Goal: Information Seeking & Learning: Learn about a topic

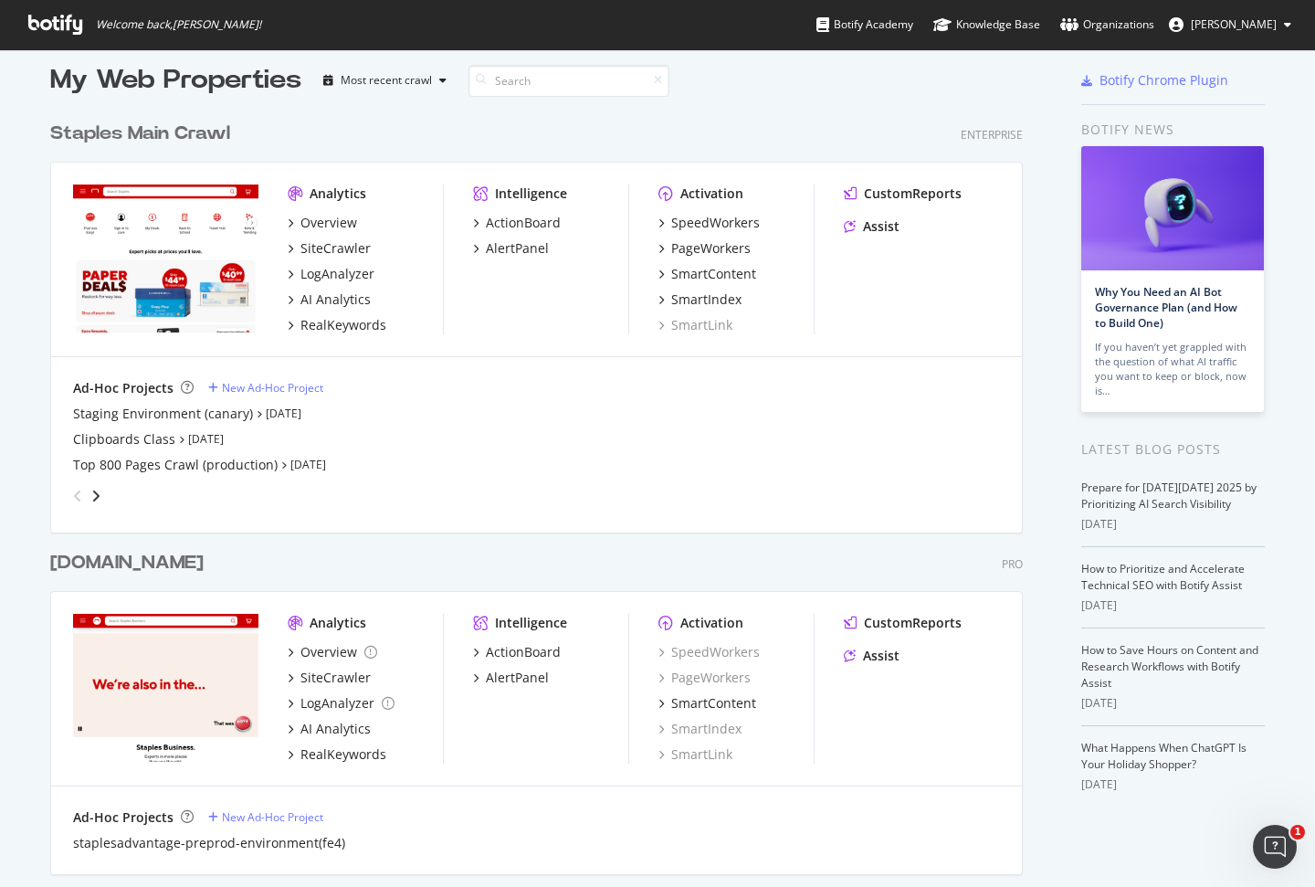
scroll to position [20, 0]
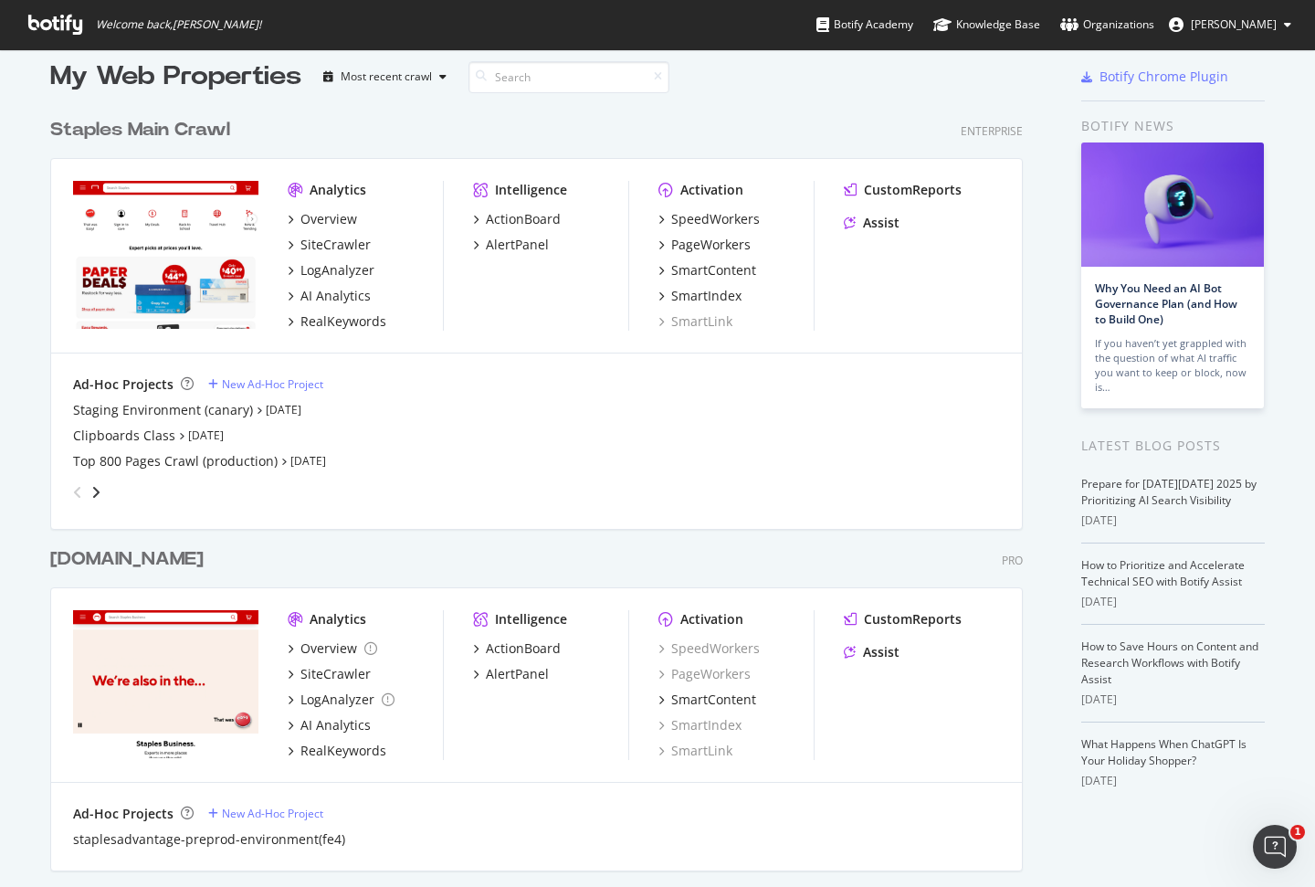
click at [204, 558] on div "staplesadvantage.com" at bounding box center [126, 559] width 153 height 26
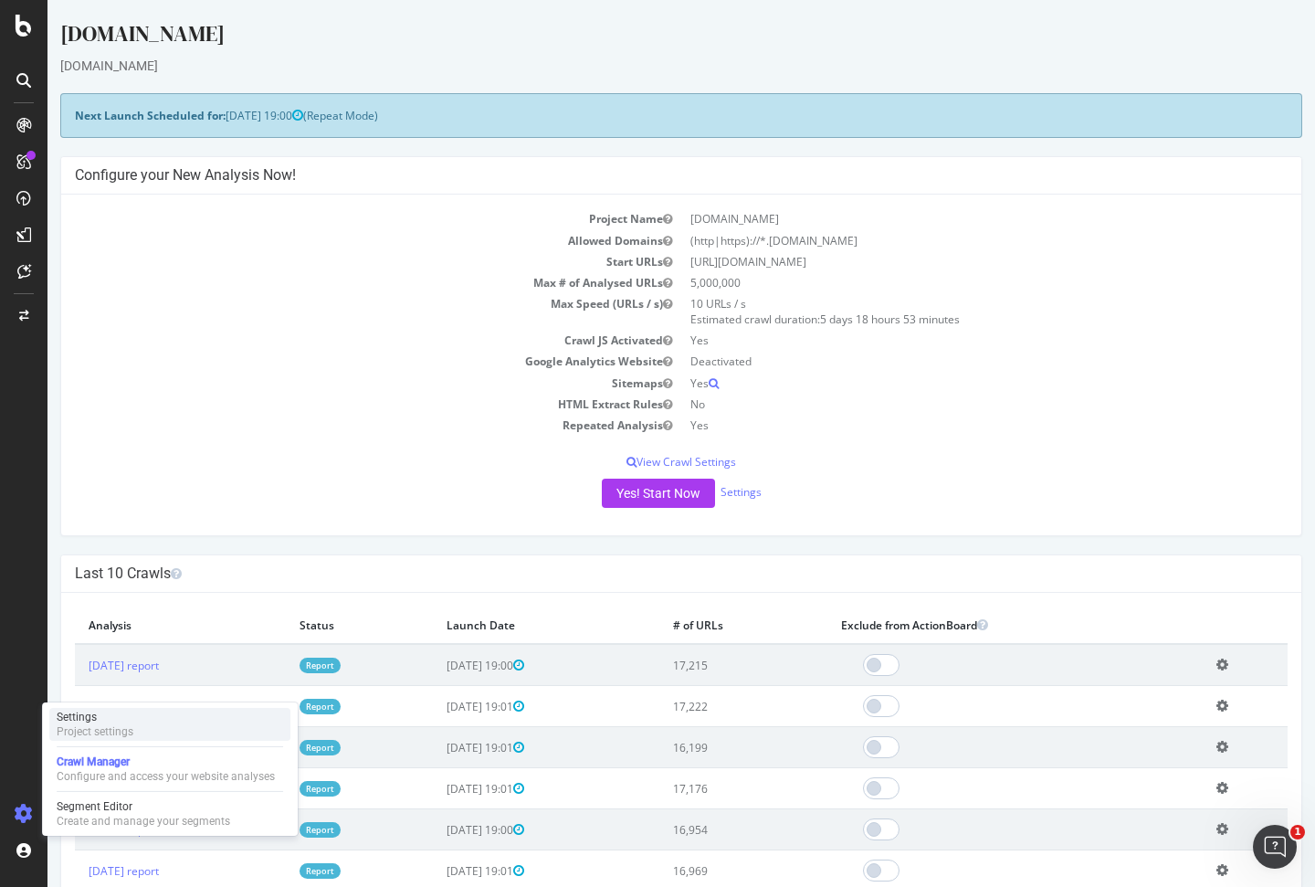
click at [140, 713] on div "Settings Project settings" at bounding box center [169, 724] width 241 height 33
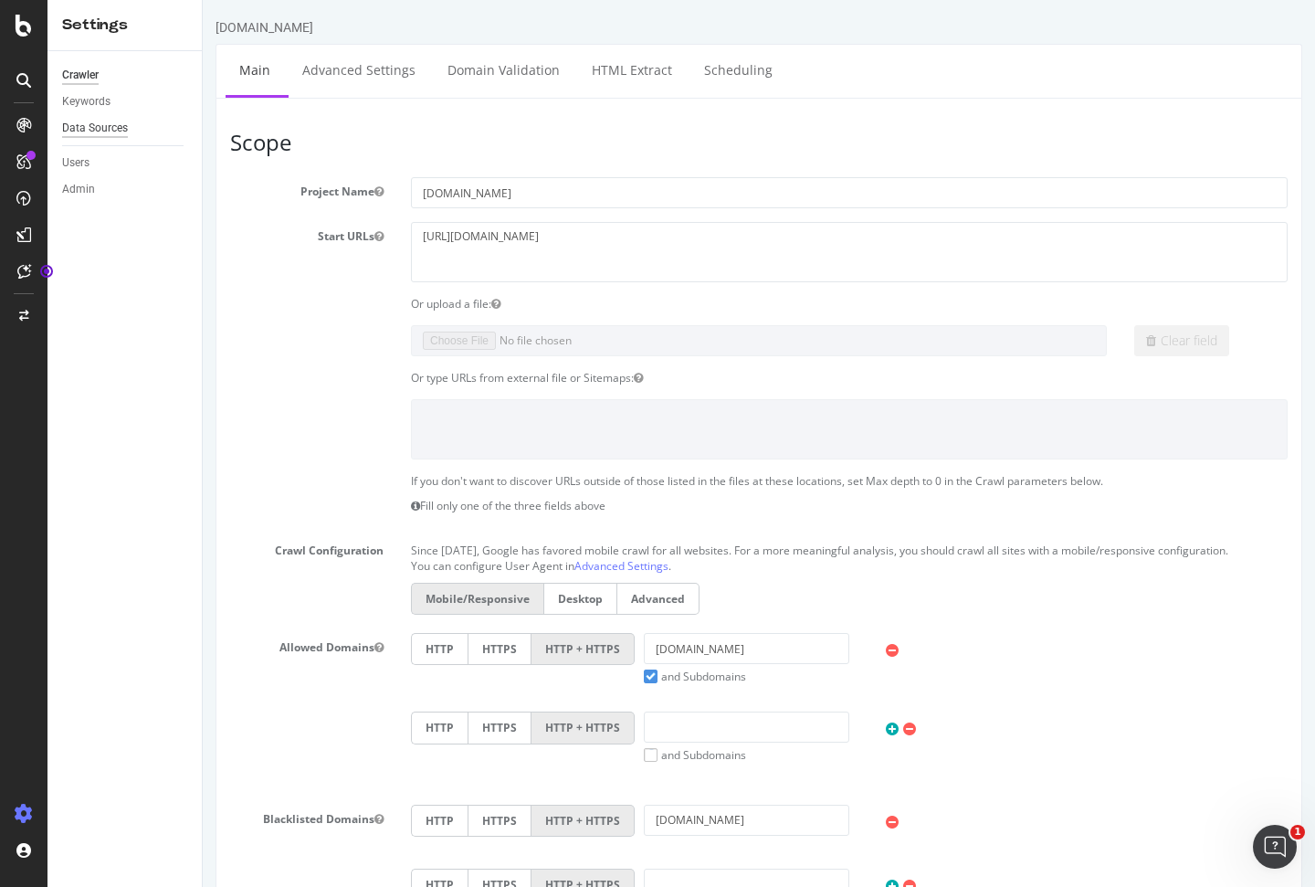
click at [90, 134] on div "Data Sources" at bounding box center [95, 128] width 66 height 19
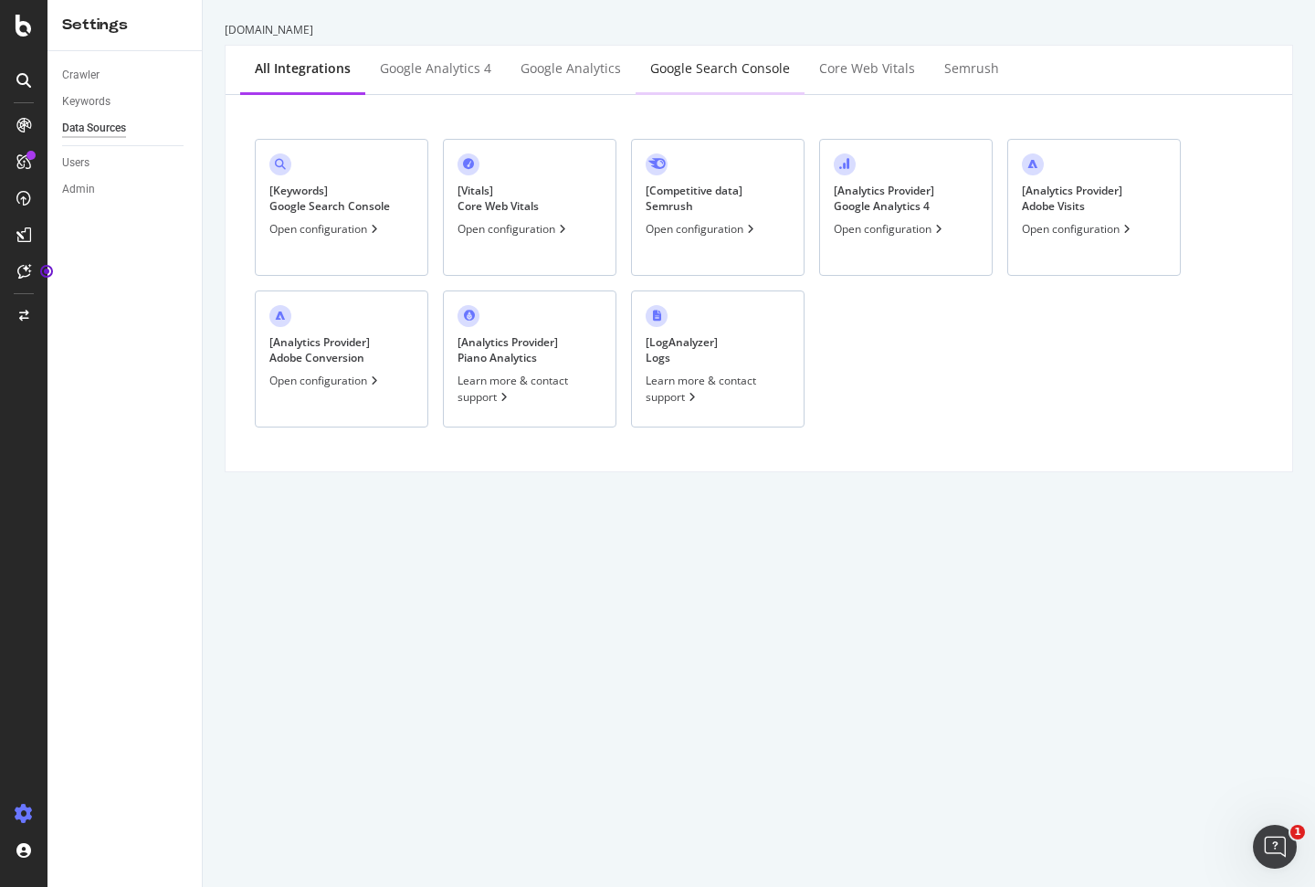
click at [675, 57] on div "Google Search Console" at bounding box center [719, 70] width 169 height 50
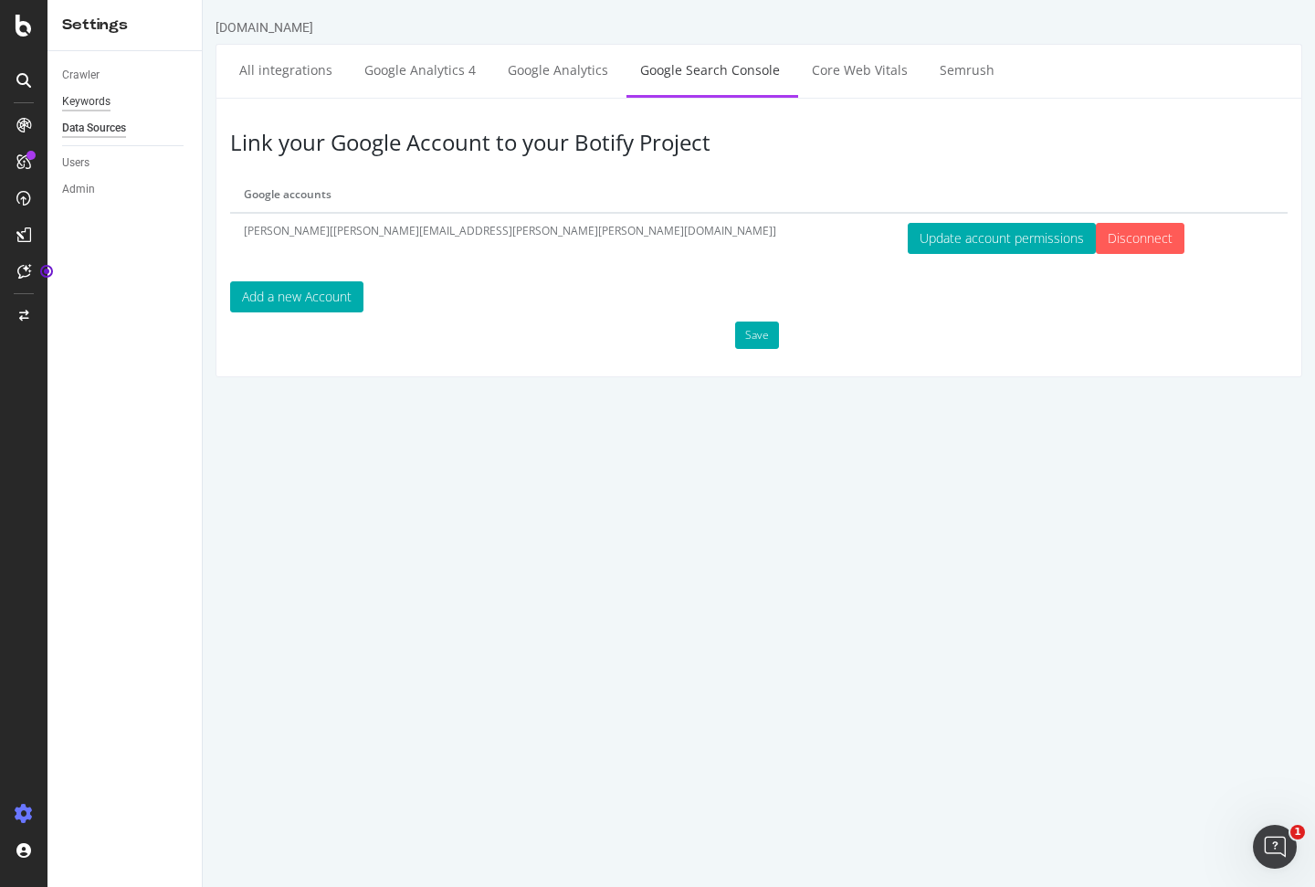
click at [84, 98] on div "Keywords" at bounding box center [86, 101] width 48 height 19
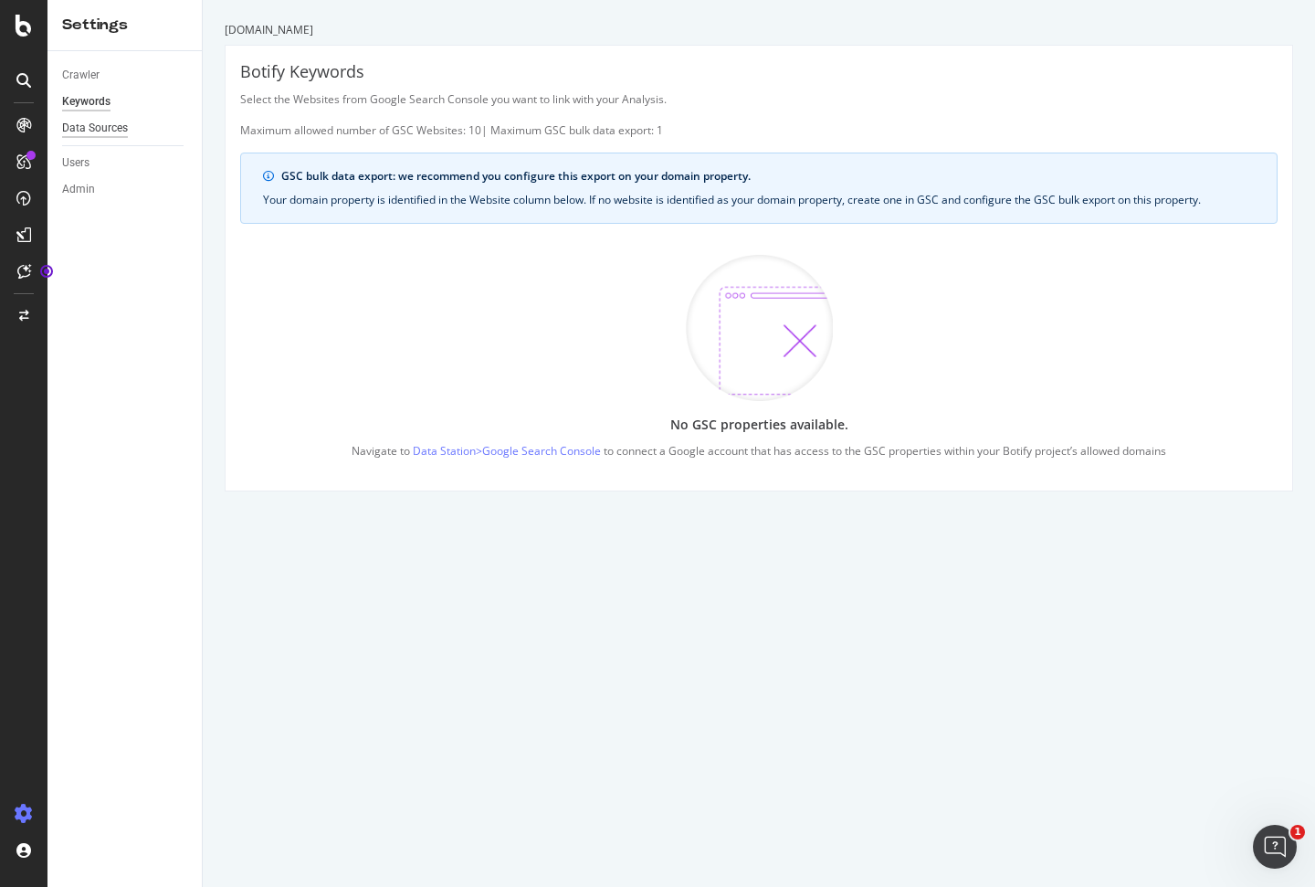
click at [111, 124] on div "Data Sources" at bounding box center [95, 128] width 66 height 19
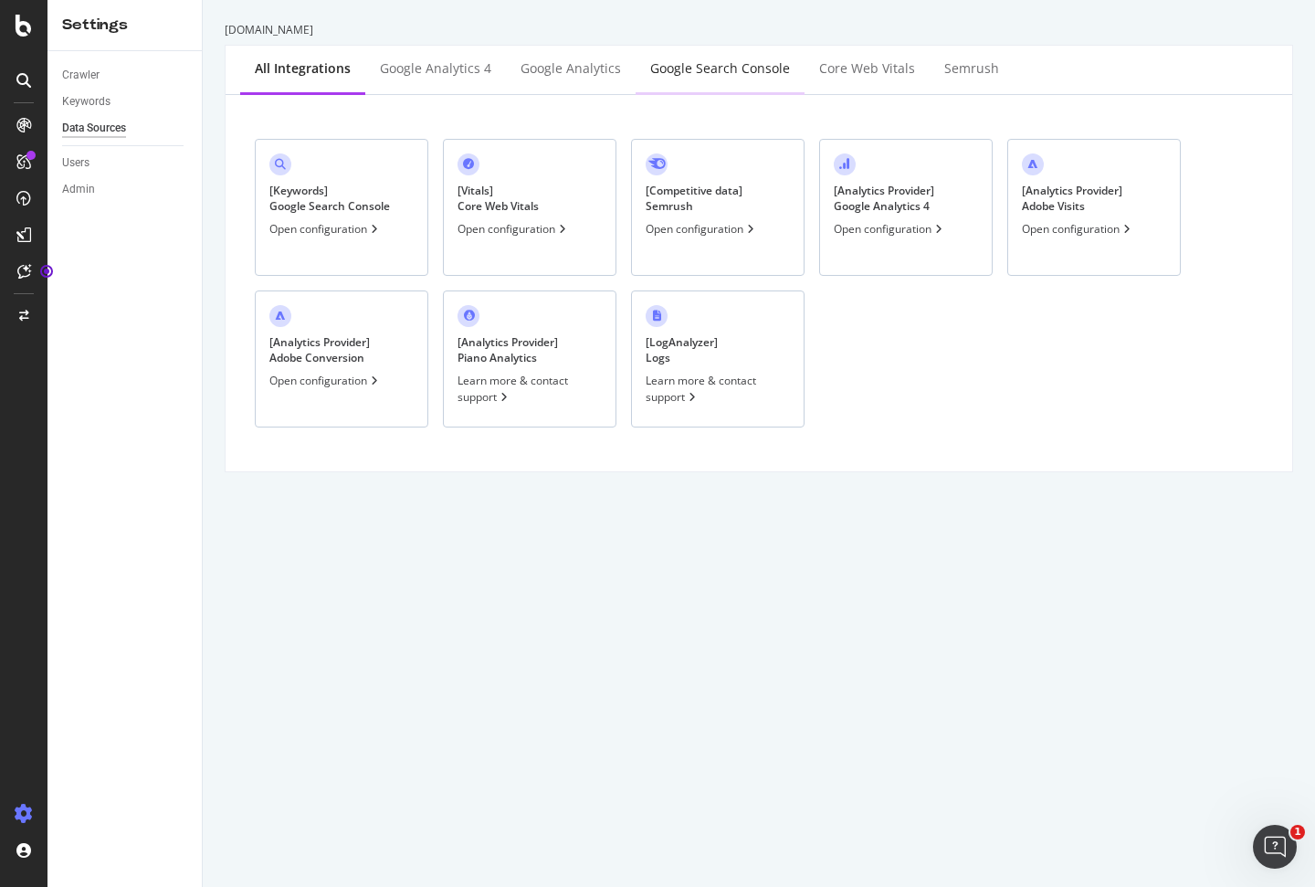
click at [718, 59] on div "Google Search Console" at bounding box center [720, 68] width 140 height 18
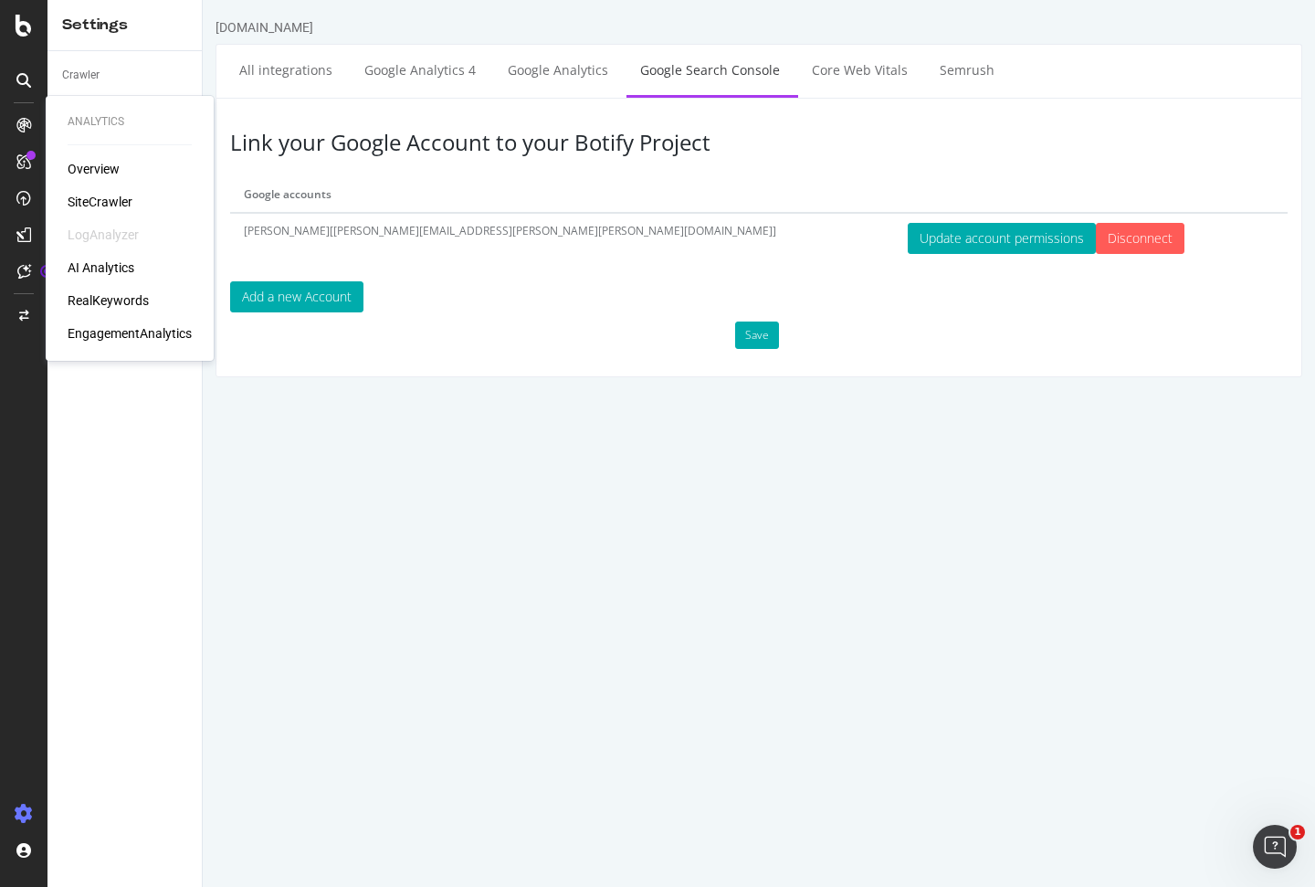
click at [25, 115] on div at bounding box center [23, 124] width 29 height 29
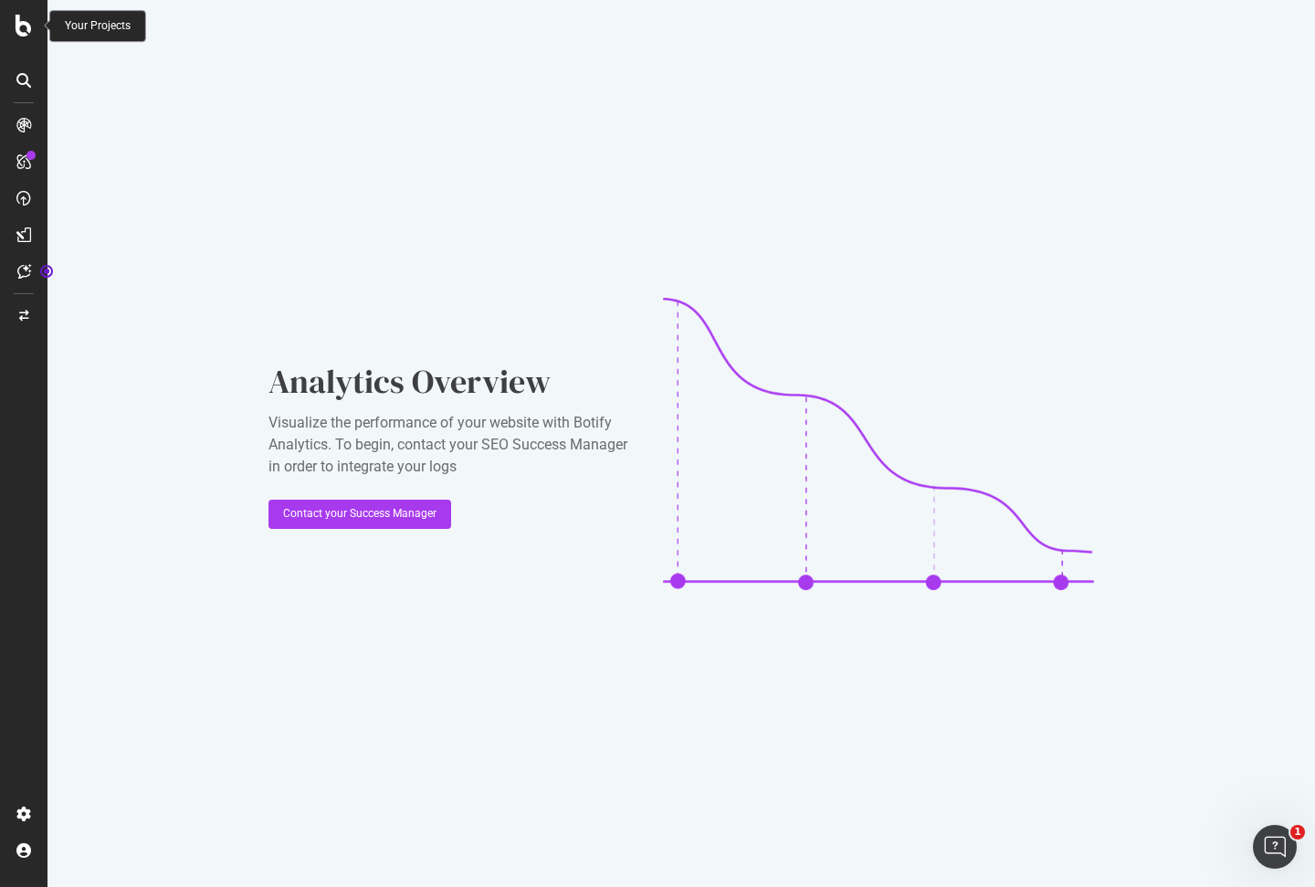
click at [26, 26] on icon at bounding box center [24, 26] width 16 height 22
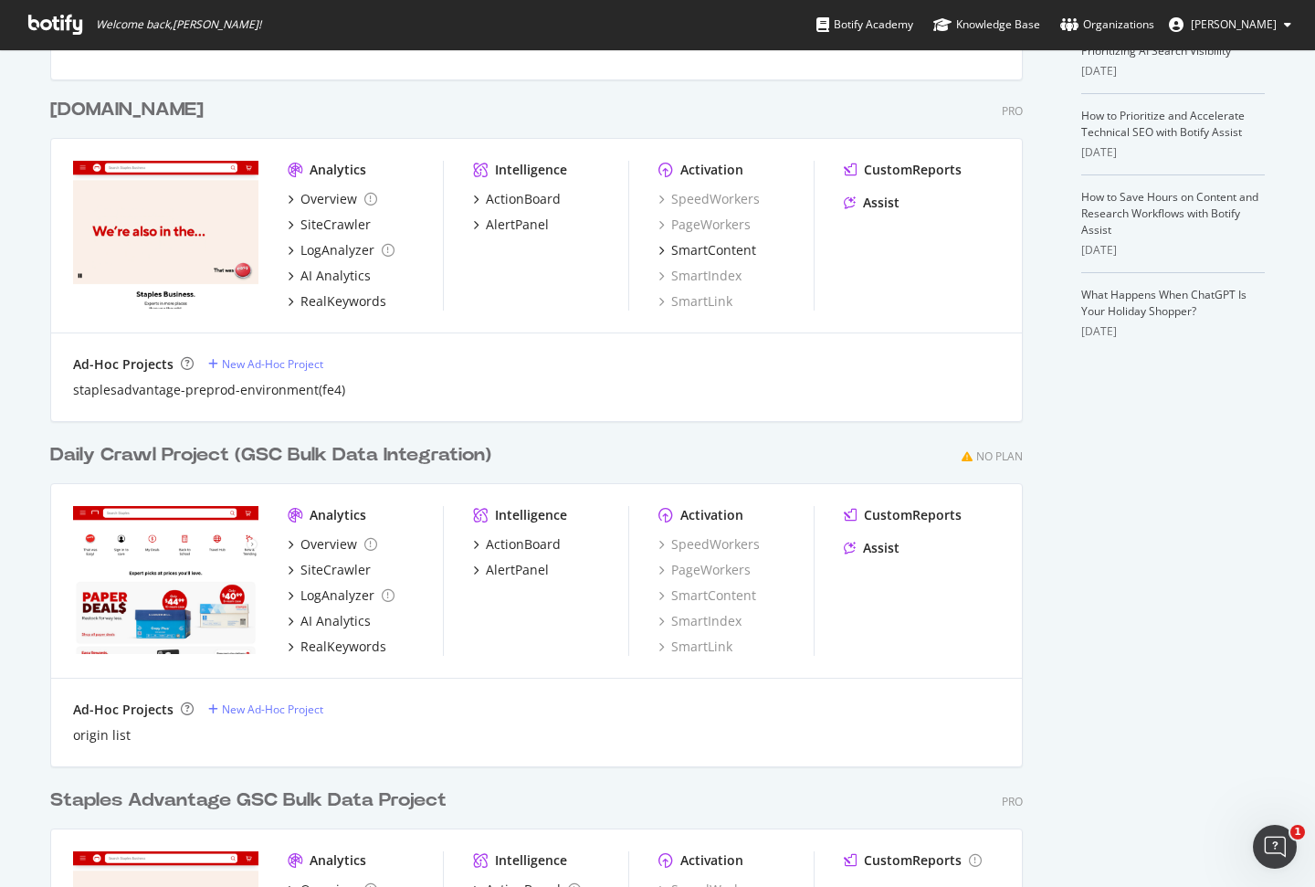
scroll to position [696, 0]
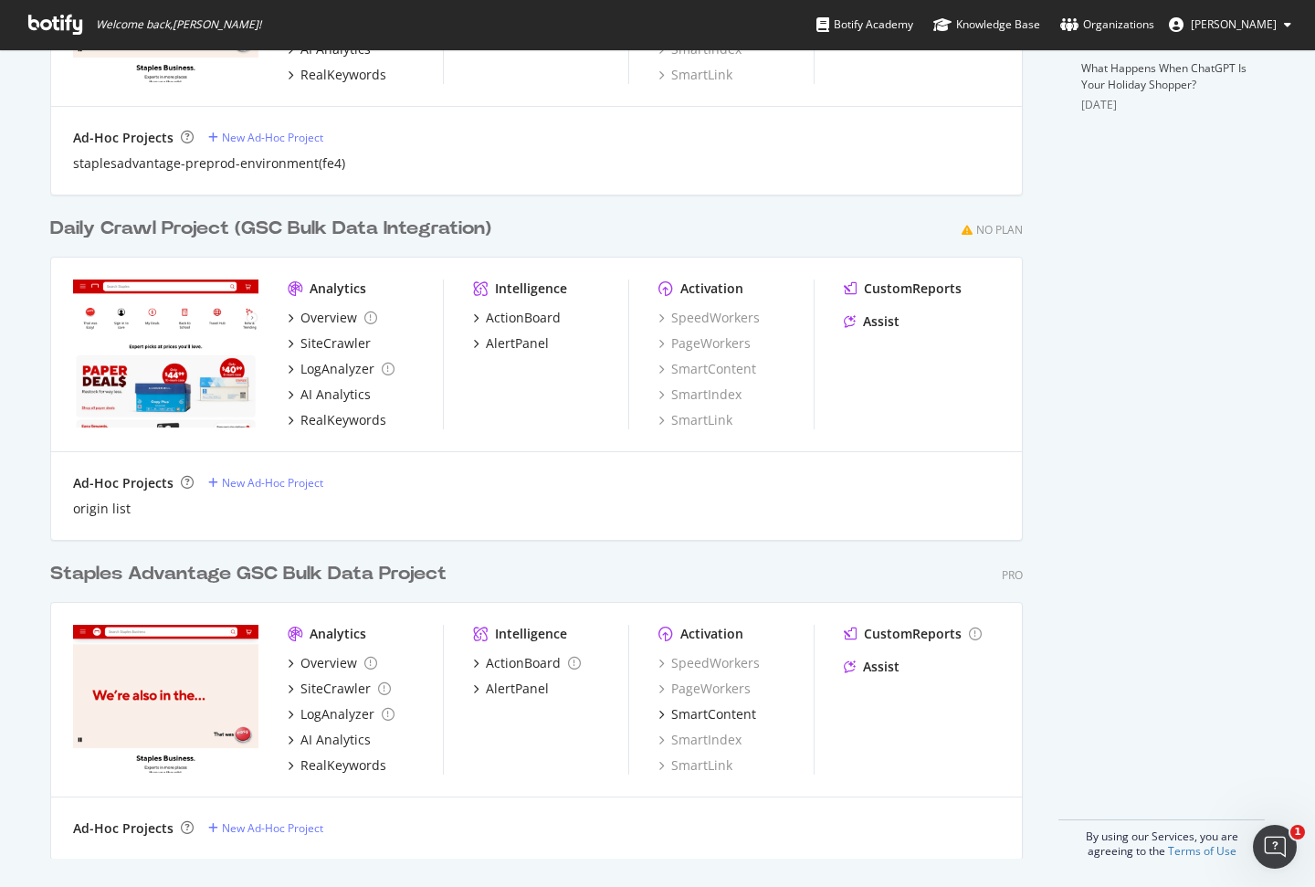
click at [273, 223] on div "Daily Crawl Project (GSC Bulk Data Integration)" at bounding box center [270, 228] width 441 height 26
click at [285, 569] on div "Staples Advantage GSC Bulk Data Project" at bounding box center [248, 574] width 396 height 26
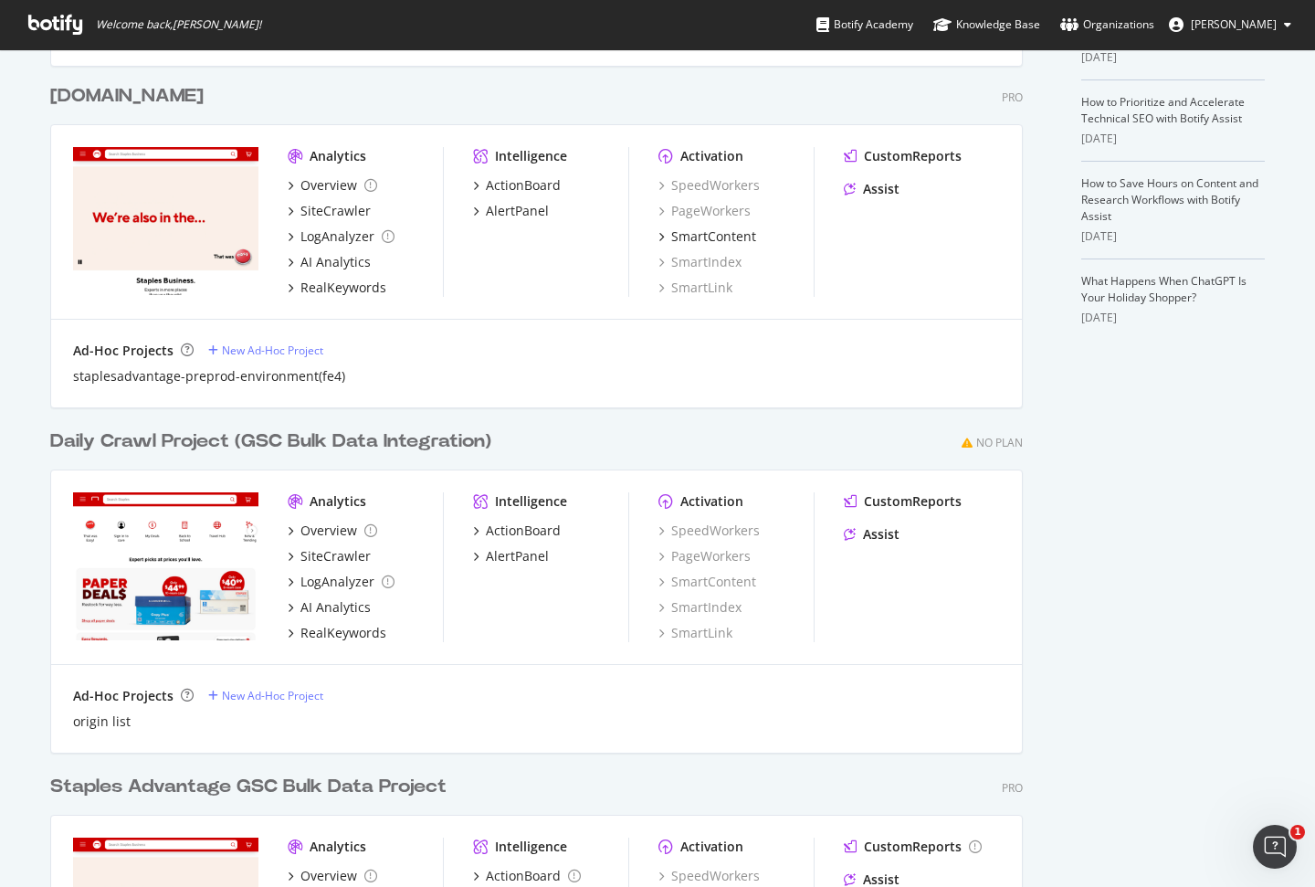
scroll to position [216, 0]
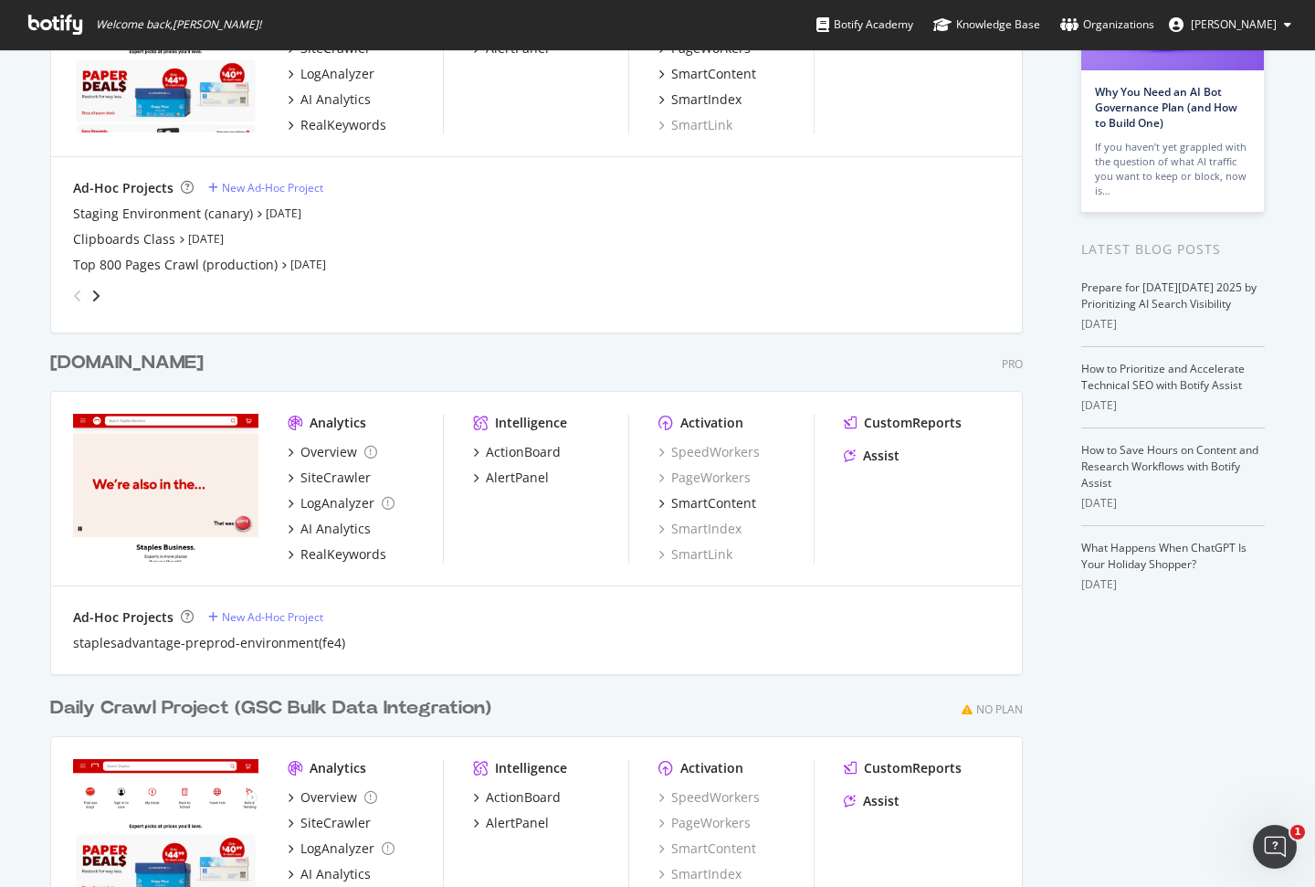
click at [204, 371] on div "[DOMAIN_NAME]" at bounding box center [126, 363] width 153 height 26
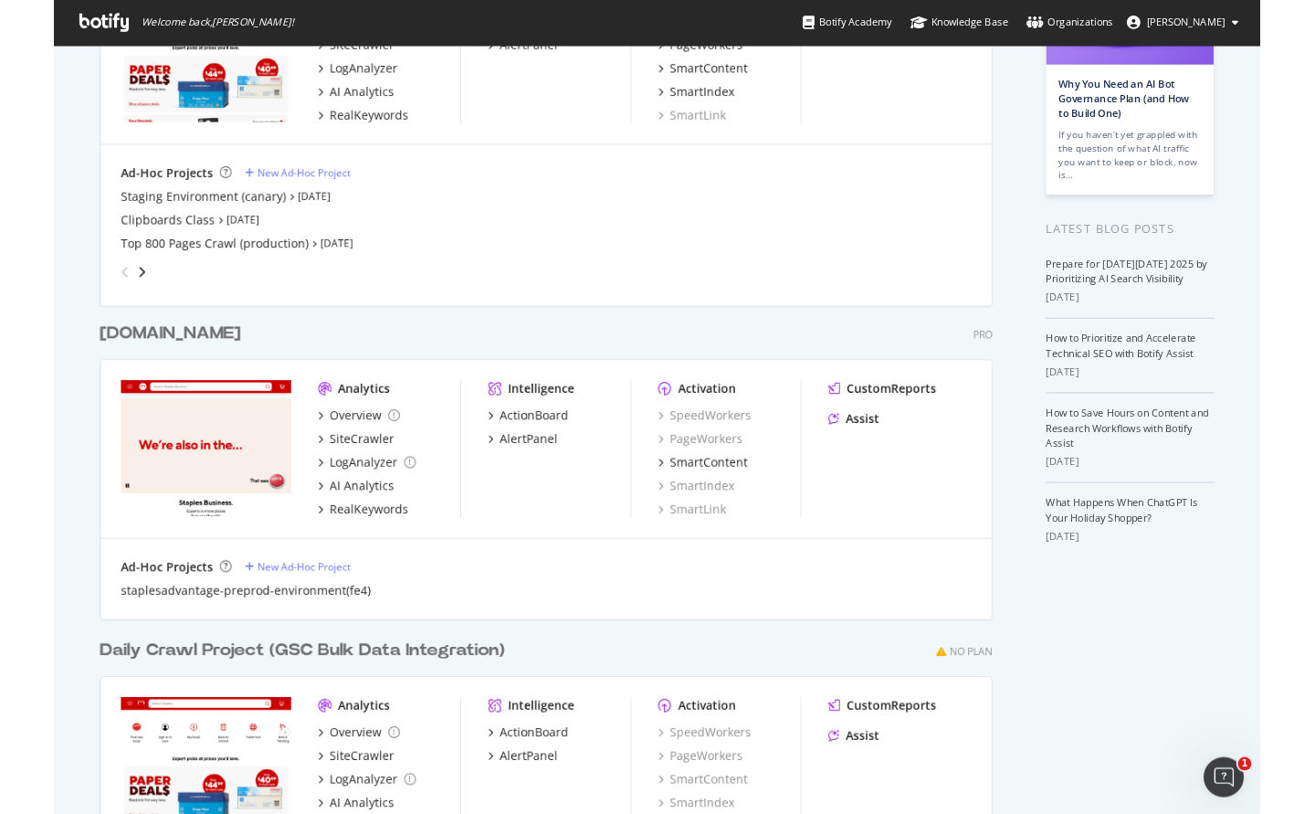
scroll to position [0, 0]
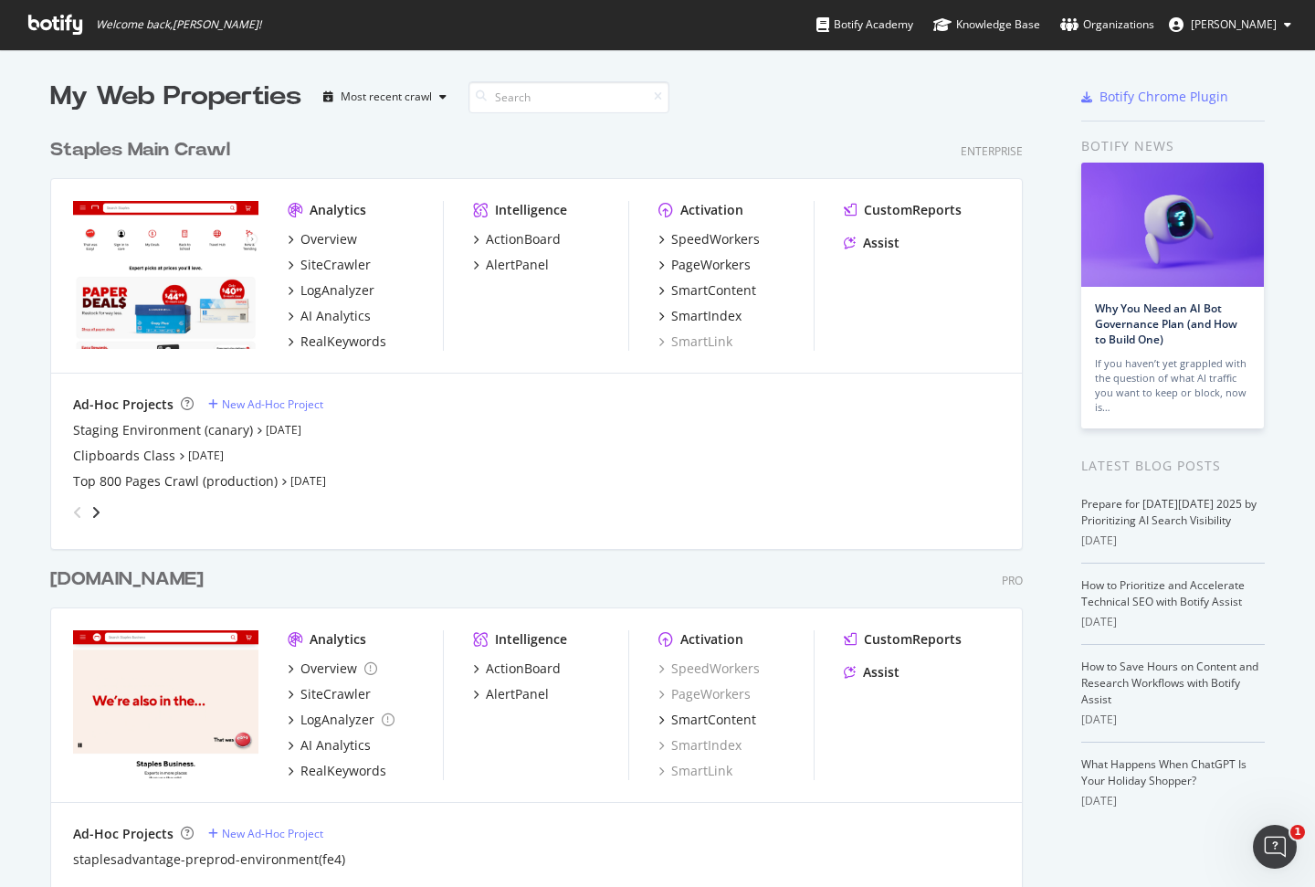
click at [189, 149] on div "Staples Main Crawl" at bounding box center [140, 150] width 180 height 26
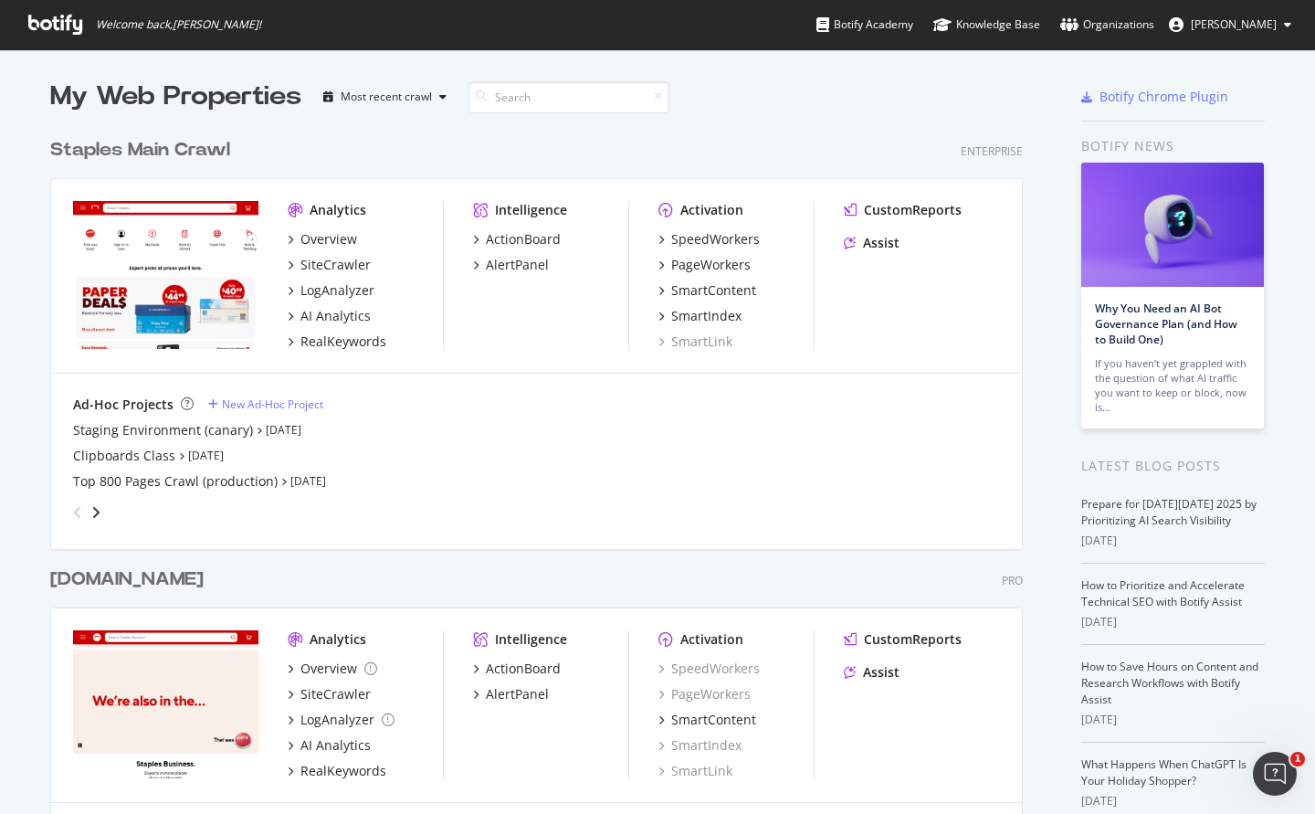
scroll to position [814, 1315]
click at [168, 150] on div "Staples Main Crawl" at bounding box center [140, 150] width 180 height 26
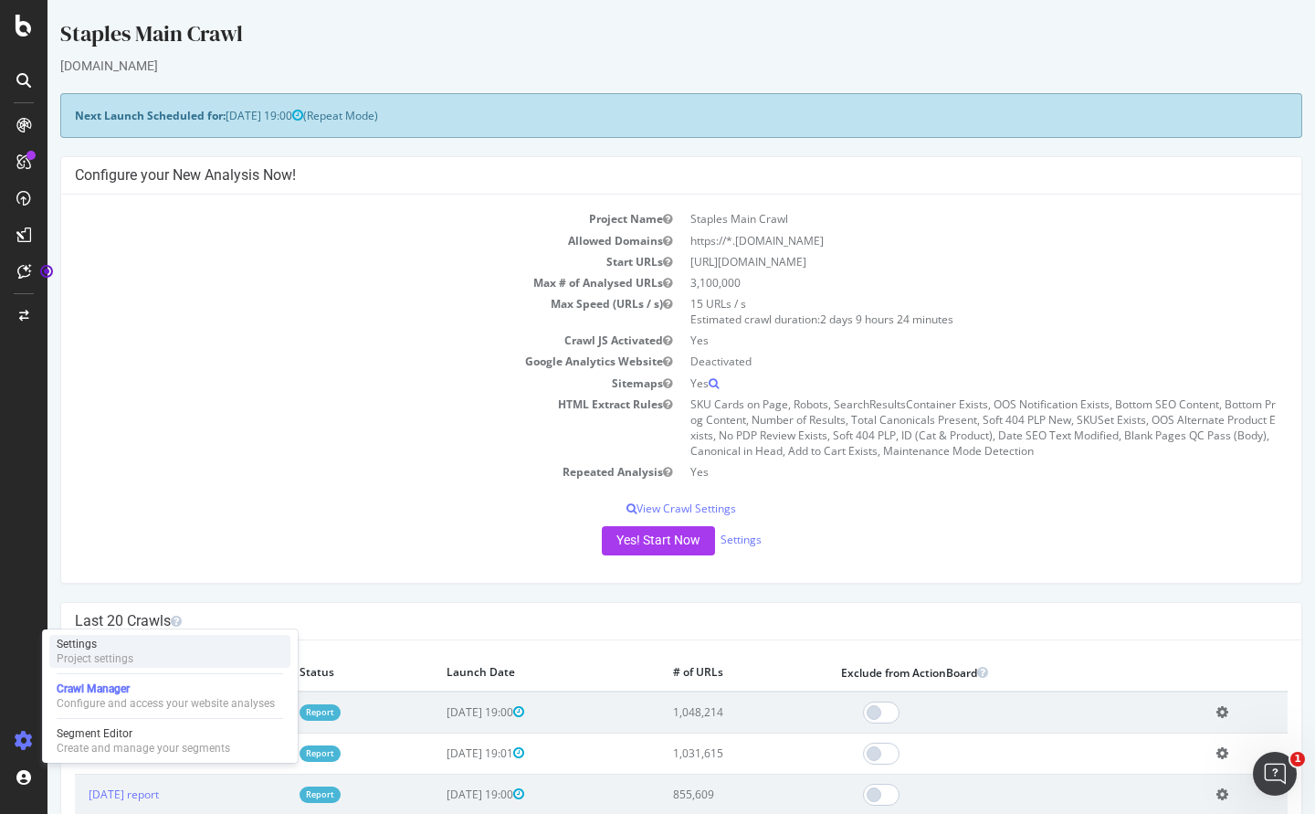
click at [129, 656] on div "Project settings" at bounding box center [95, 658] width 77 height 15
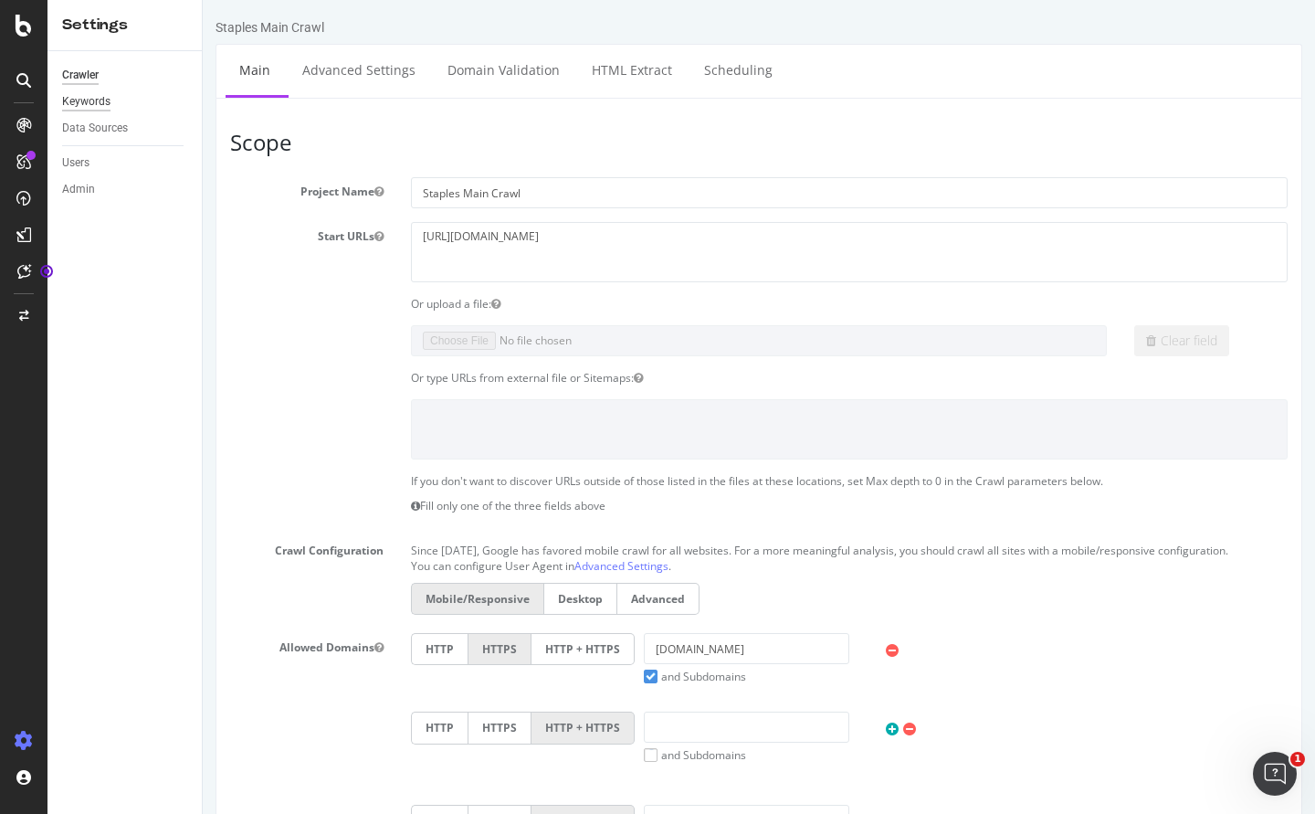
click at [92, 105] on div "Keywords" at bounding box center [86, 101] width 48 height 19
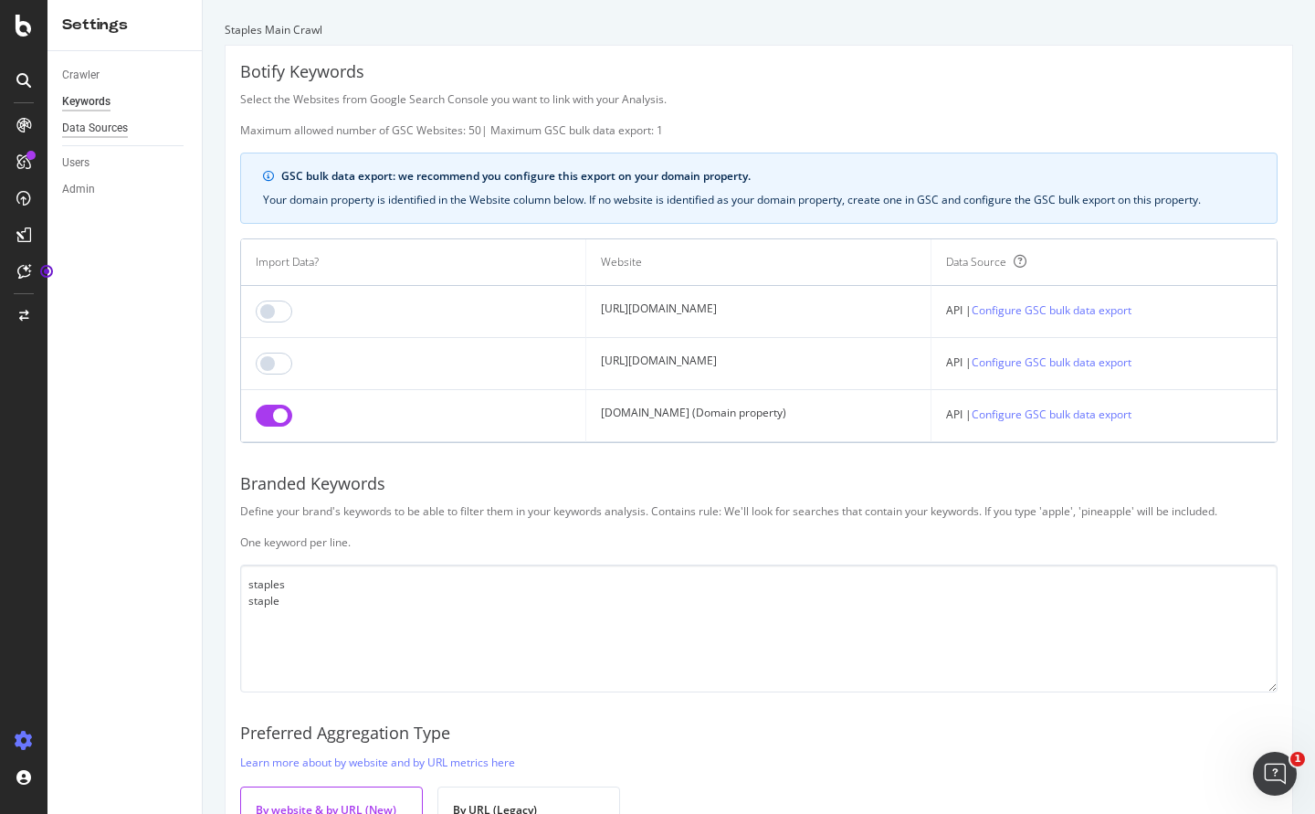
click at [93, 130] on div "Data Sources" at bounding box center [95, 128] width 66 height 19
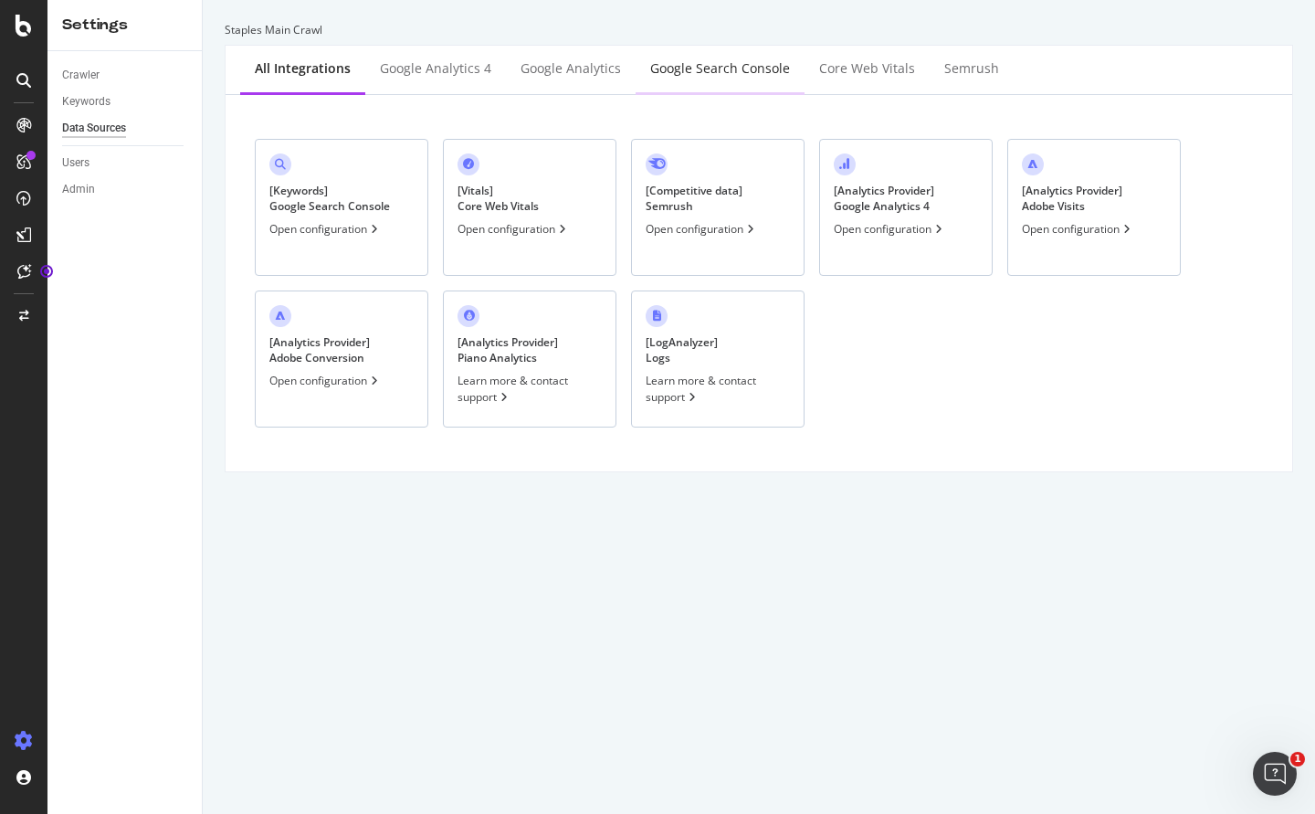
click at [724, 79] on div "Google Search Console" at bounding box center [719, 70] width 169 height 50
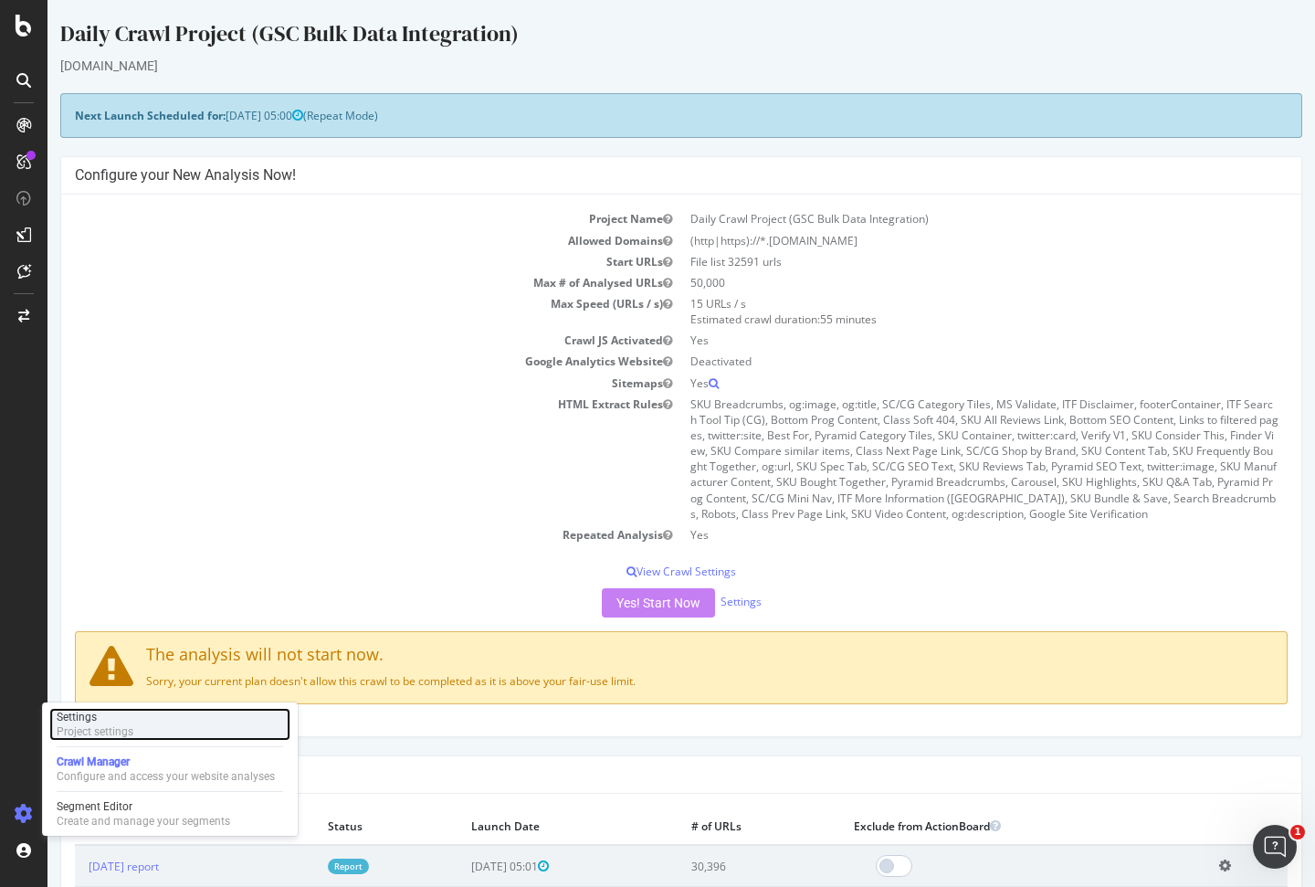
click at [114, 712] on div "Settings" at bounding box center [95, 716] width 77 height 15
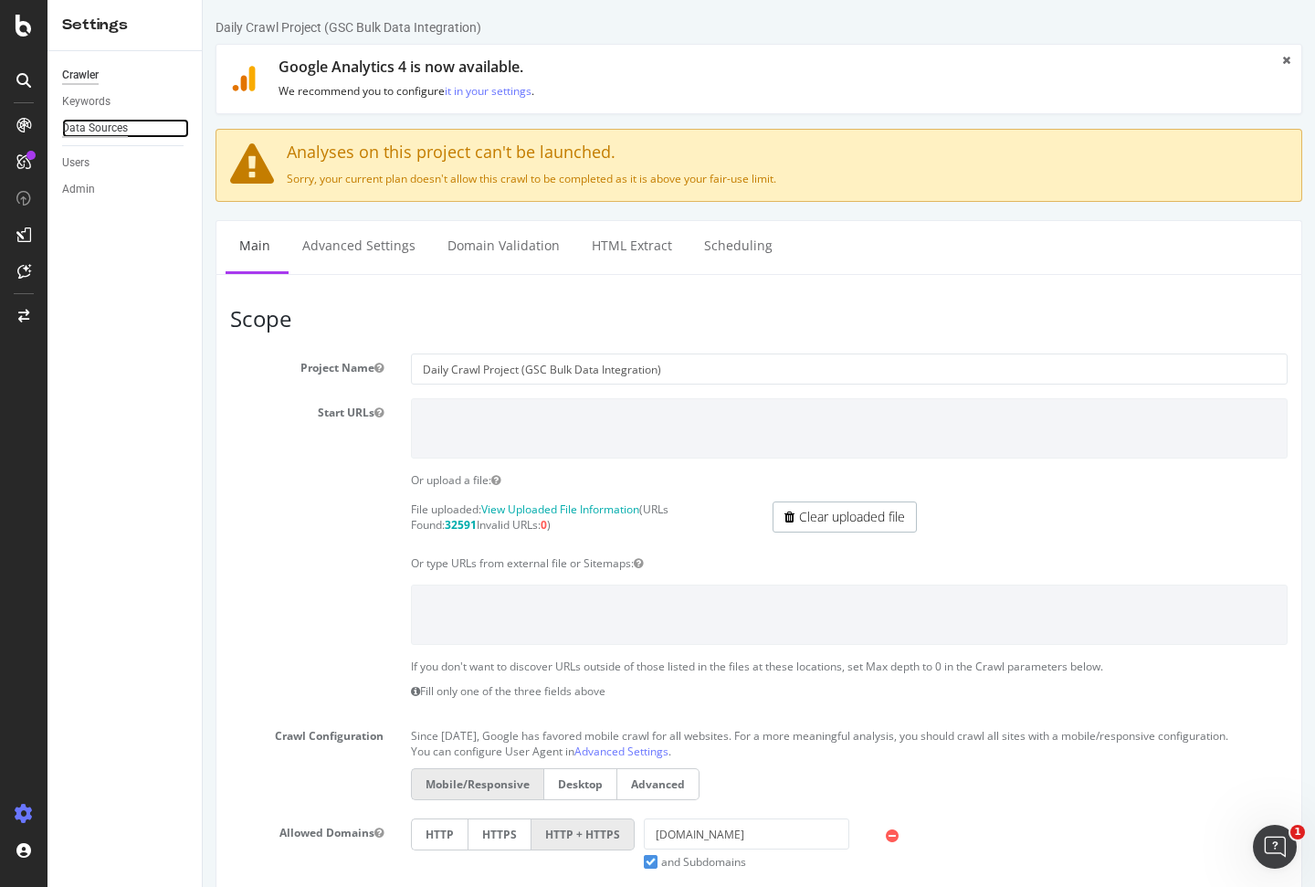
click at [110, 124] on div "Data Sources" at bounding box center [95, 128] width 66 height 19
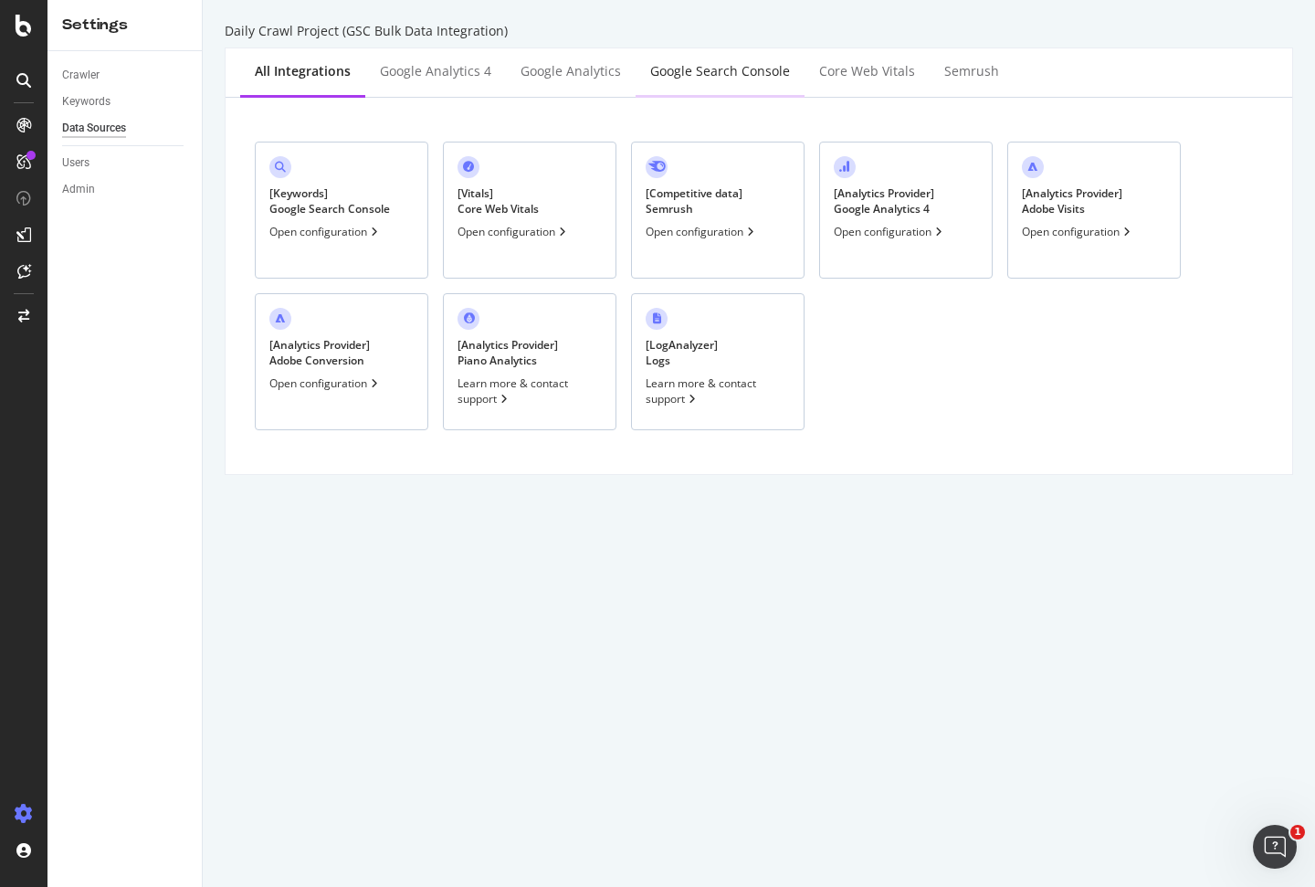
click at [669, 74] on div "Google Search Console" at bounding box center [720, 71] width 140 height 18
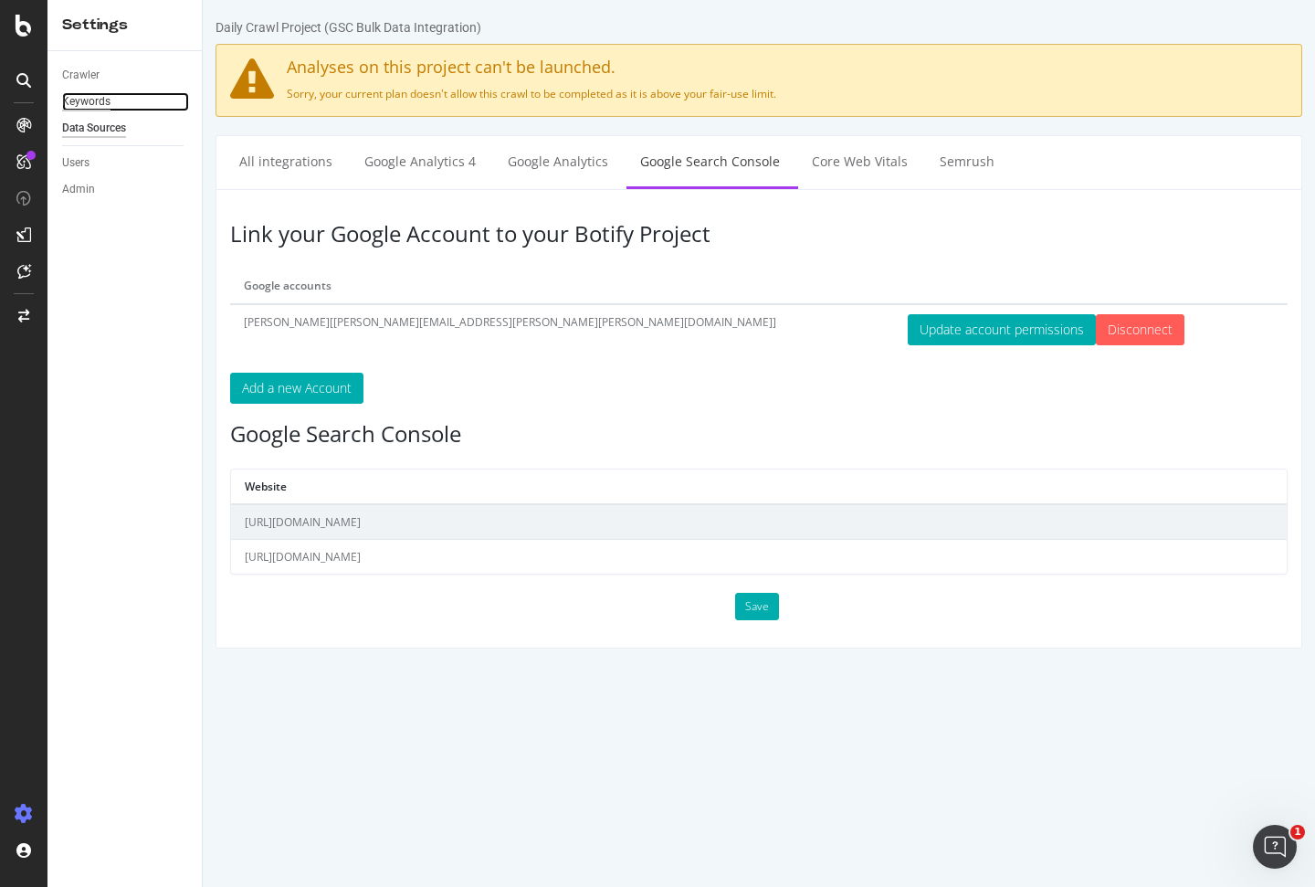
click at [89, 109] on div "Keywords" at bounding box center [86, 101] width 48 height 19
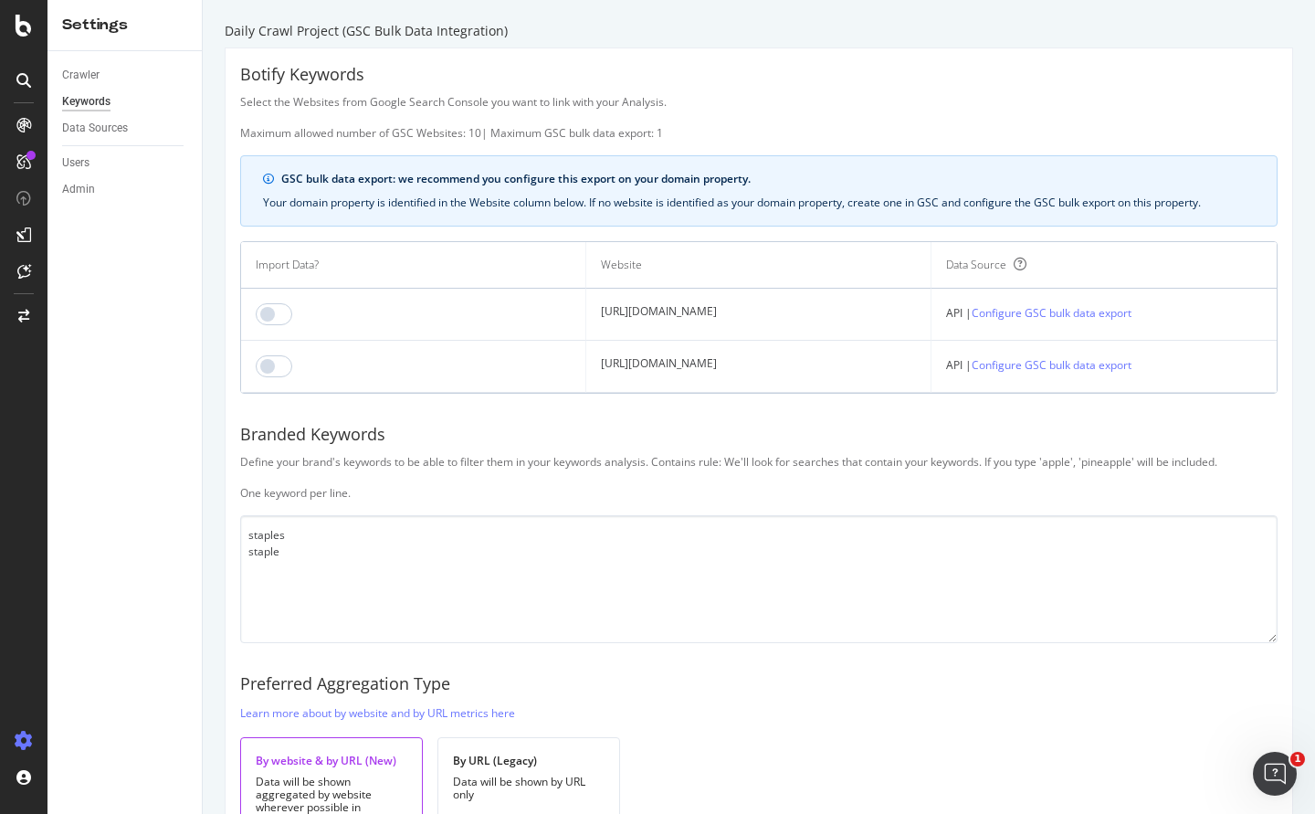
click at [741, 110] on div "Select the Websites from Google Search Console you want to link with your Analy…" at bounding box center [758, 117] width 1037 height 47
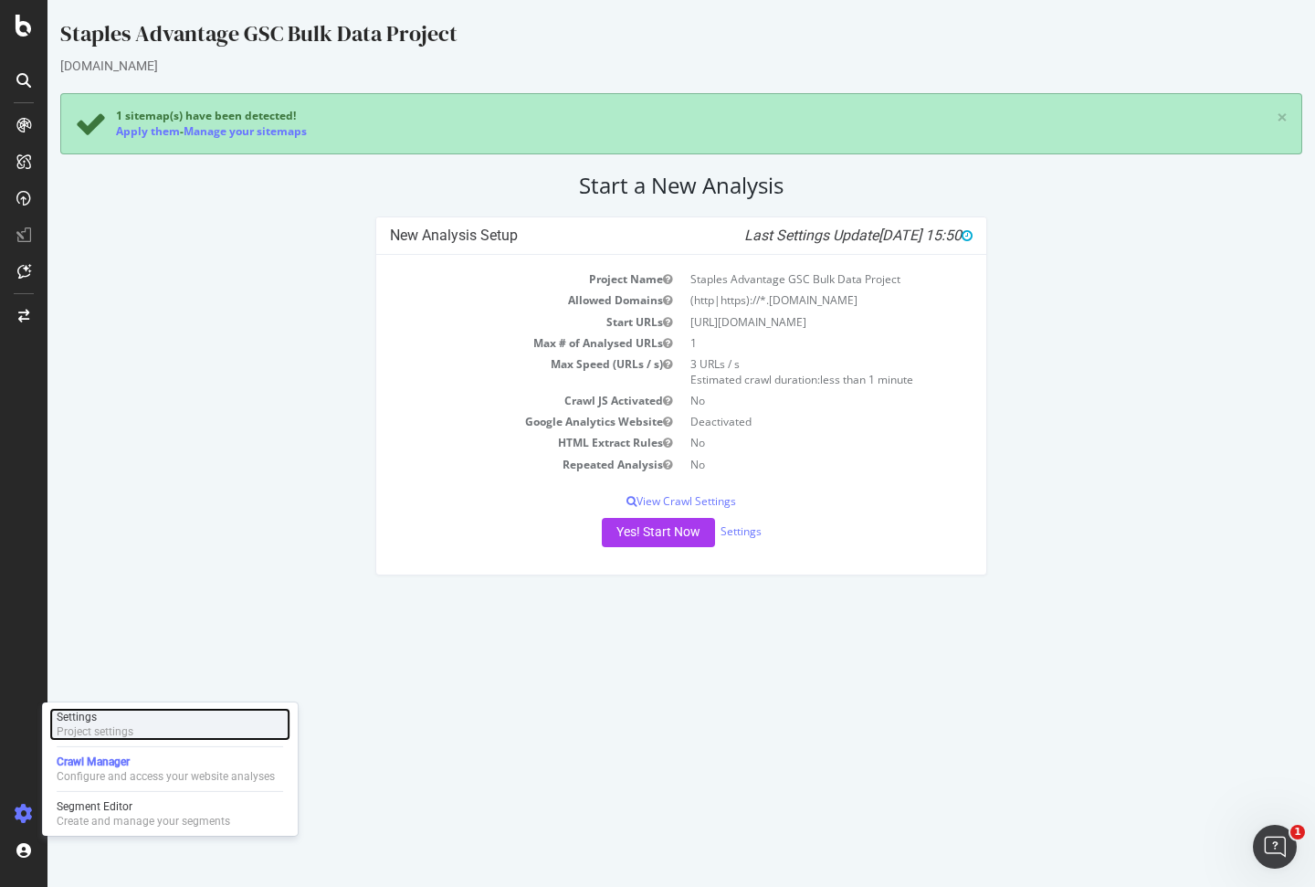
click at [99, 727] on div "Project settings" at bounding box center [95, 731] width 77 height 15
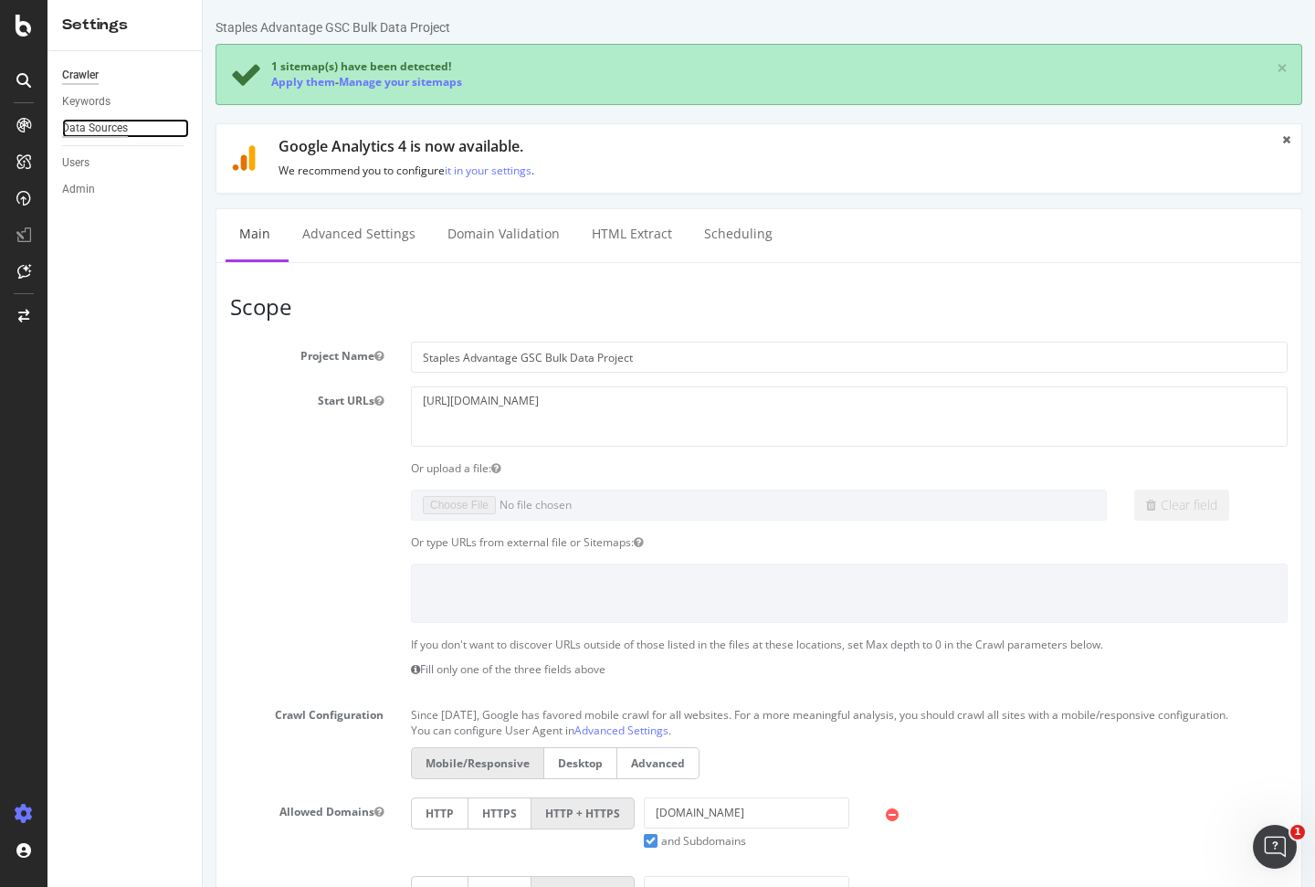
click at [100, 128] on div "Data Sources" at bounding box center [95, 128] width 66 height 19
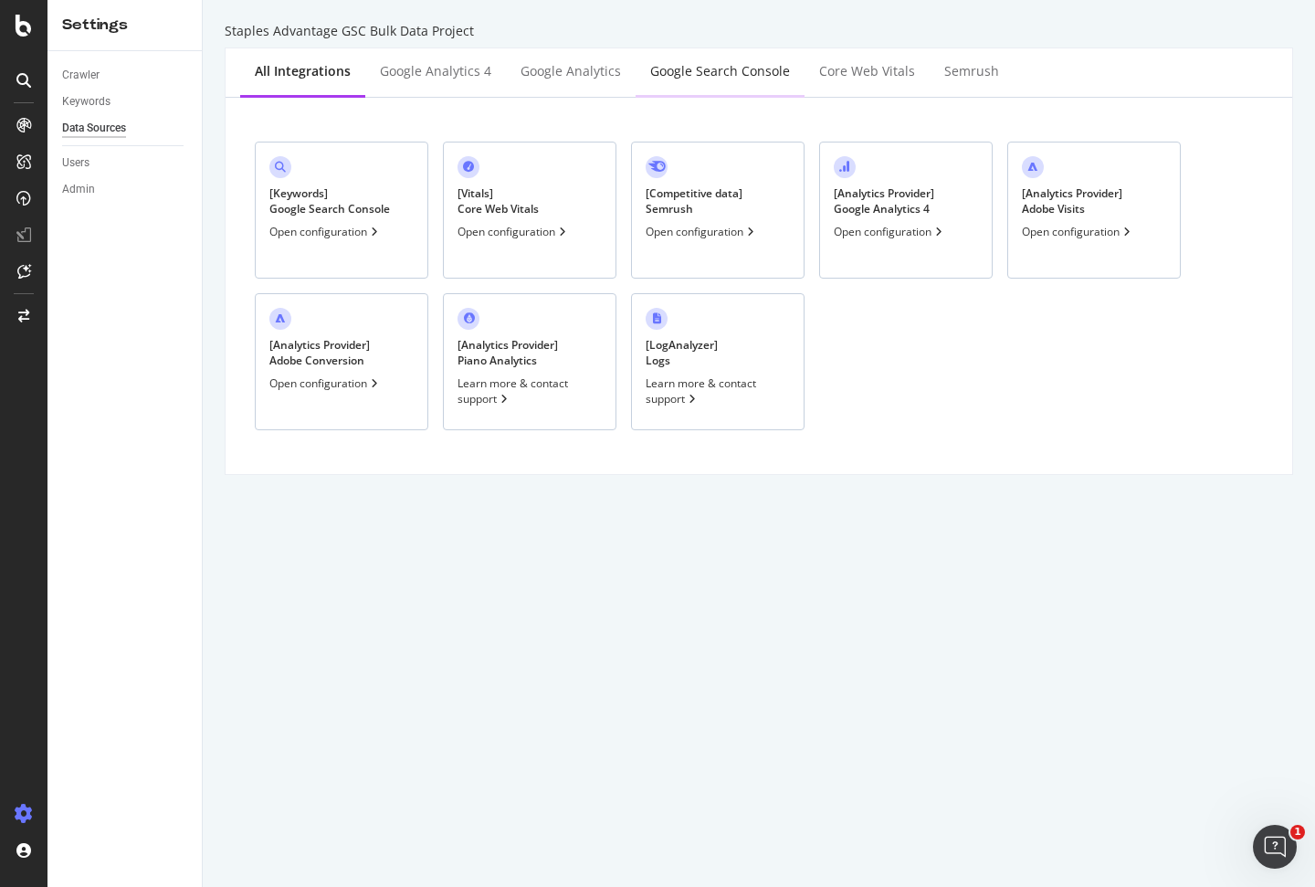
click at [676, 80] on div "Google Search Console" at bounding box center [719, 72] width 169 height 50
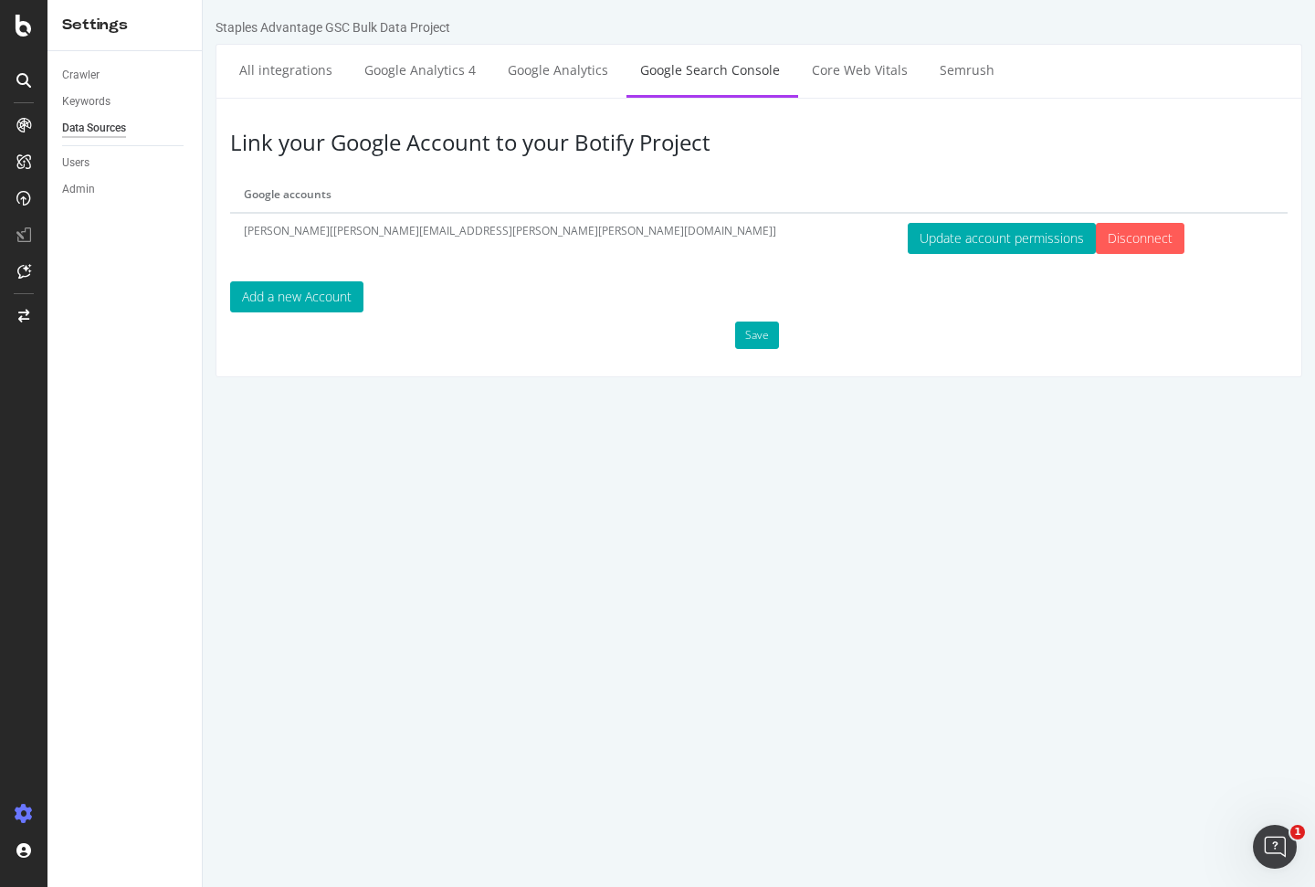
click at [108, 90] on div "Keywords" at bounding box center [132, 102] width 140 height 26
click at [105, 95] on div "Keywords" at bounding box center [86, 101] width 48 height 19
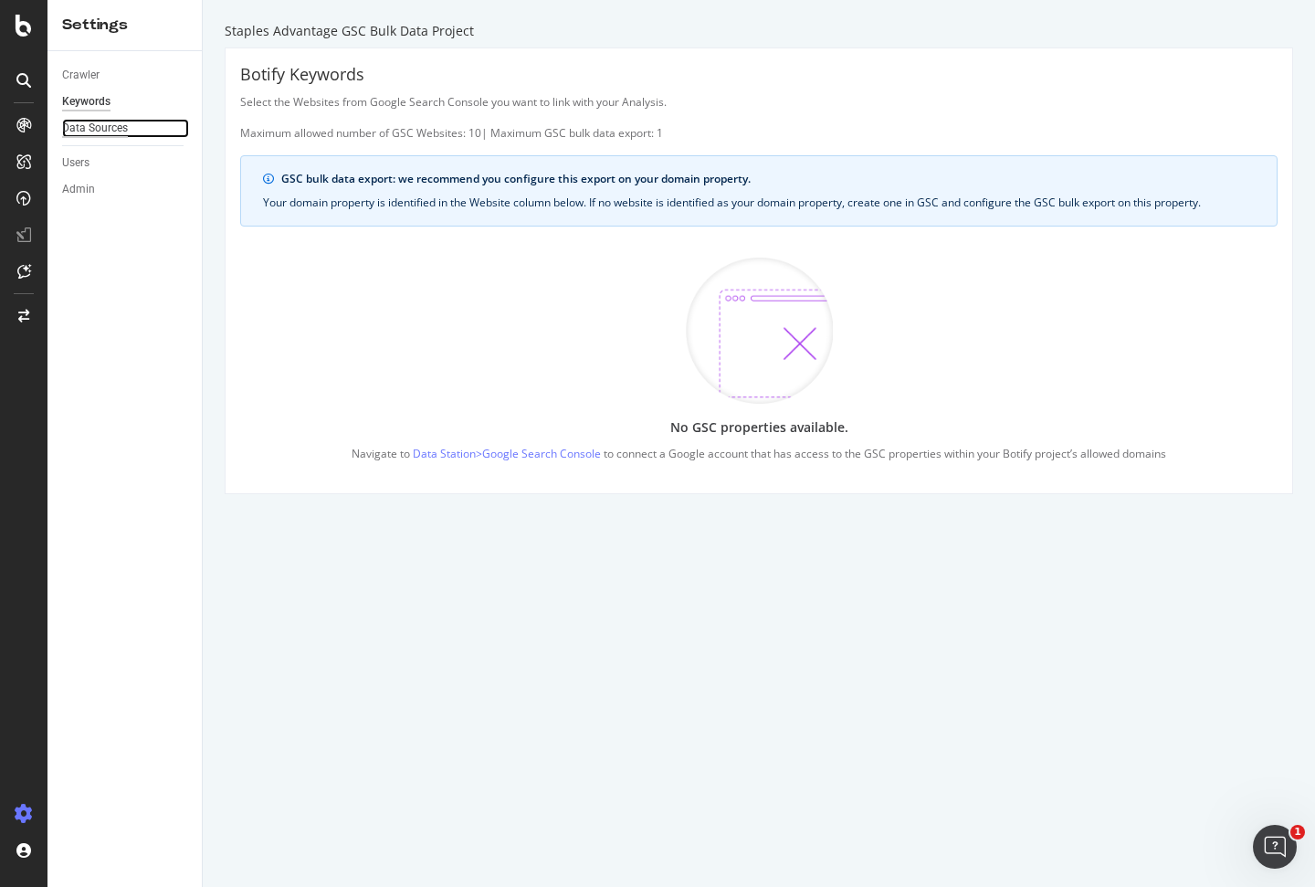
click at [94, 125] on div "Data Sources" at bounding box center [95, 128] width 66 height 19
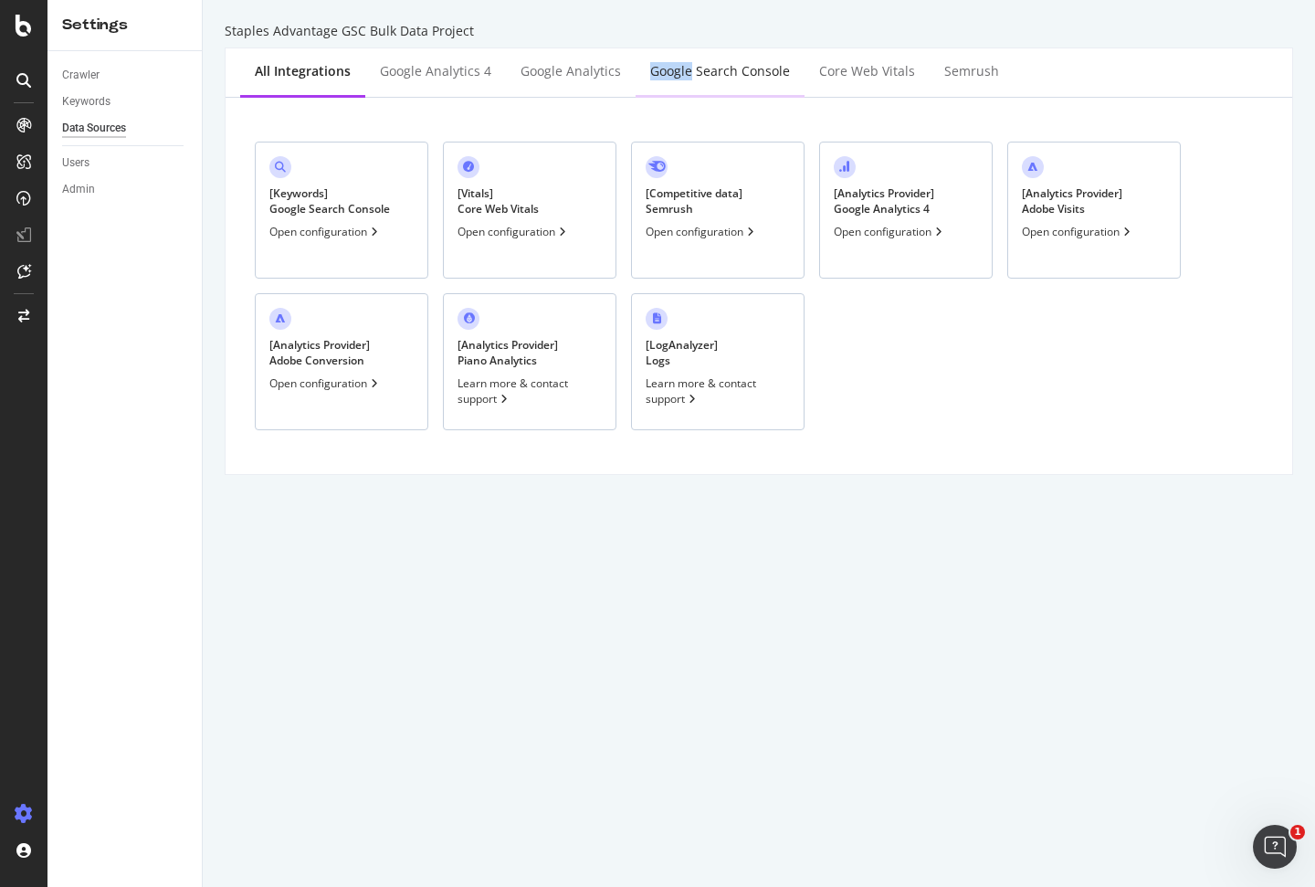
click at [681, 64] on div "Google Search Console" at bounding box center [719, 72] width 169 height 50
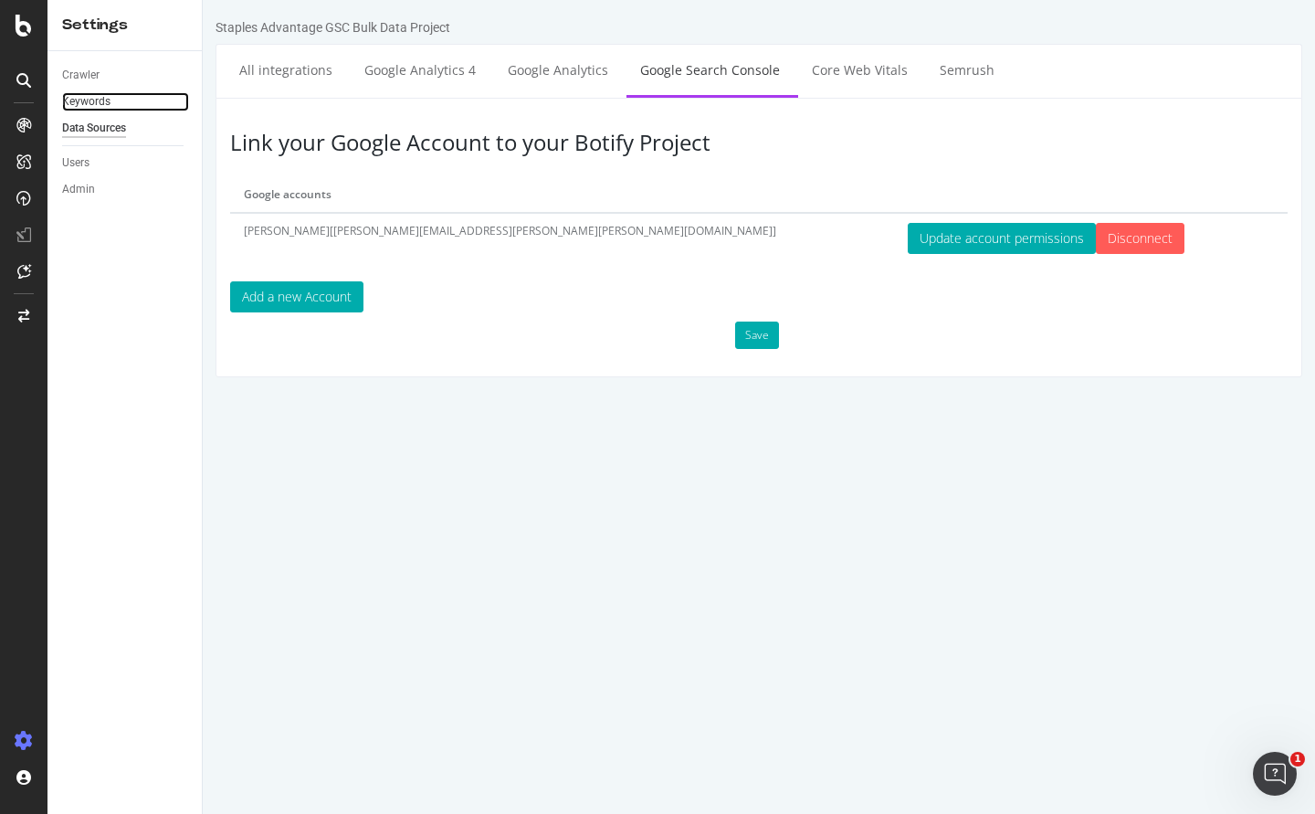
click at [125, 97] on link "Keywords" at bounding box center [125, 101] width 127 height 19
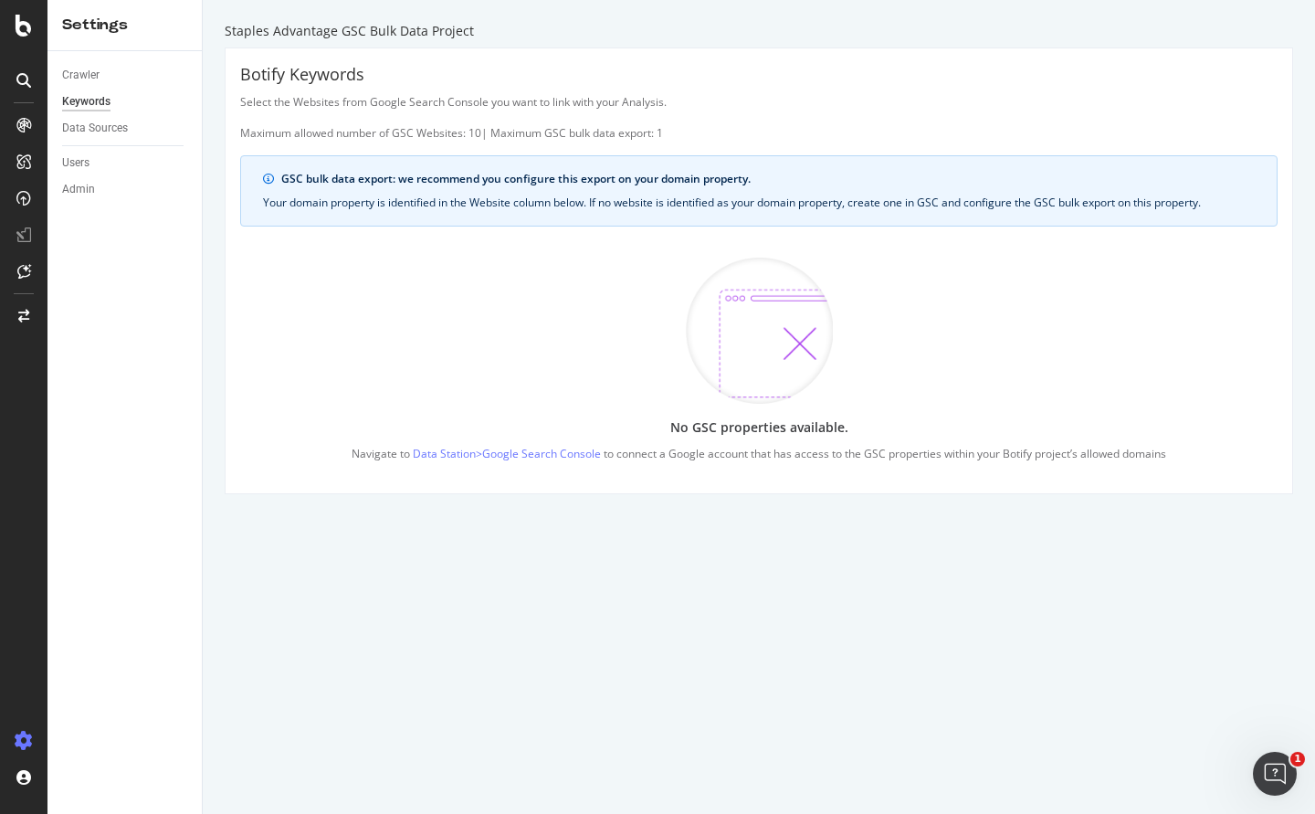
click at [582, 335] on div "No GSC properties available. Navigate to Data Station > Google Search Console t…" at bounding box center [758, 359] width 1037 height 237
click at [36, 36] on div at bounding box center [23, 407] width 47 height 814
click at [21, 25] on icon at bounding box center [24, 26] width 16 height 22
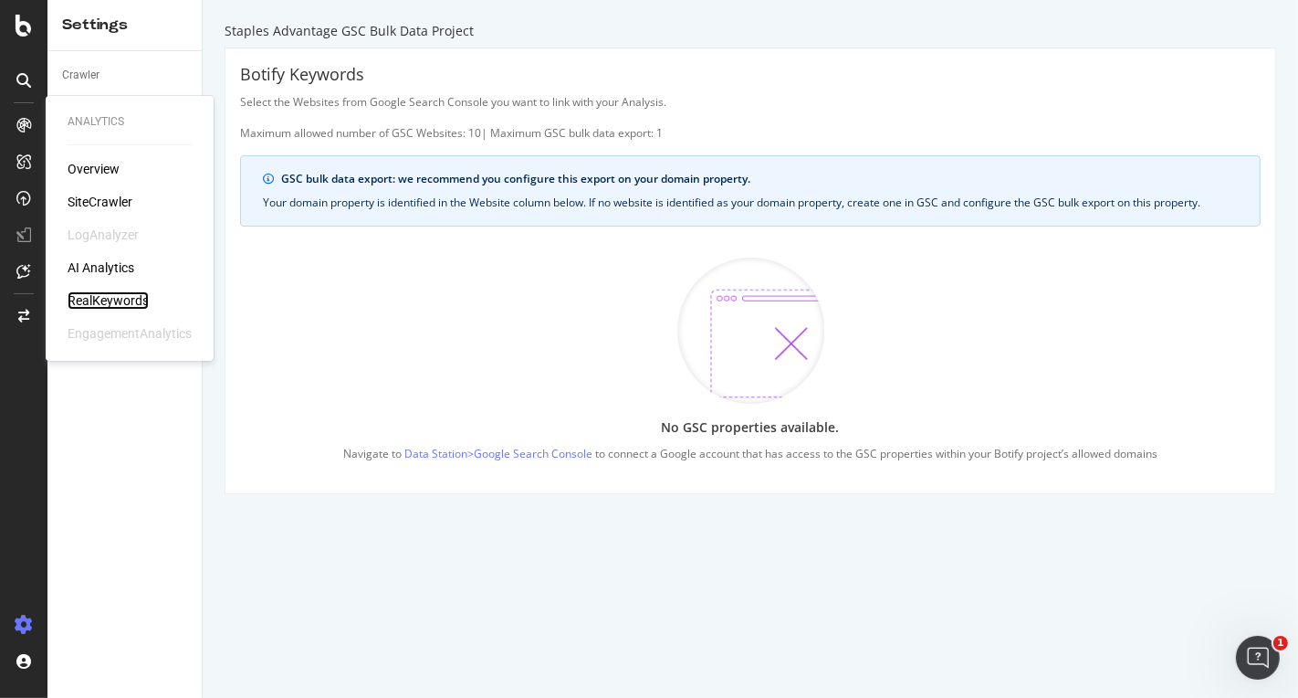
click at [110, 294] on div "RealKeywords" at bounding box center [108, 300] width 81 height 18
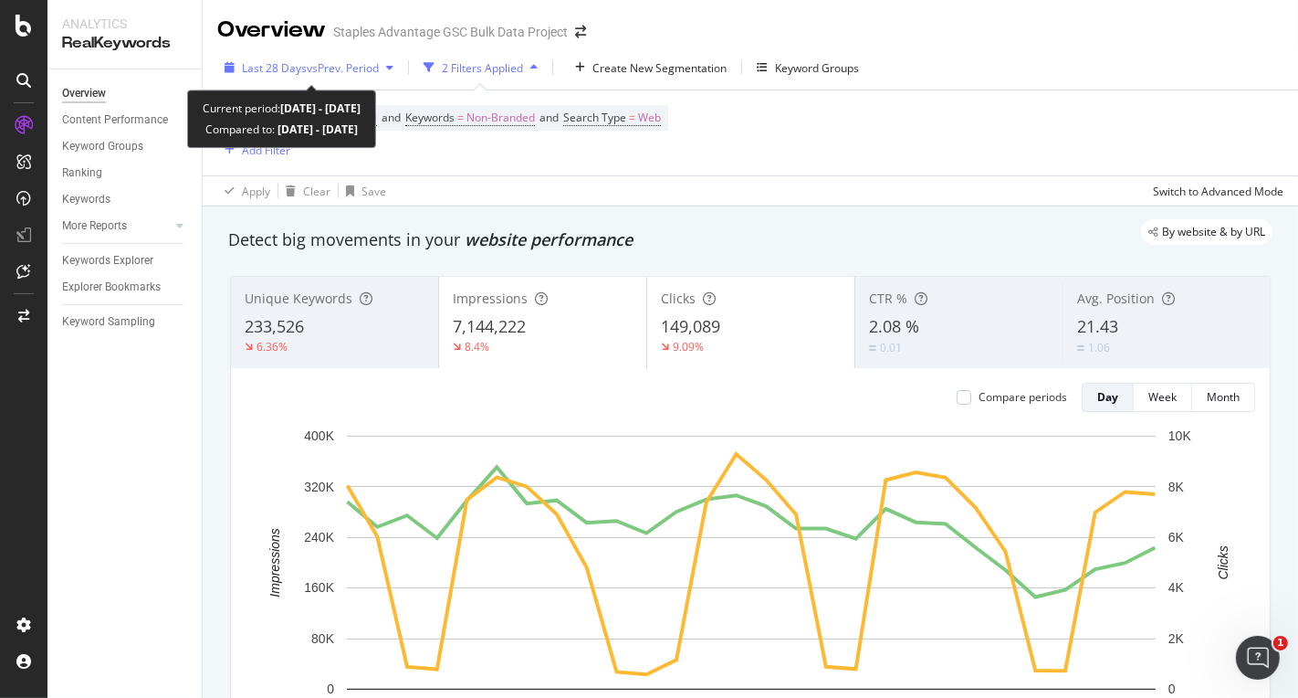
click at [358, 61] on span "vs Prev. Period" at bounding box center [343, 68] width 72 height 16
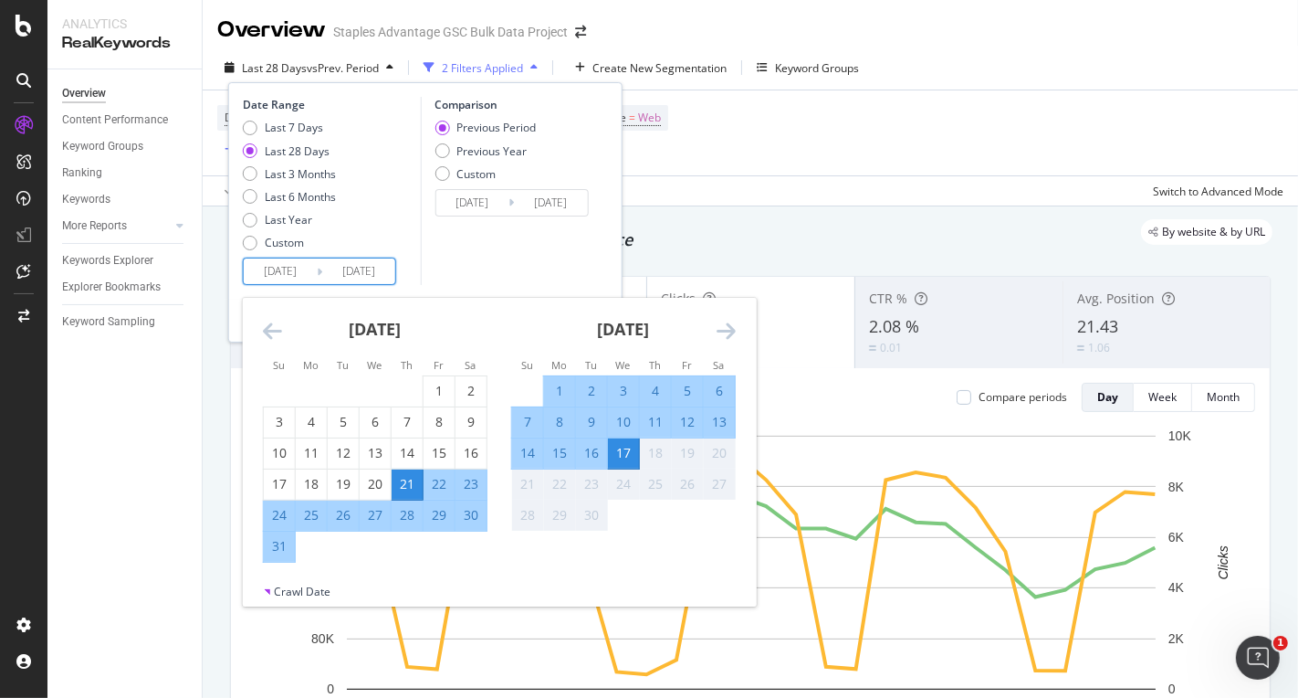
click at [376, 276] on input "2025/09/17" at bounding box center [358, 271] width 73 height 26
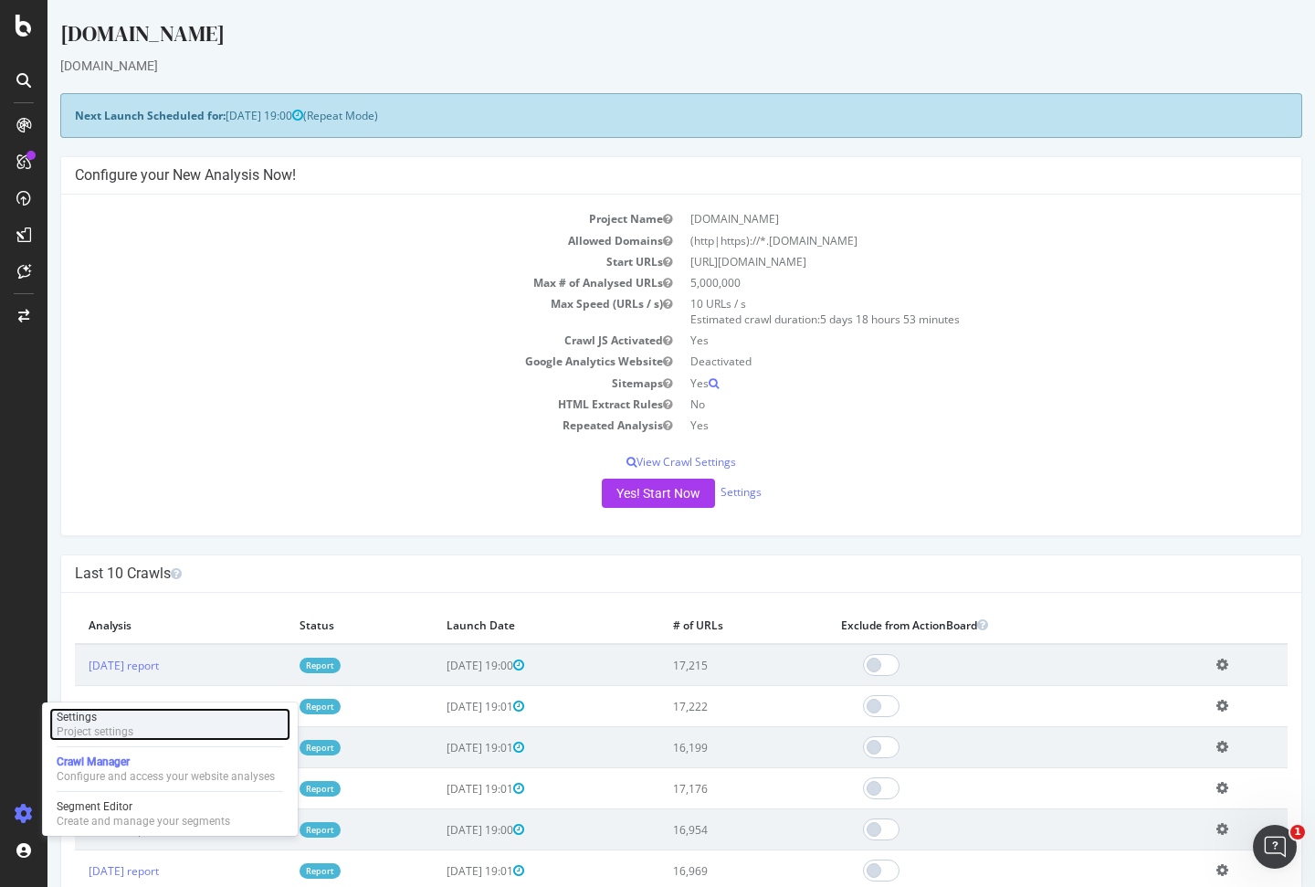
click at [137, 718] on div "Settings Project settings" at bounding box center [169, 724] width 241 height 33
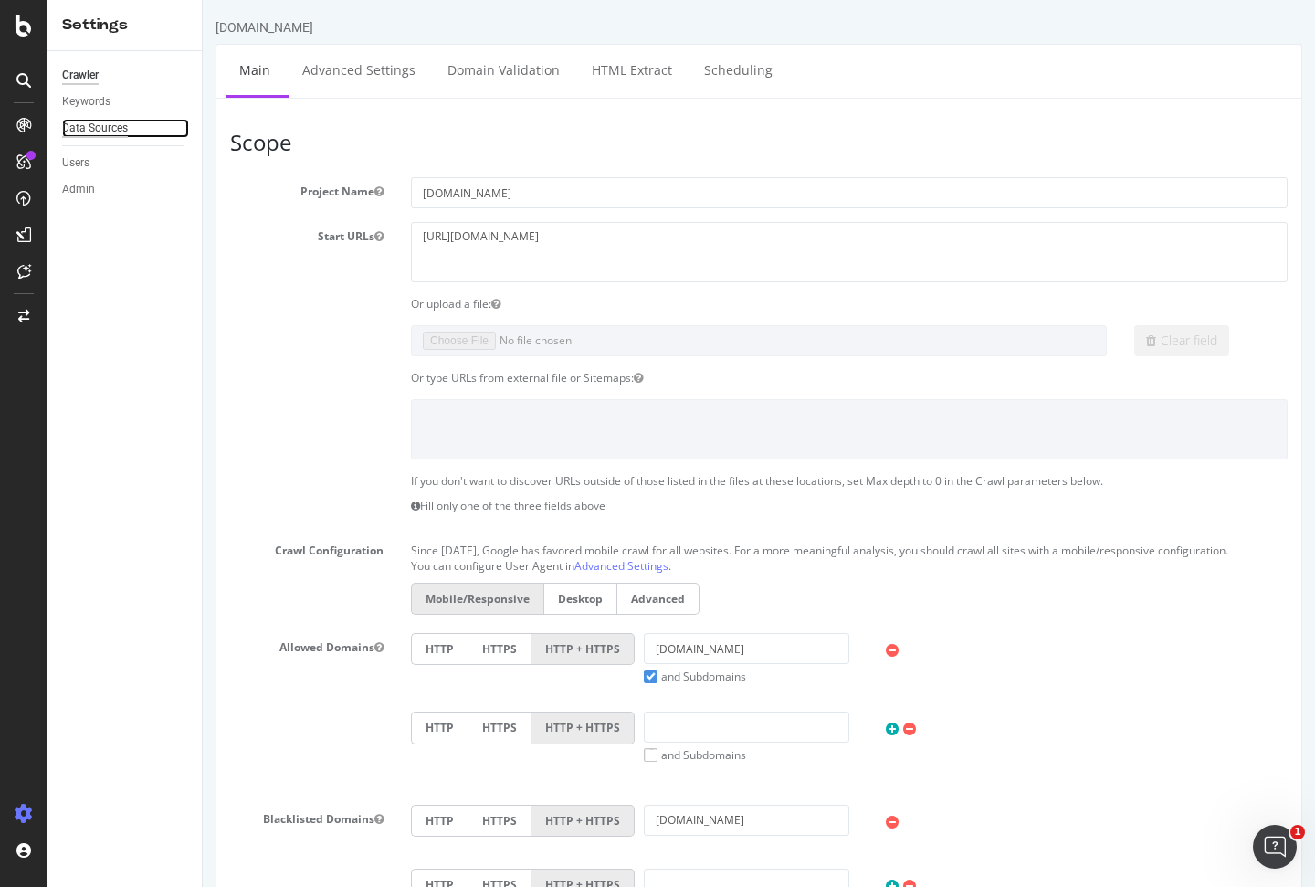
click at [118, 131] on div "Data Sources" at bounding box center [95, 128] width 66 height 19
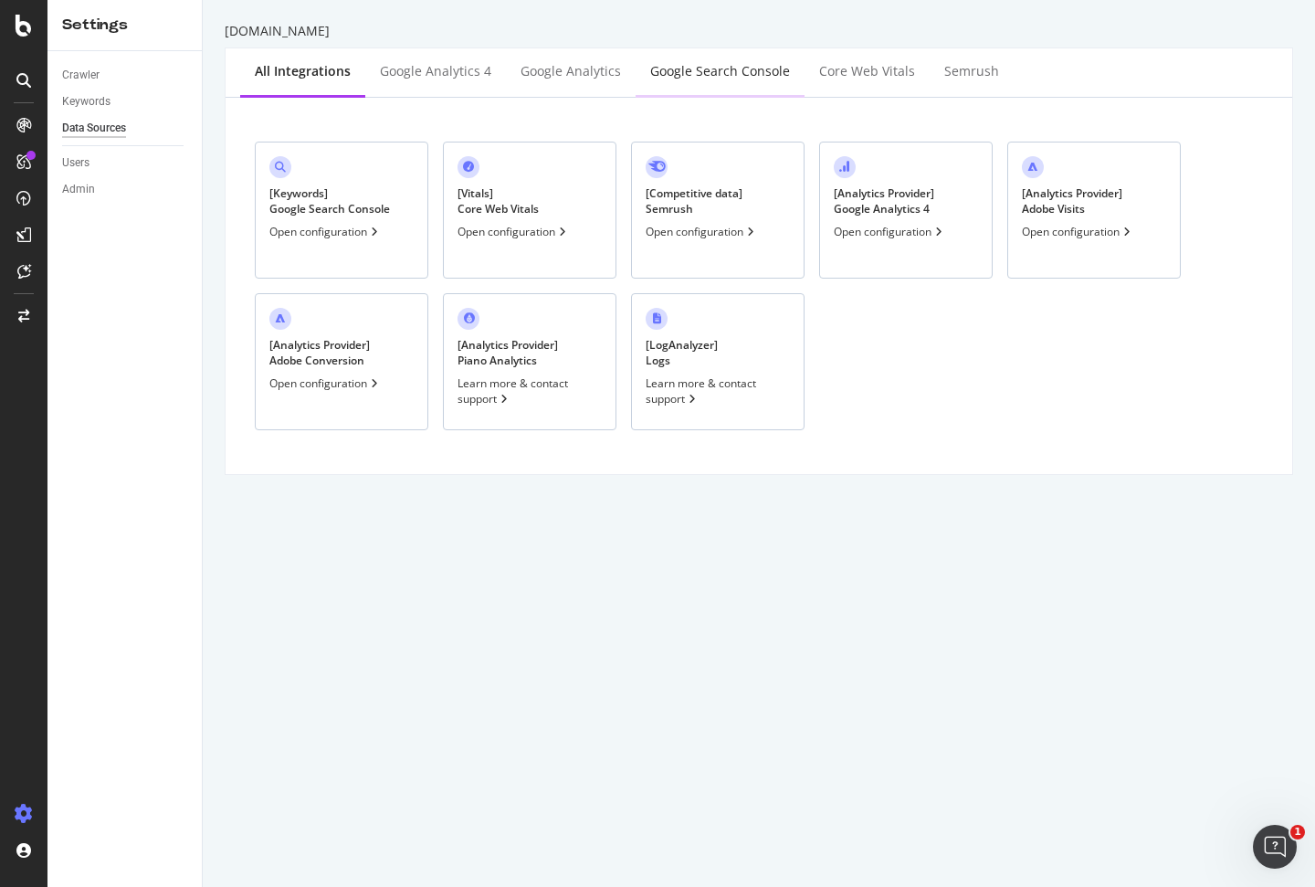
click at [677, 70] on div "Google Search Console" at bounding box center [720, 71] width 140 height 18
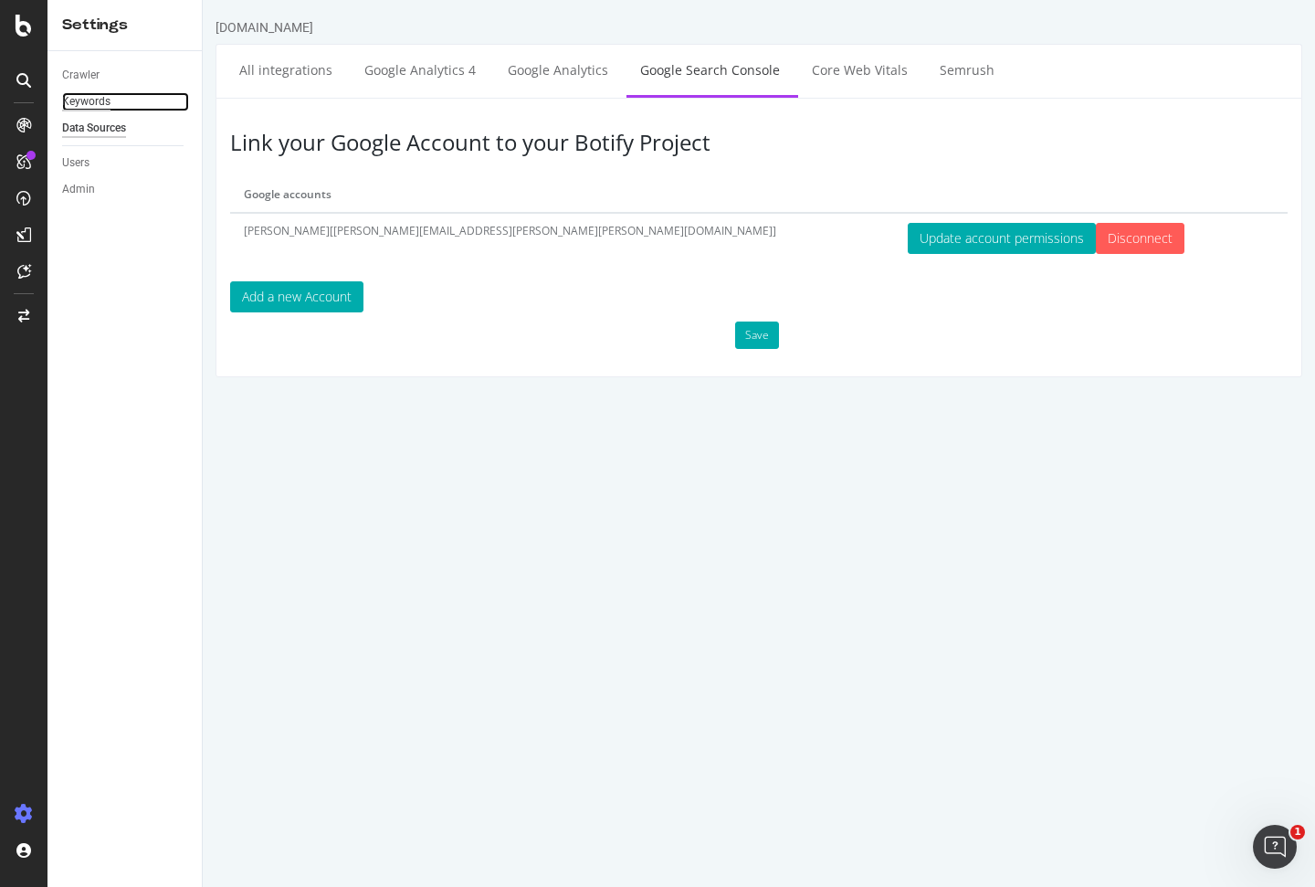
click at [93, 102] on div "Keywords" at bounding box center [86, 101] width 48 height 19
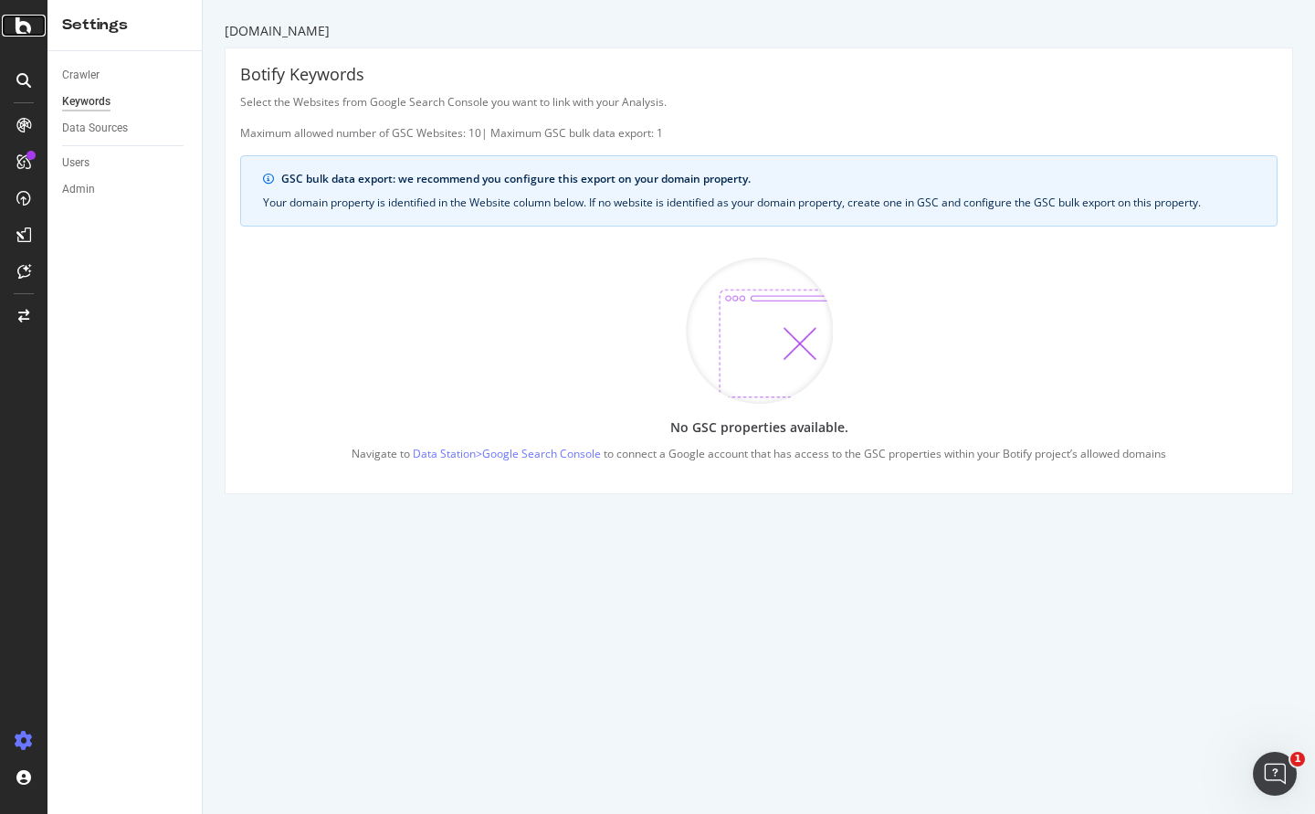
click at [35, 36] on div at bounding box center [24, 26] width 44 height 22
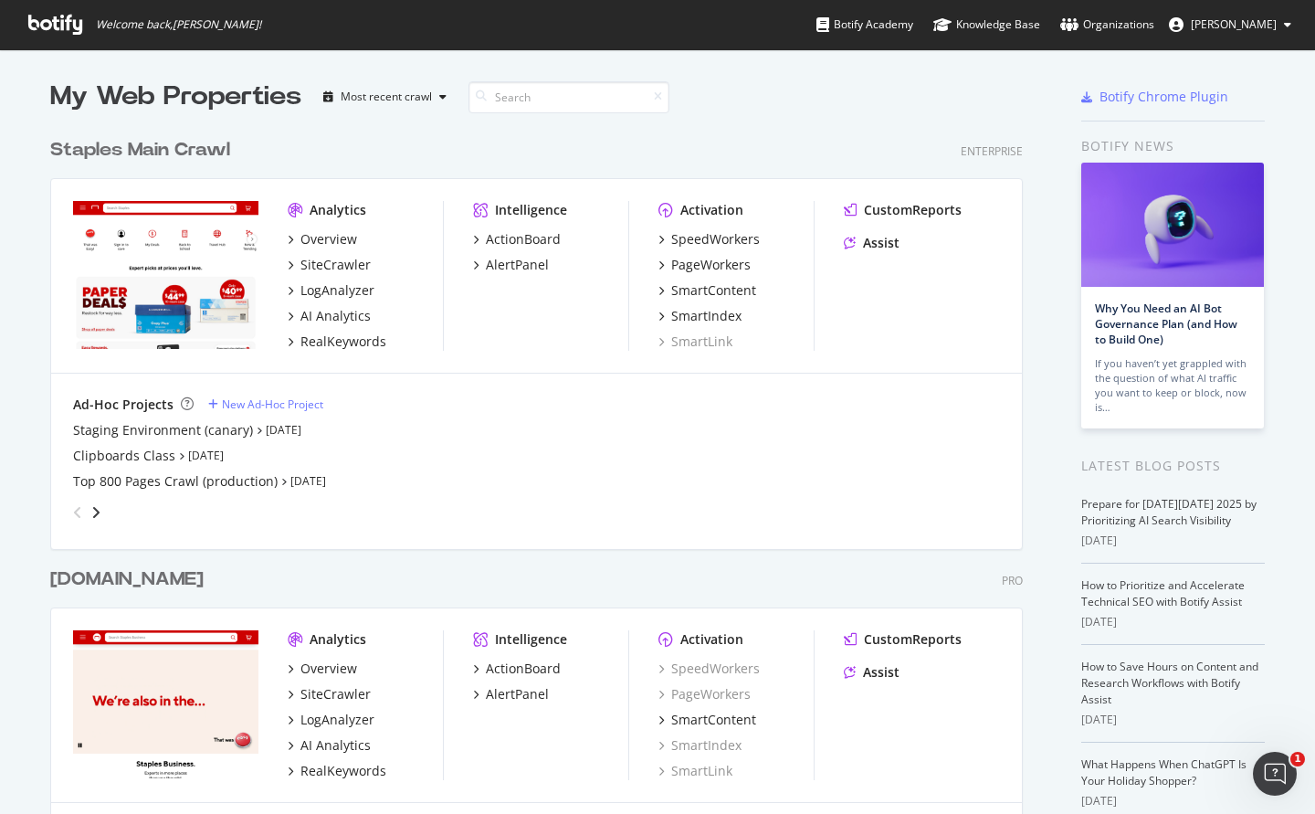
scroll to position [814, 1315]
click at [1182, 27] on span "[PERSON_NAME]" at bounding box center [1234, 24] width 86 height 16
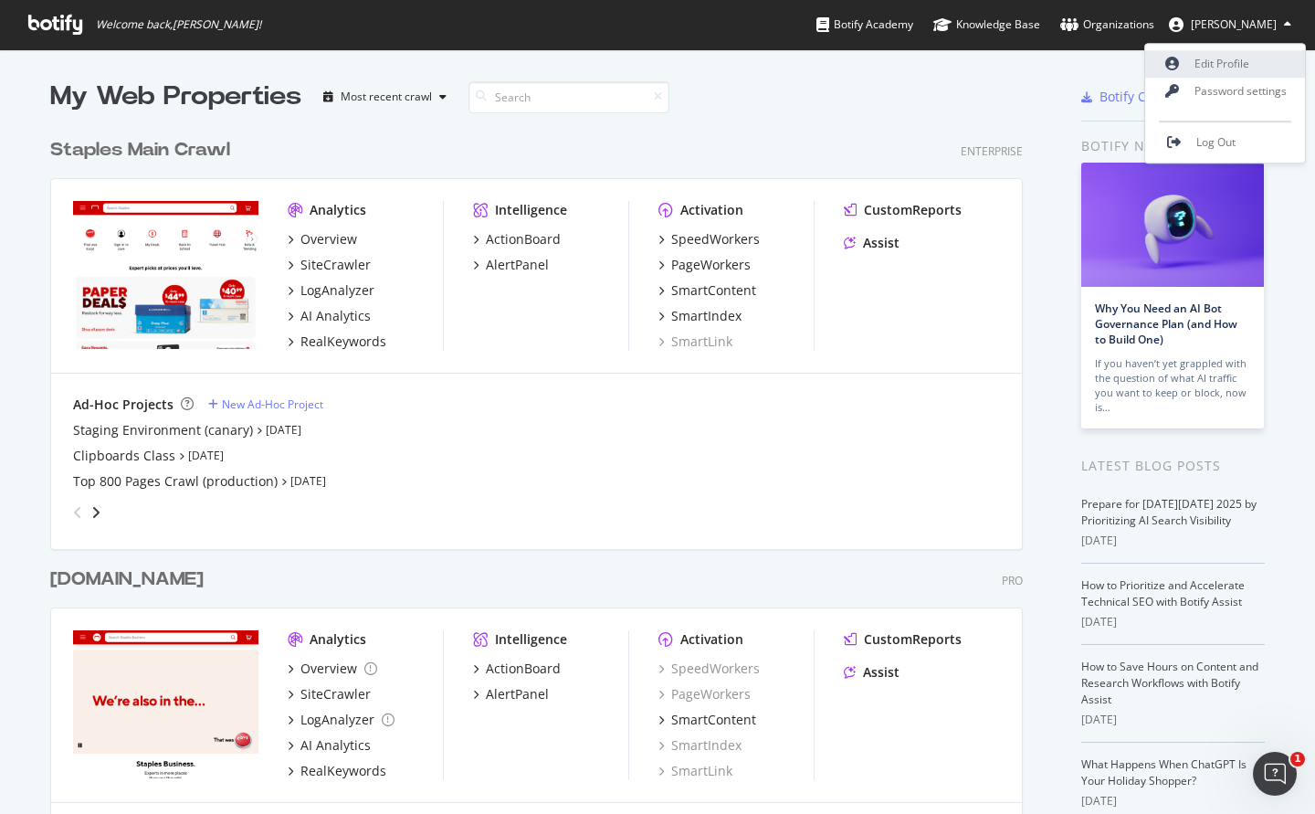
click at [1182, 66] on link "Edit Profile" at bounding box center [1225, 63] width 160 height 27
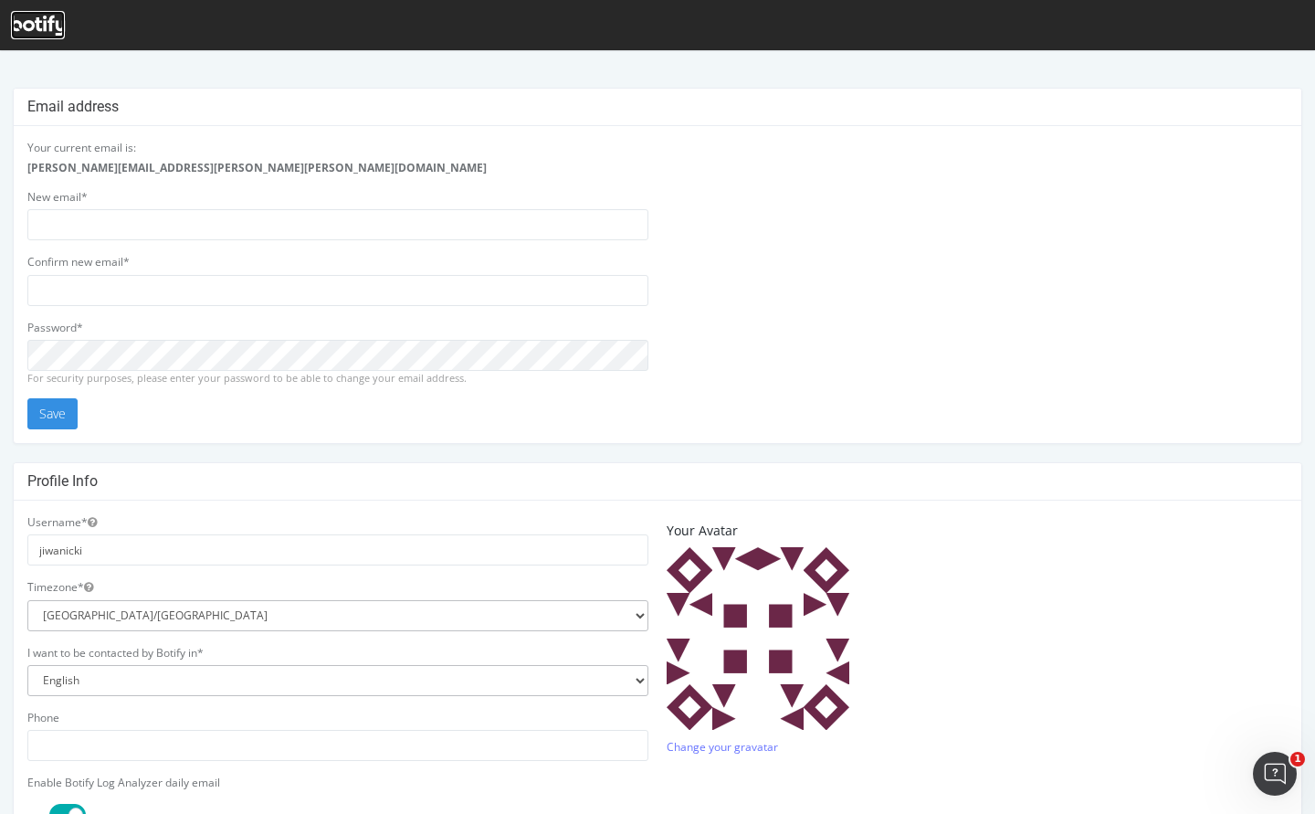
click at [48, 22] on icon at bounding box center [38, 26] width 54 height 20
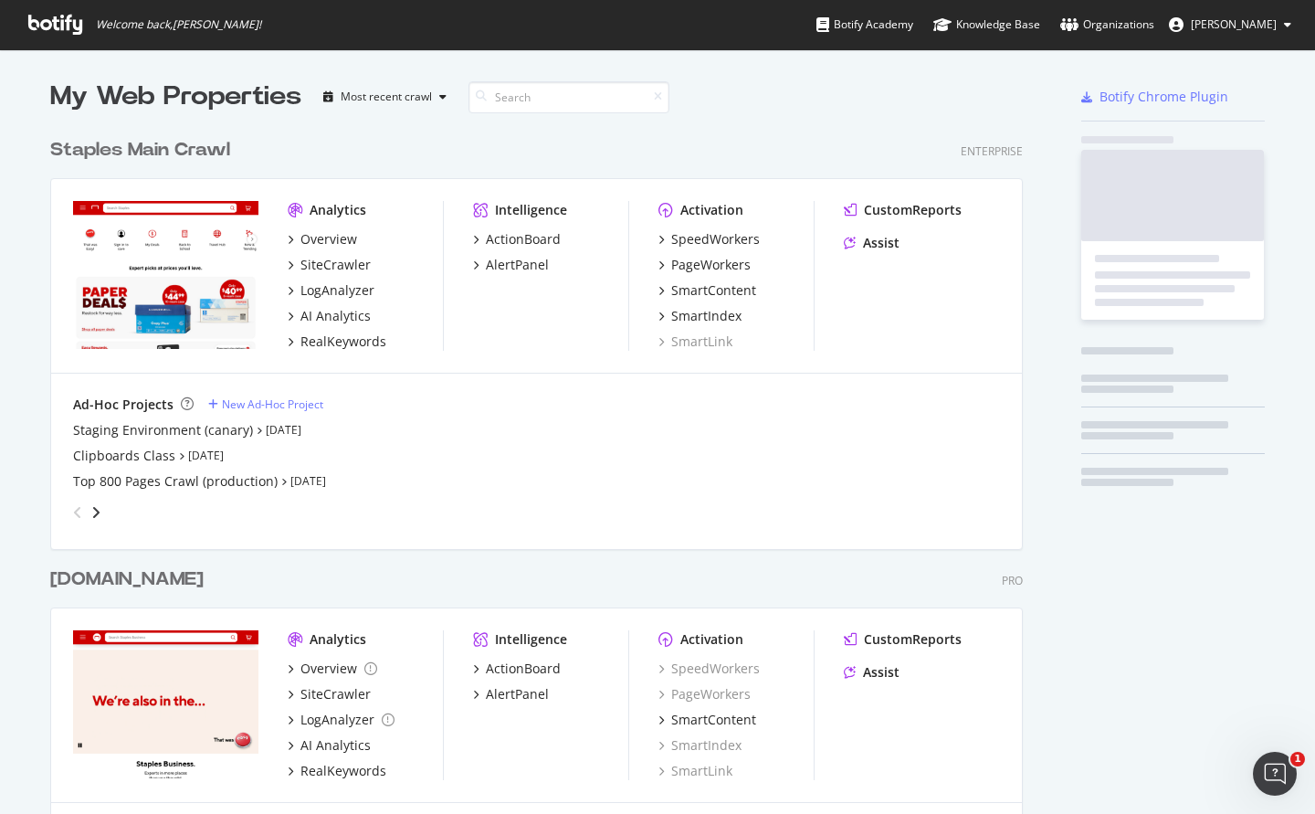
scroll to position [1439, 987]
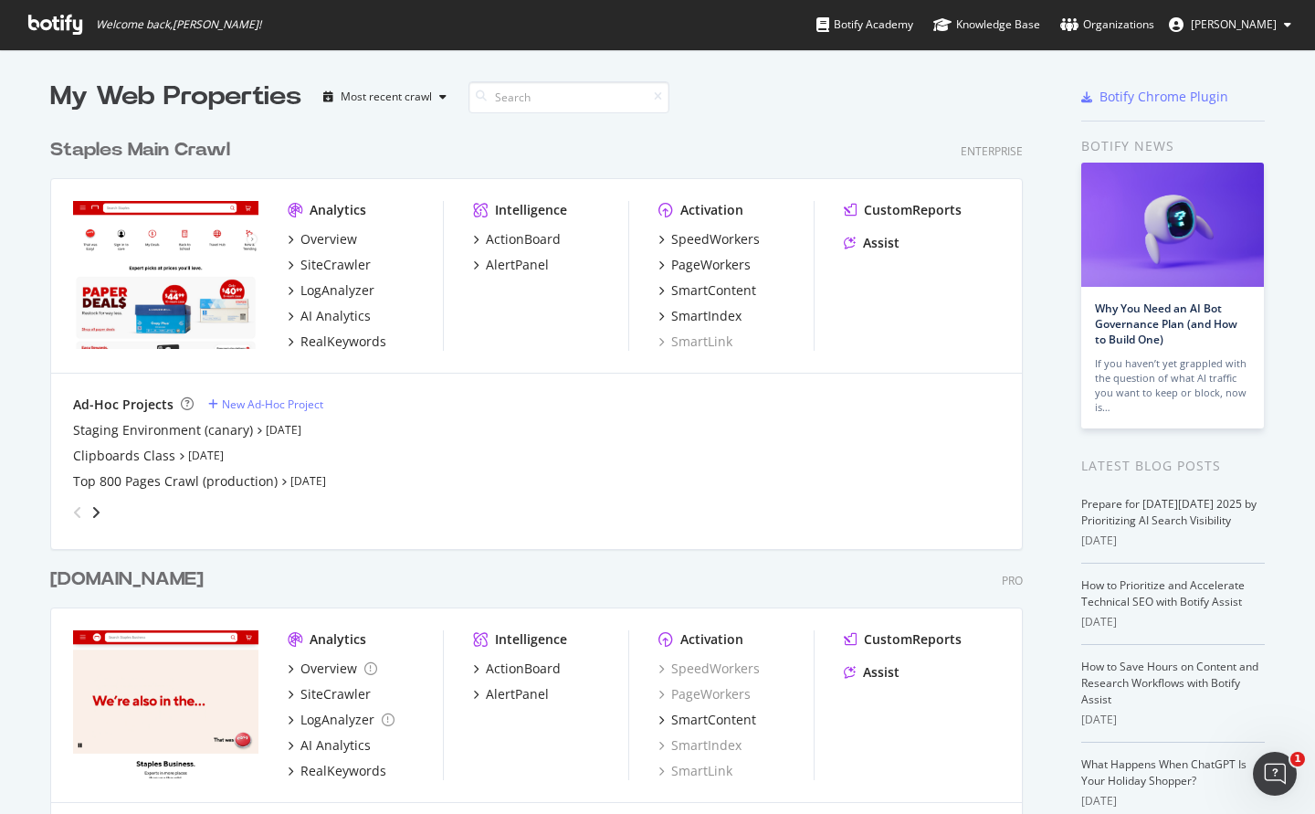
click at [190, 589] on div "[DOMAIN_NAME]" at bounding box center [126, 579] width 153 height 26
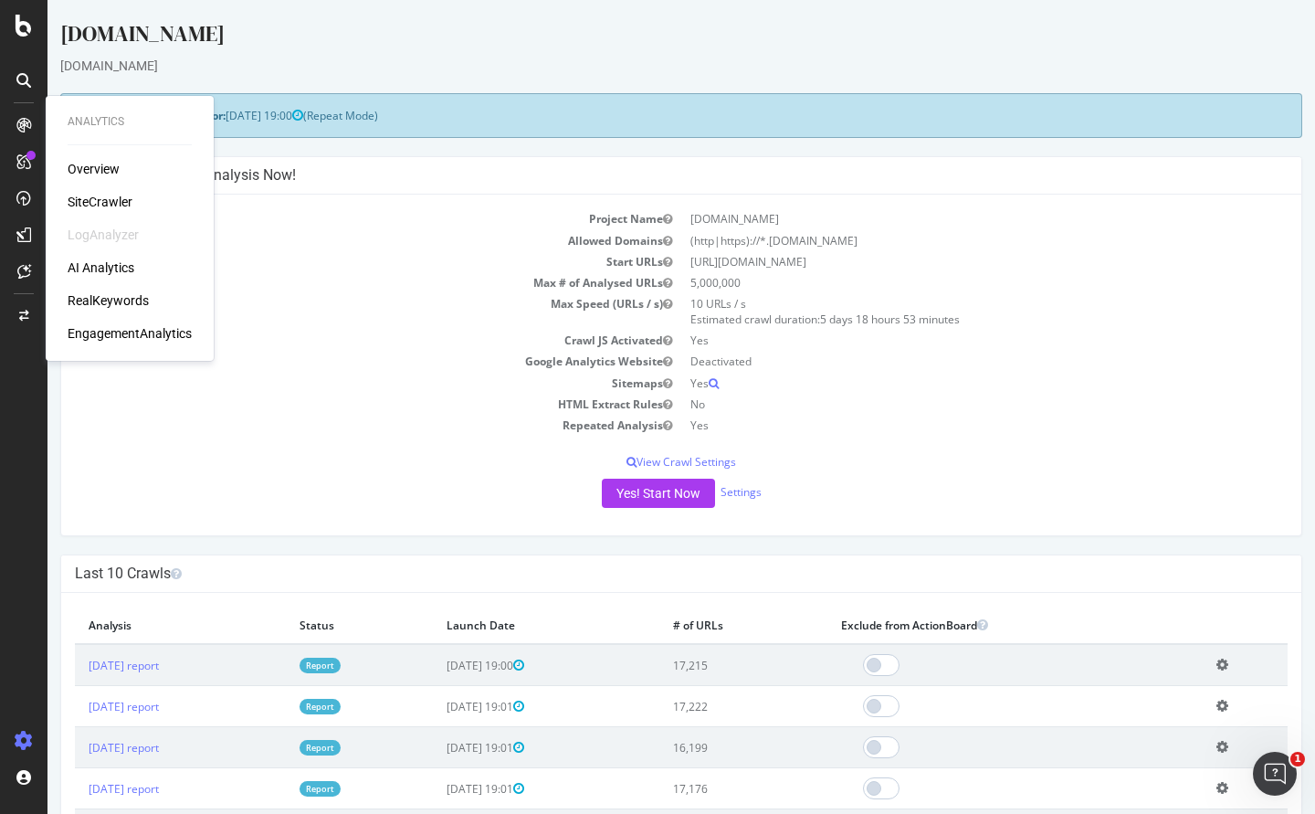
click at [101, 303] on div "RealKeywords" at bounding box center [108, 300] width 81 height 18
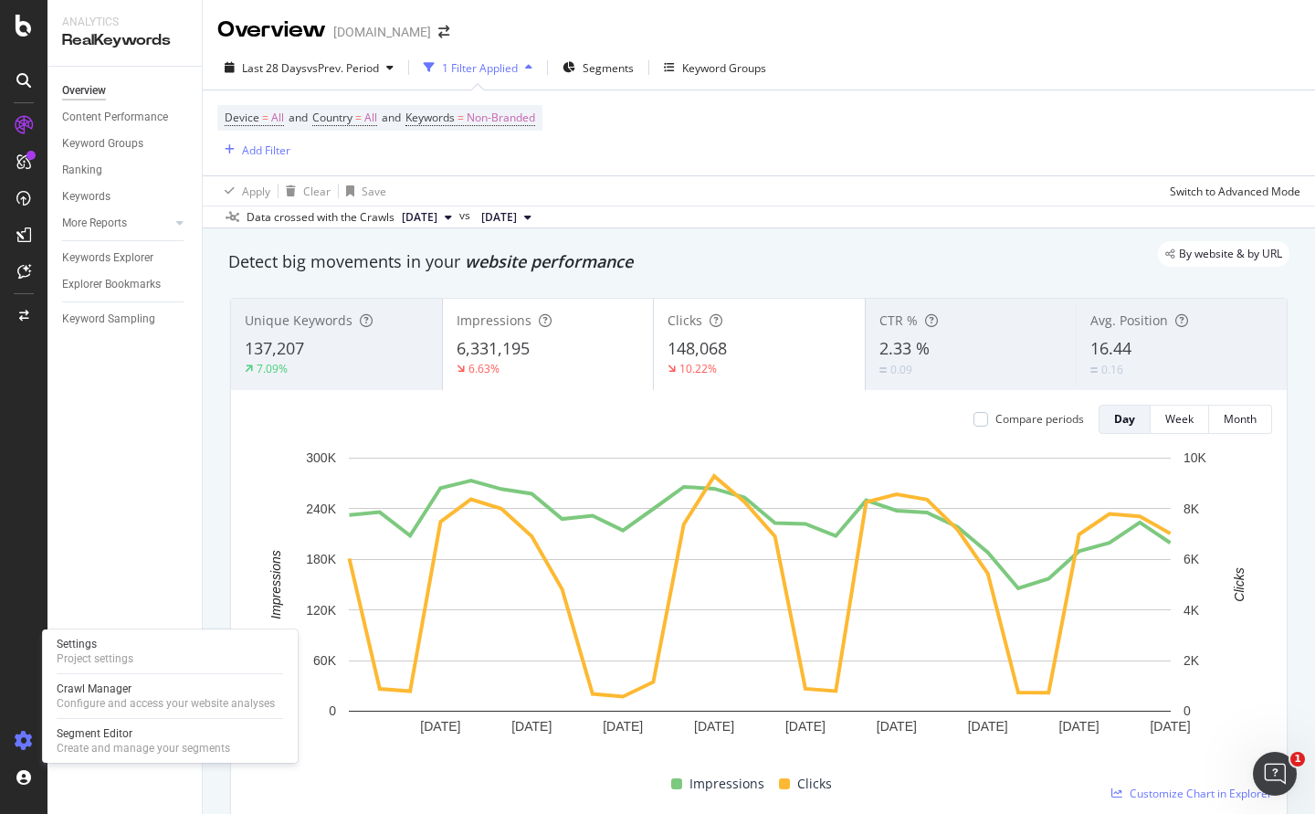
click at [26, 728] on div at bounding box center [24, 740] width 44 height 29
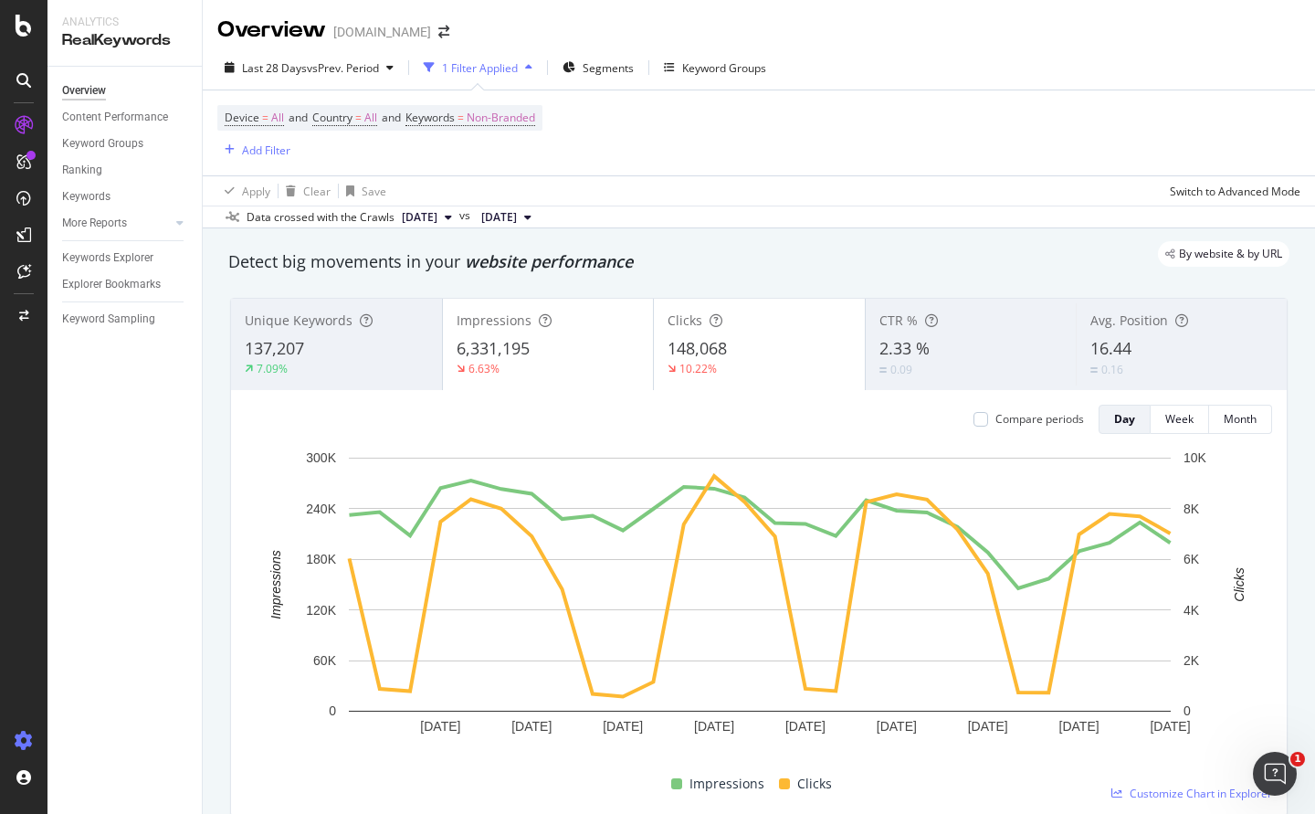
click at [26, 744] on icon at bounding box center [24, 740] width 18 height 18
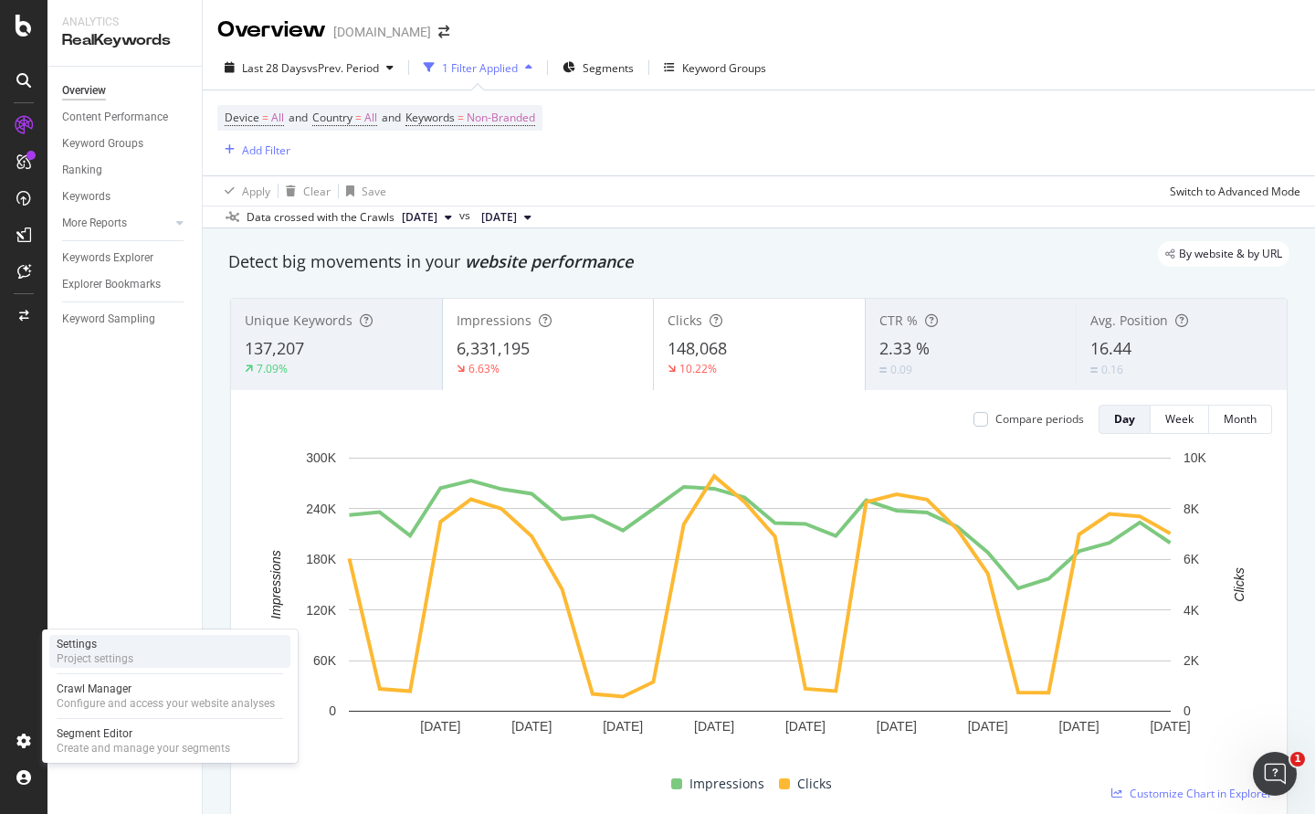
click at [123, 638] on div "Settings" at bounding box center [95, 643] width 77 height 15
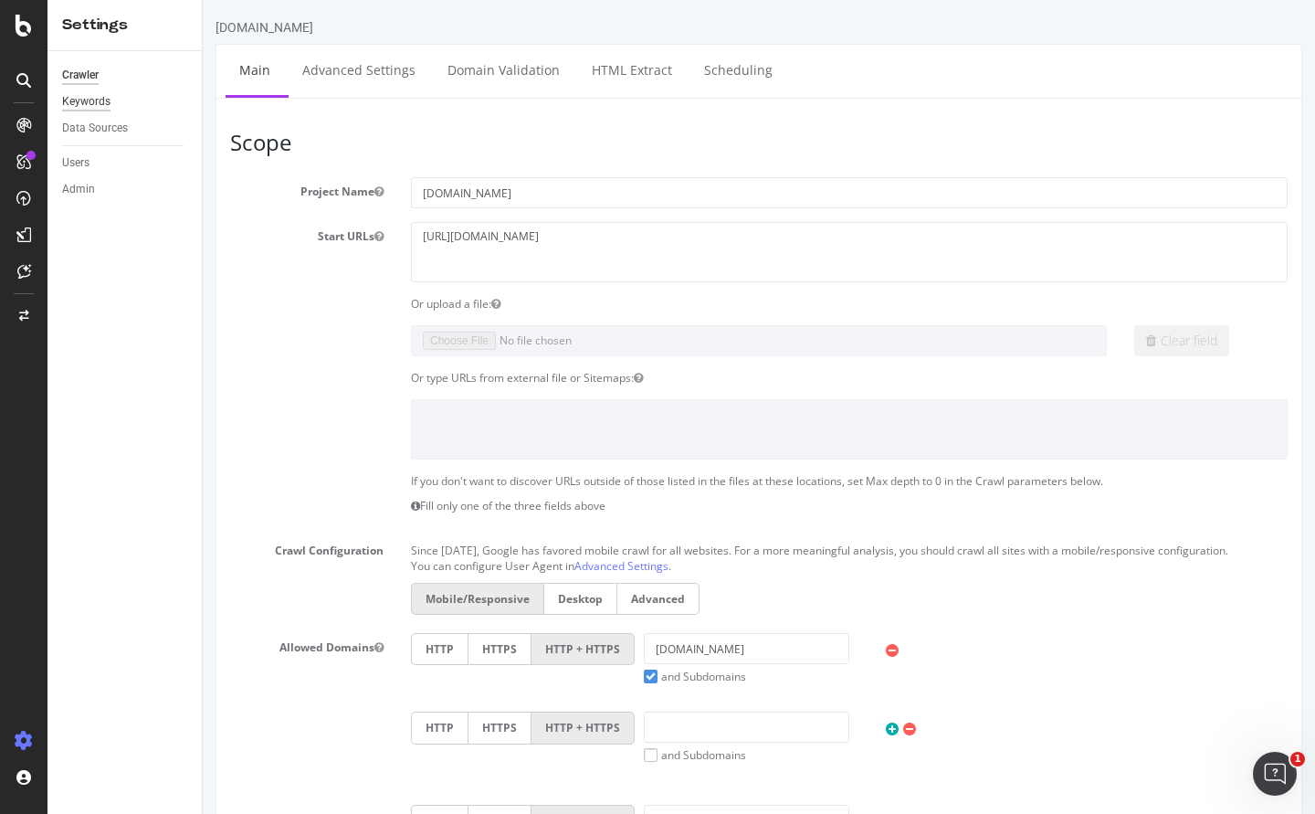
click at [98, 98] on div "Keywords" at bounding box center [86, 101] width 48 height 19
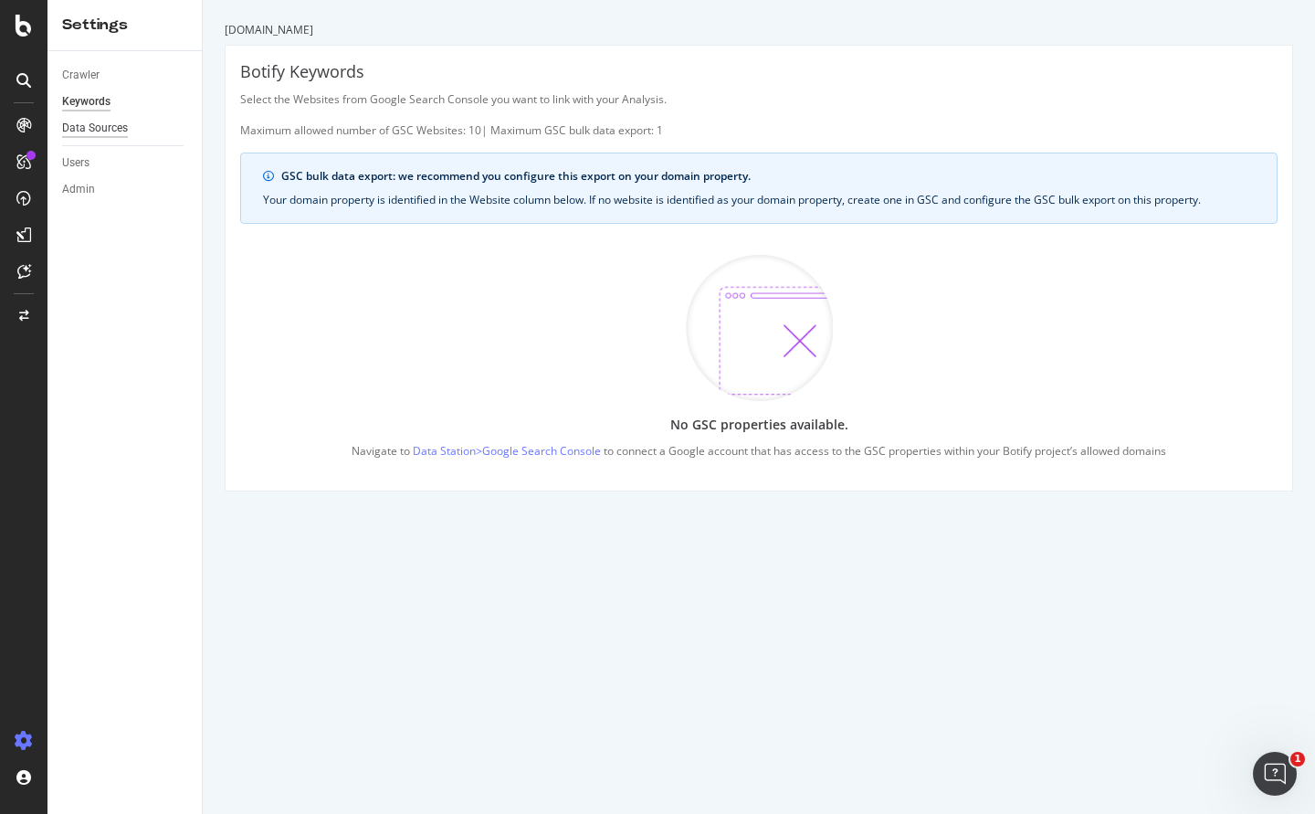
click at [125, 130] on div "Data Sources" at bounding box center [95, 128] width 66 height 19
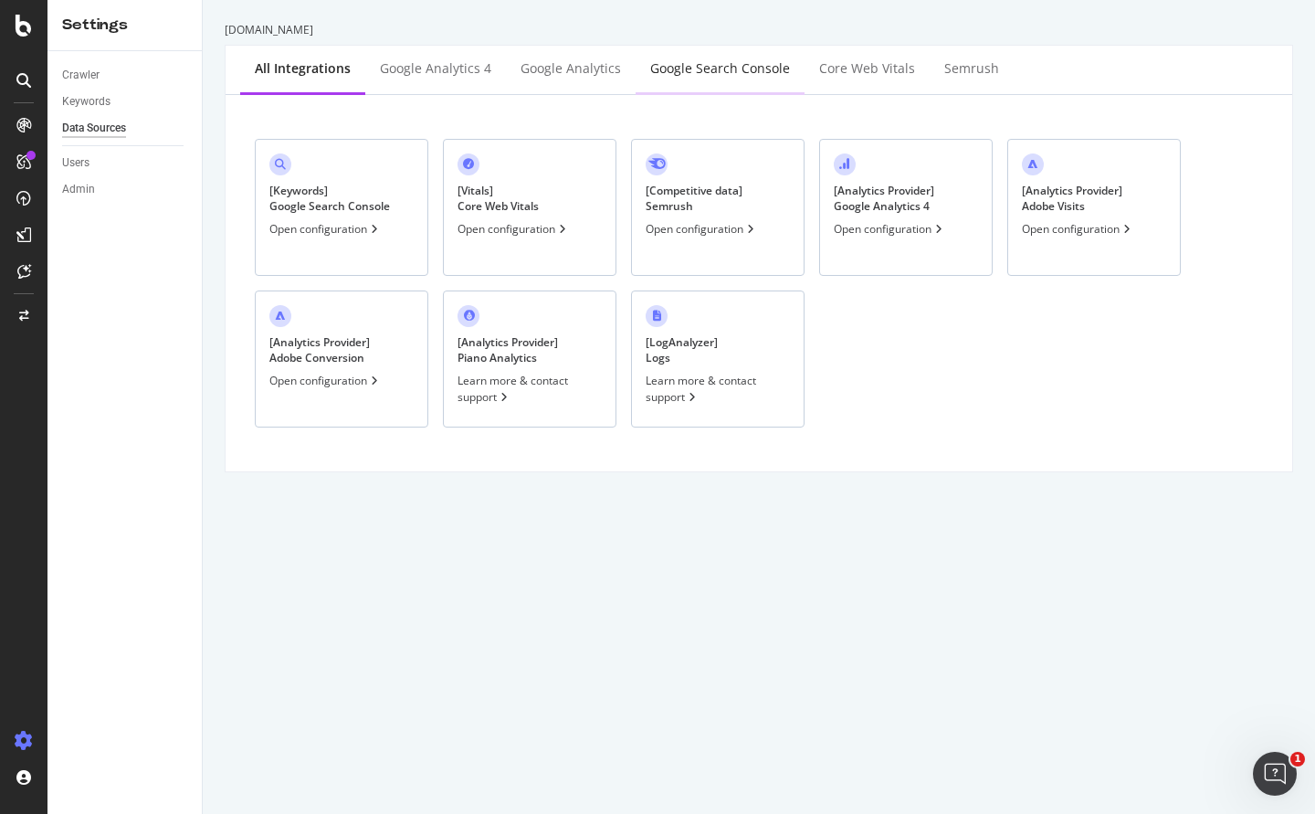
click at [735, 77] on div "Google Search Console" at bounding box center [720, 68] width 140 height 18
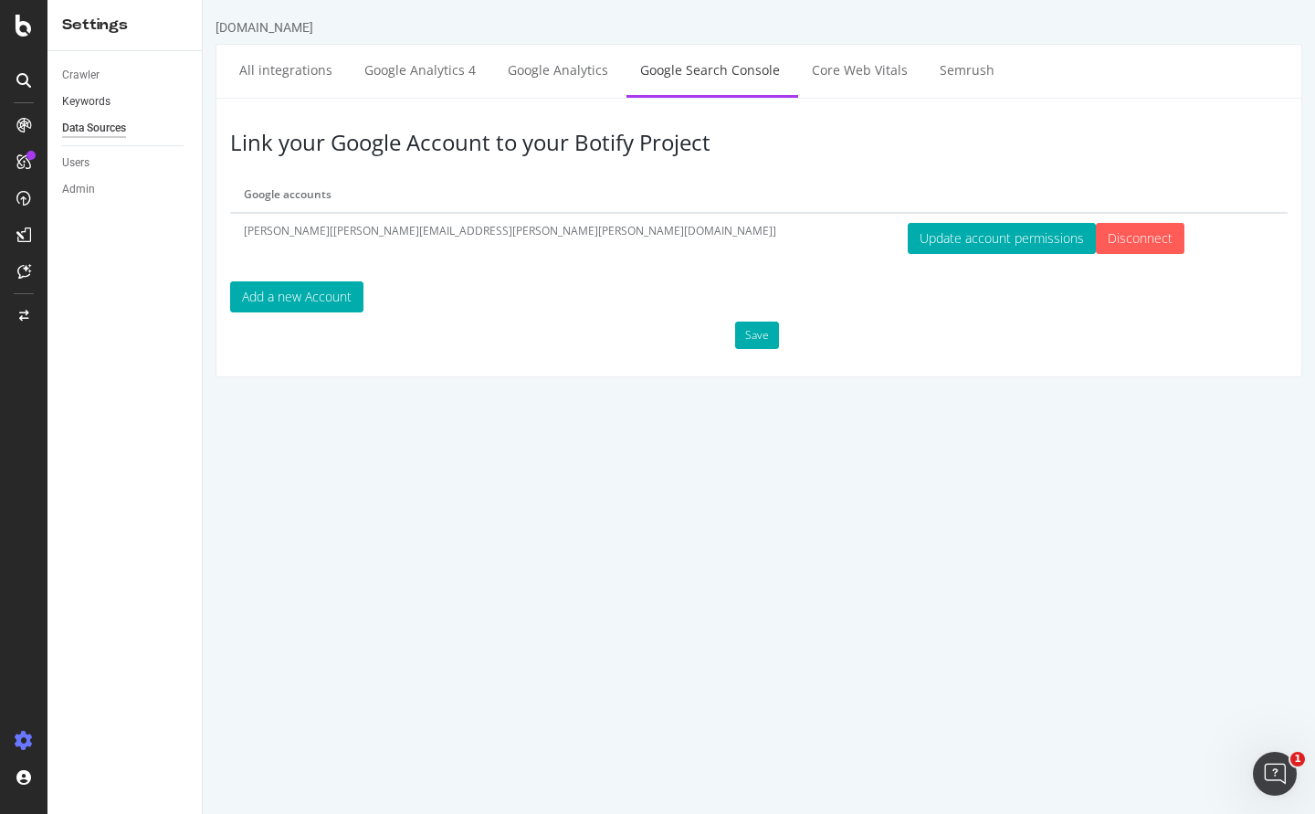
click at [110, 107] on link "Keywords" at bounding box center [125, 101] width 127 height 19
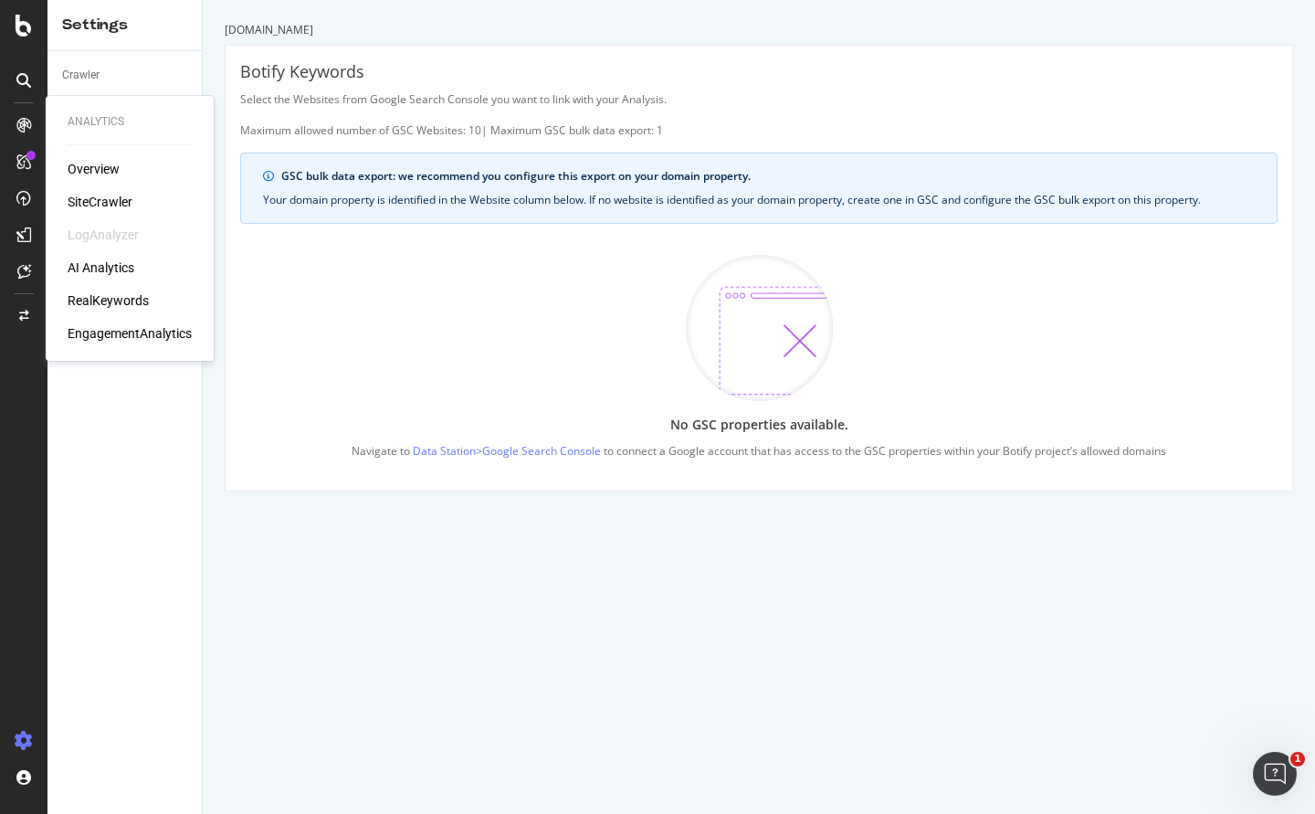
click at [115, 300] on div "RealKeywords" at bounding box center [108, 300] width 81 height 18
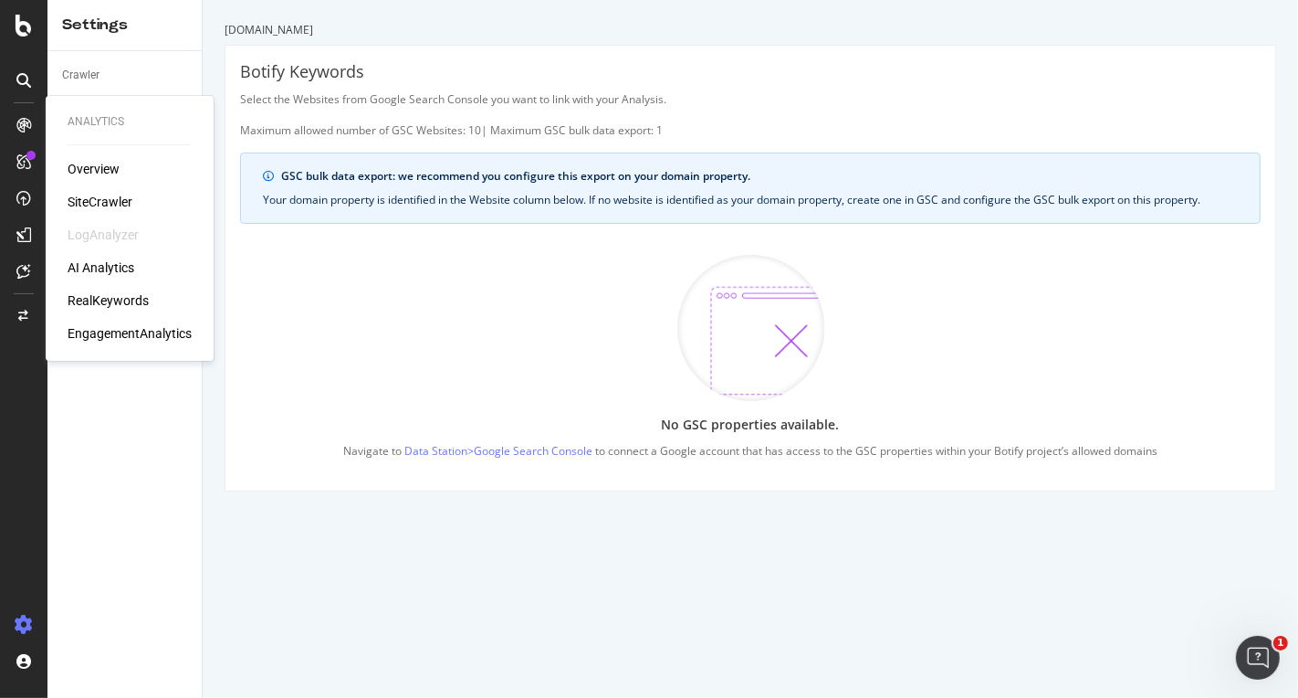
click at [118, 296] on div "RealKeywords" at bounding box center [108, 300] width 81 height 18
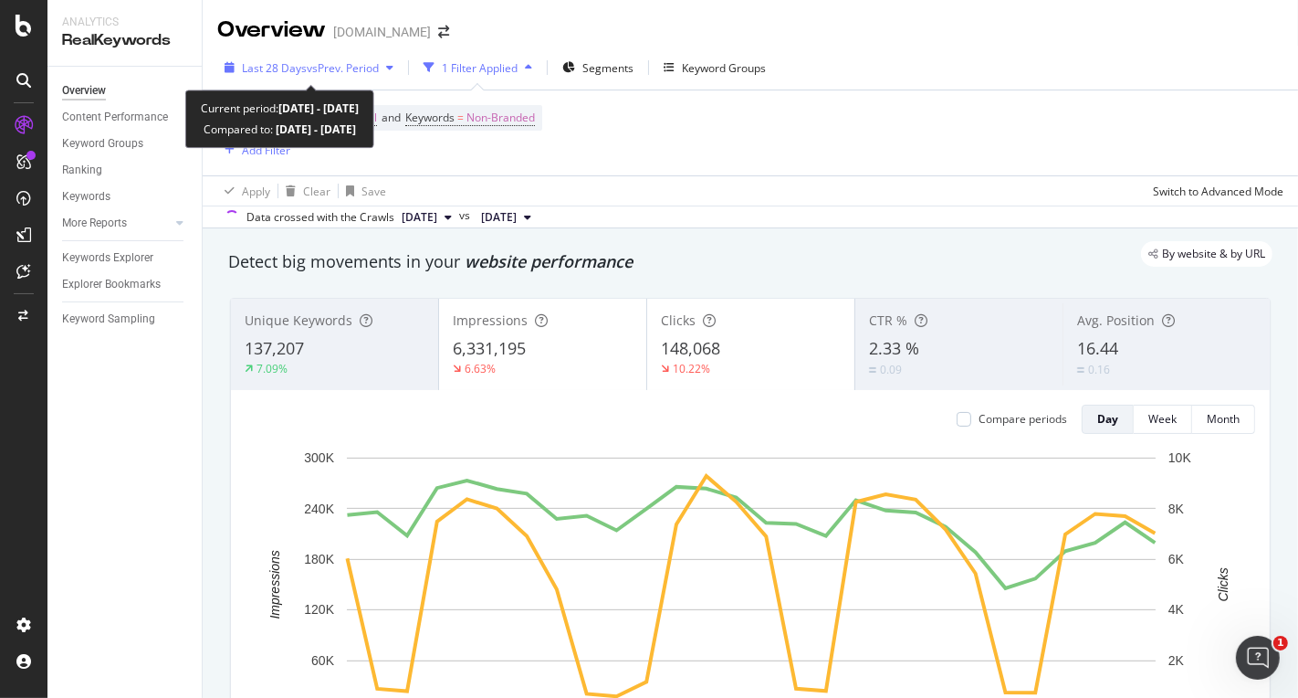
click at [343, 68] on span "vs Prev. Period" at bounding box center [343, 68] width 72 height 16
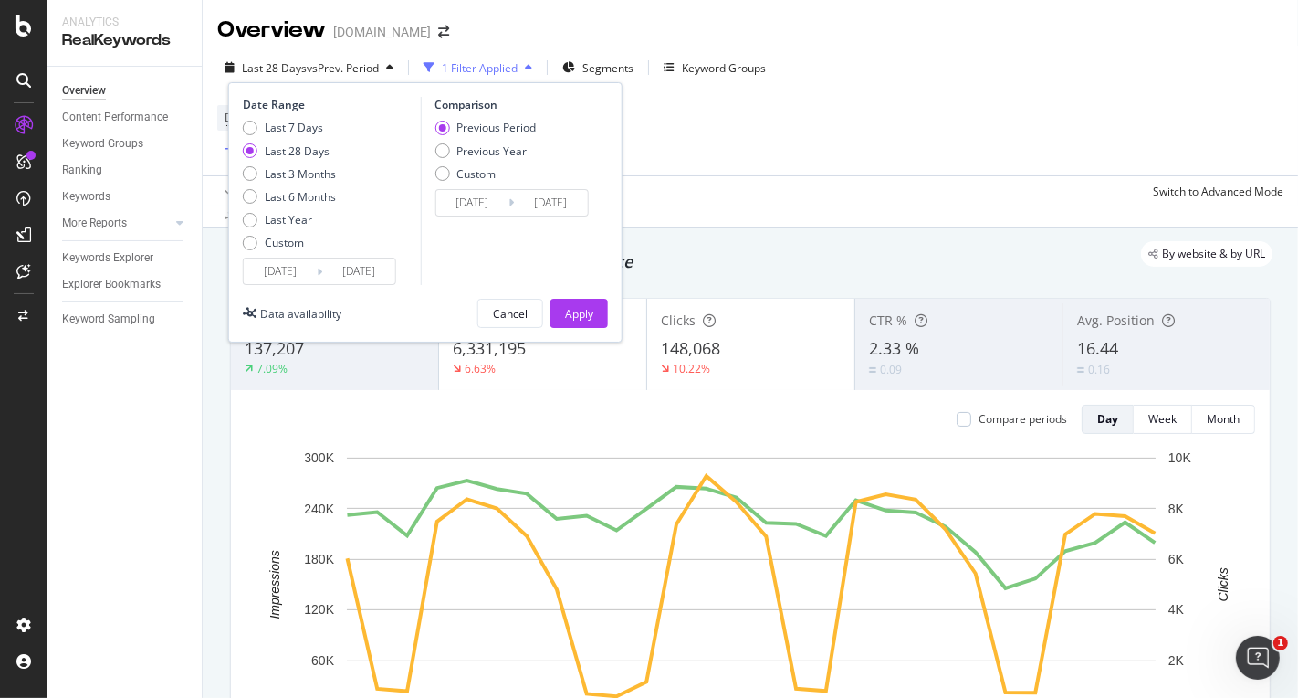
click at [352, 267] on input "2025/09/18" at bounding box center [358, 271] width 73 height 26
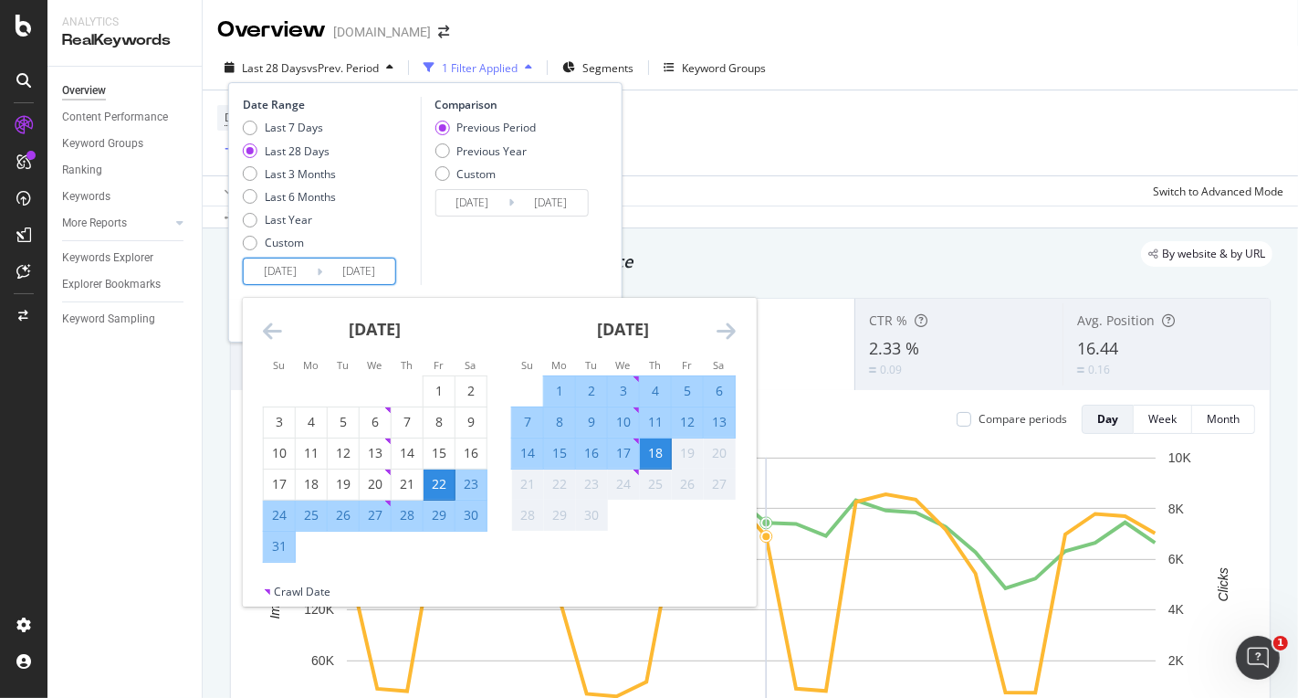
click at [158, 404] on div "Overview Content Performance Keyword Groups Ranking Keywords More Reports Count…" at bounding box center [124, 382] width 154 height 631
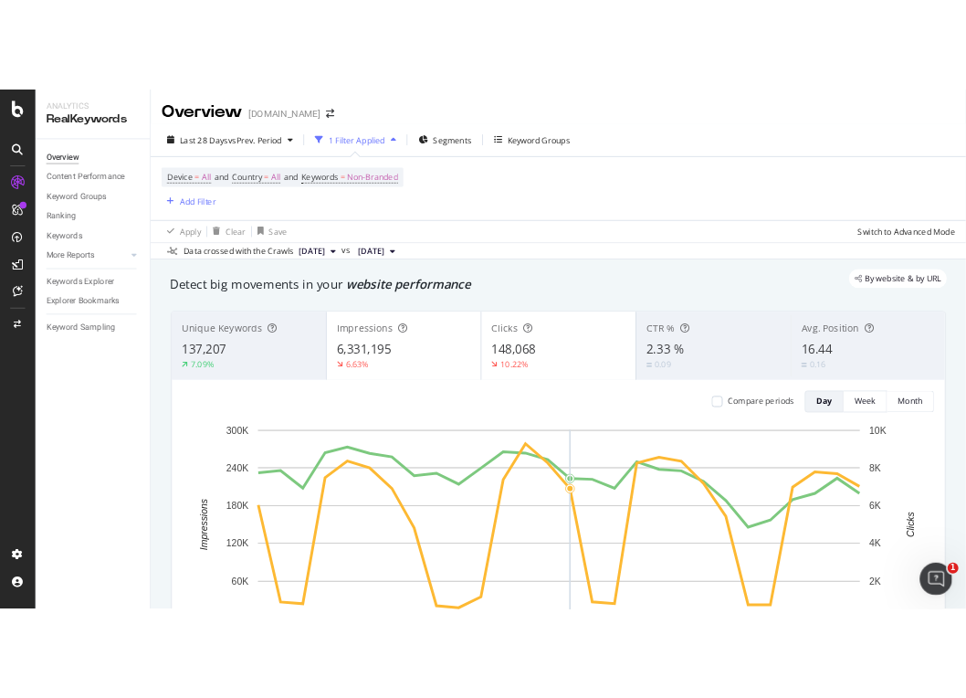
scroll to position [226, 0]
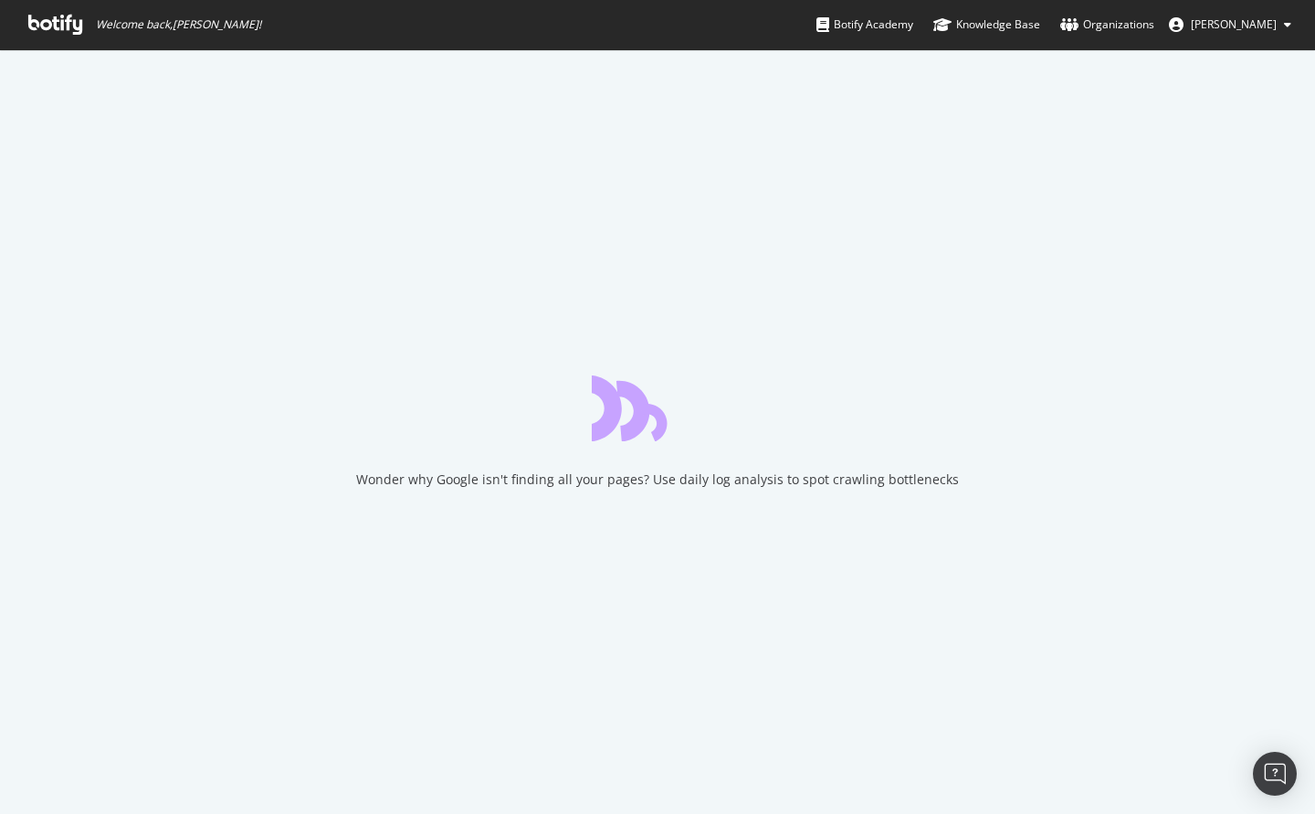
click at [1266, 27] on span "[PERSON_NAME]" at bounding box center [1234, 24] width 86 height 16
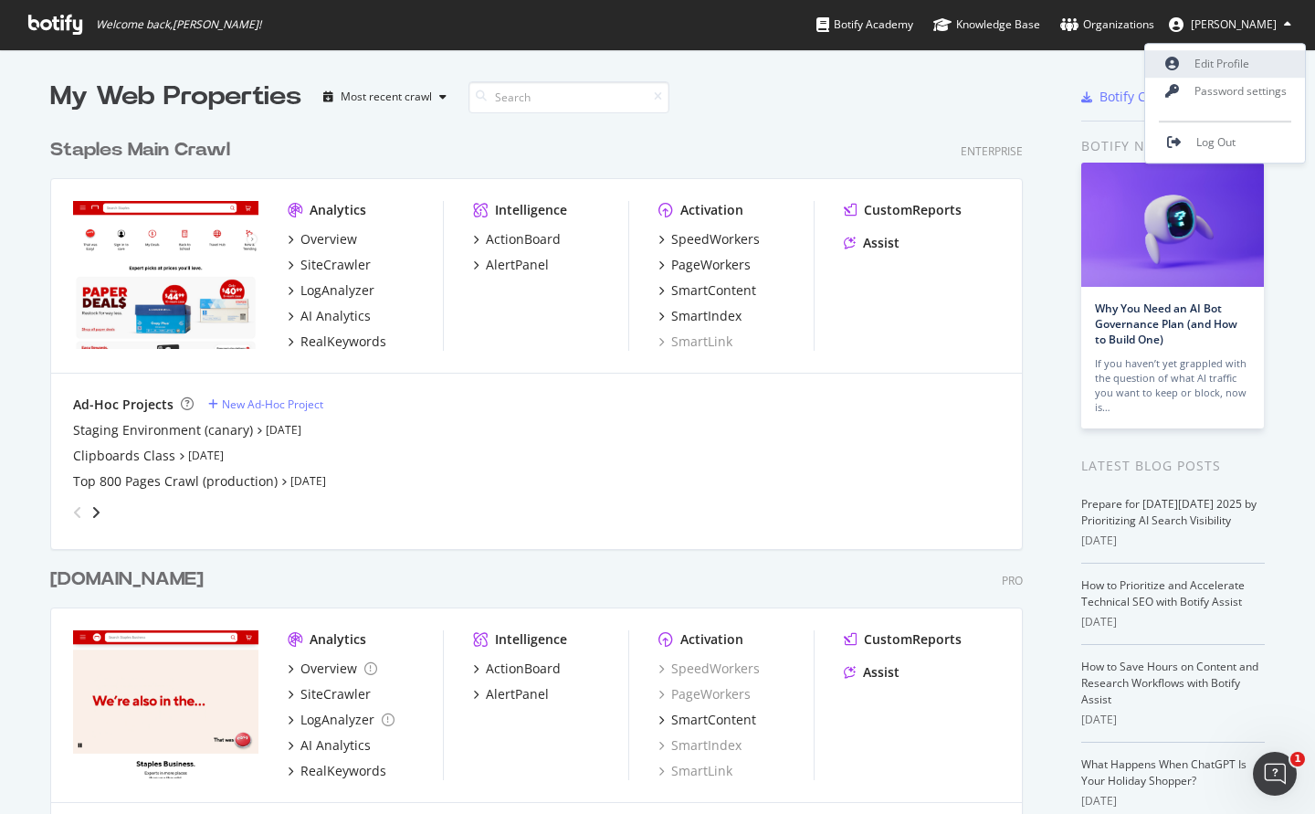
click at [1237, 56] on link "Edit Profile" at bounding box center [1225, 63] width 160 height 27
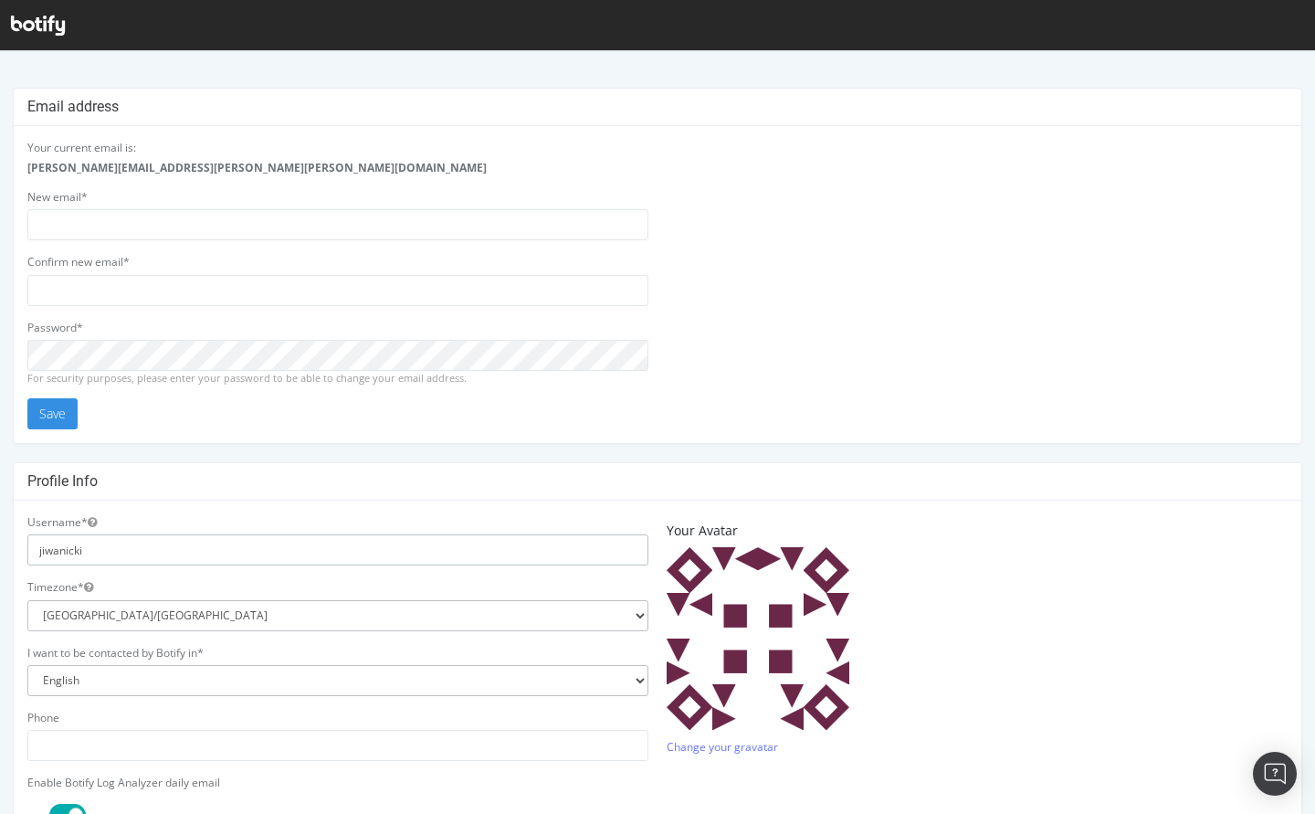
click at [58, 550] on input "jiwanicki" at bounding box center [337, 549] width 621 height 31
click at [26, 11] on div at bounding box center [38, 25] width 54 height 28
